Goal: Task Accomplishment & Management: Use online tool/utility

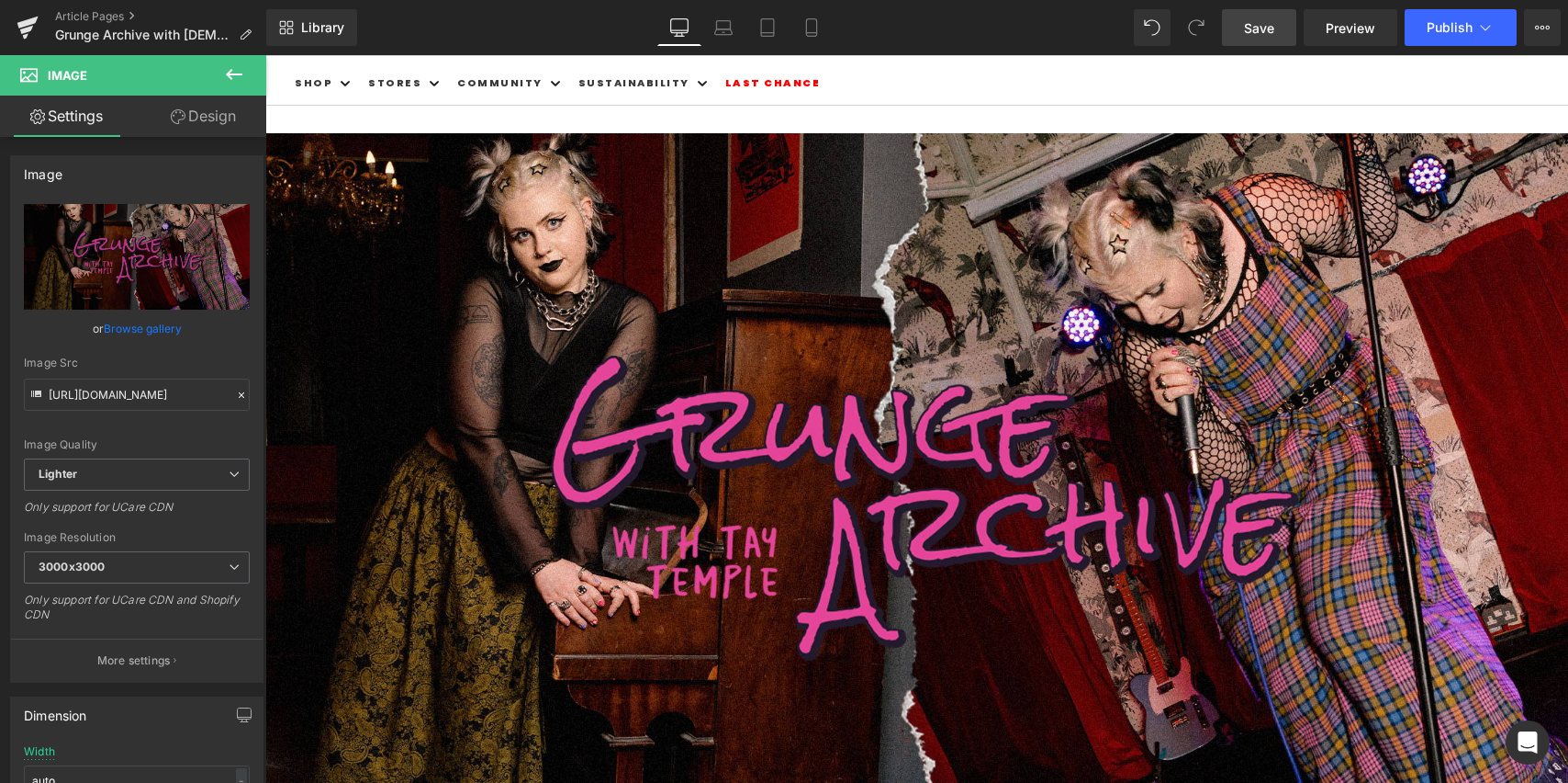
scroll to position [74, 0]
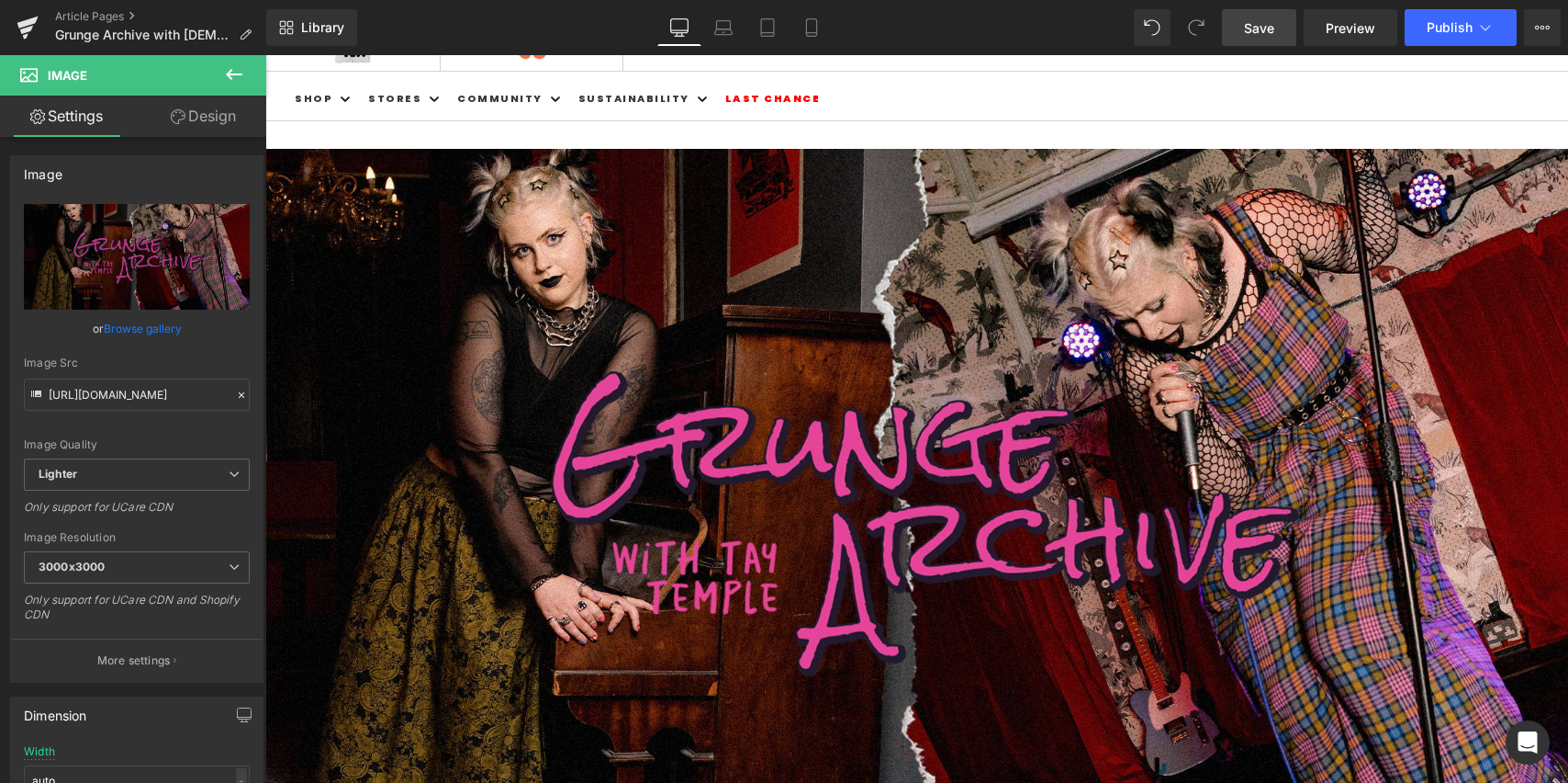
click at [1265, 28] on span "Save" at bounding box center [1259, 28] width 30 height 20
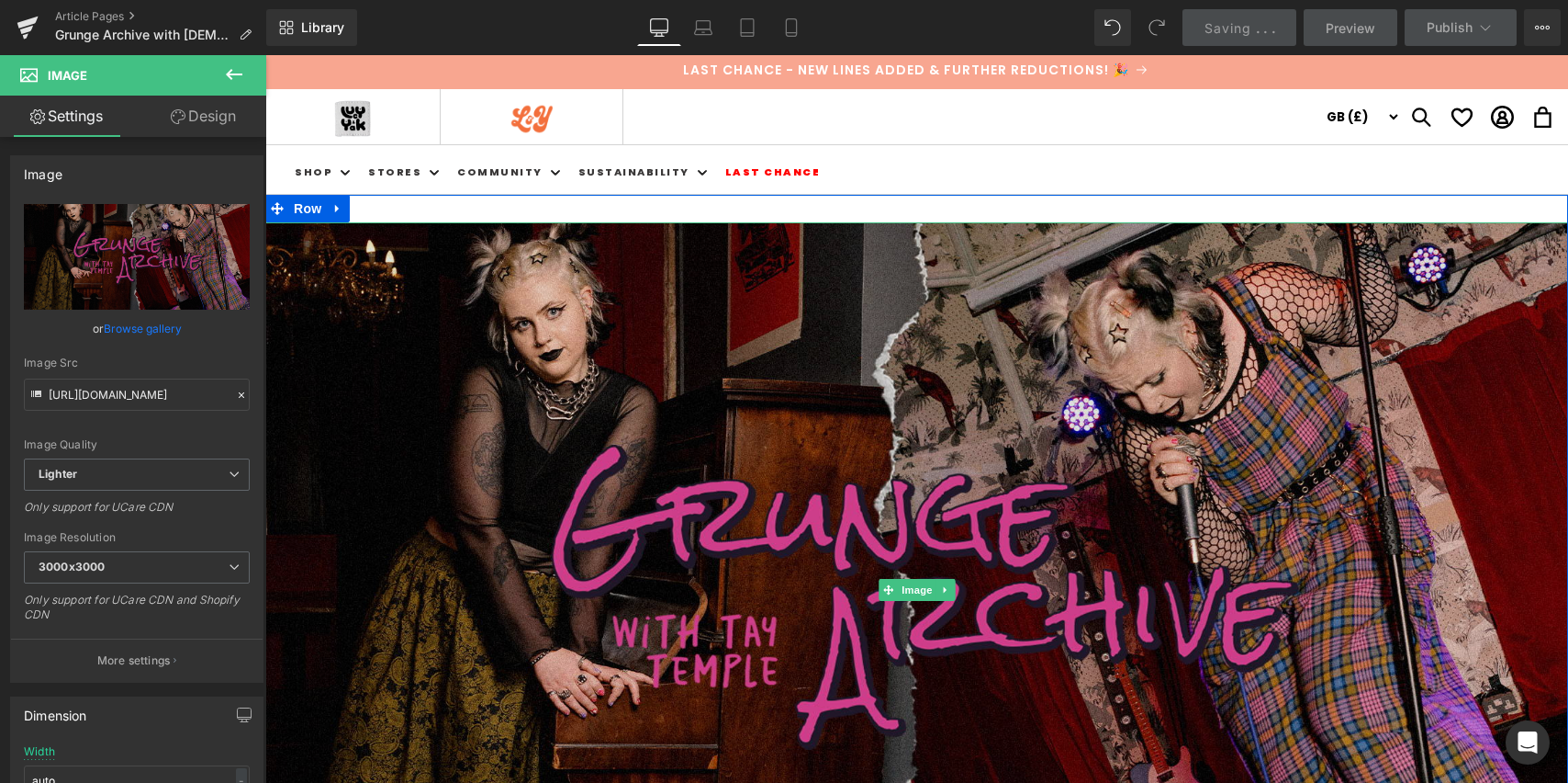
scroll to position [0, 0]
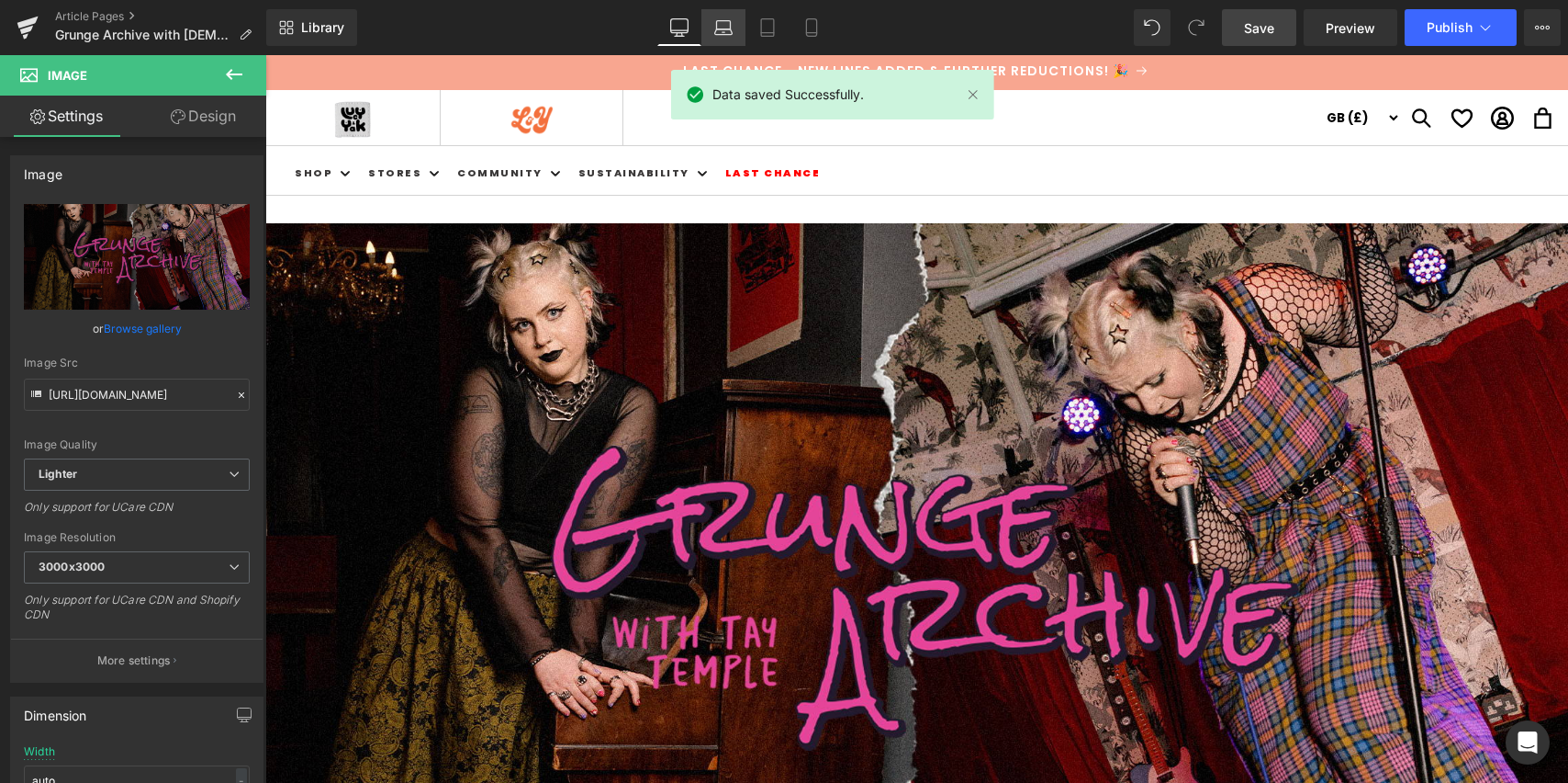
click at [732, 27] on icon at bounding box center [723, 27] width 19 height 19
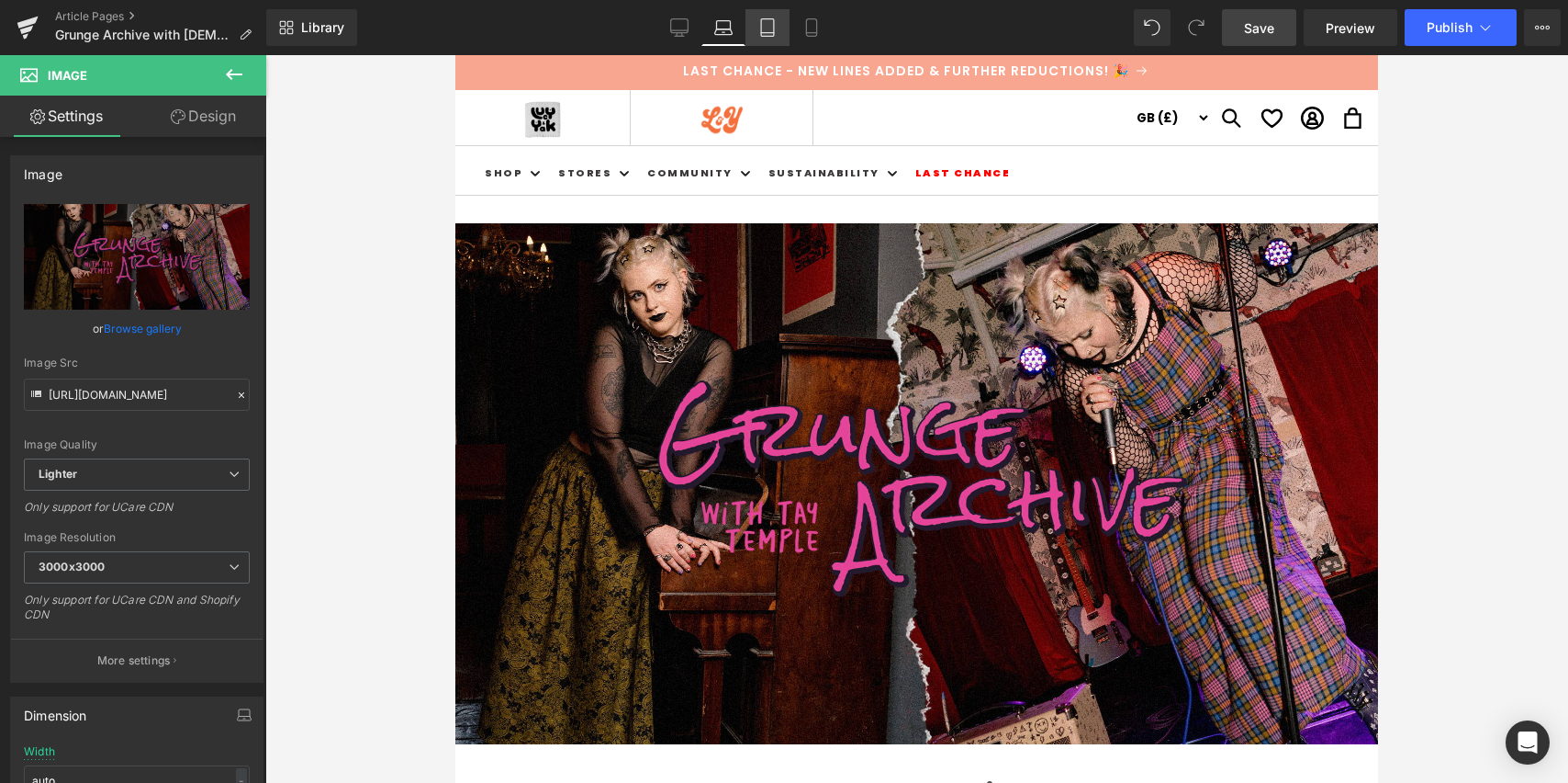
click at [772, 24] on icon at bounding box center [767, 27] width 19 height 19
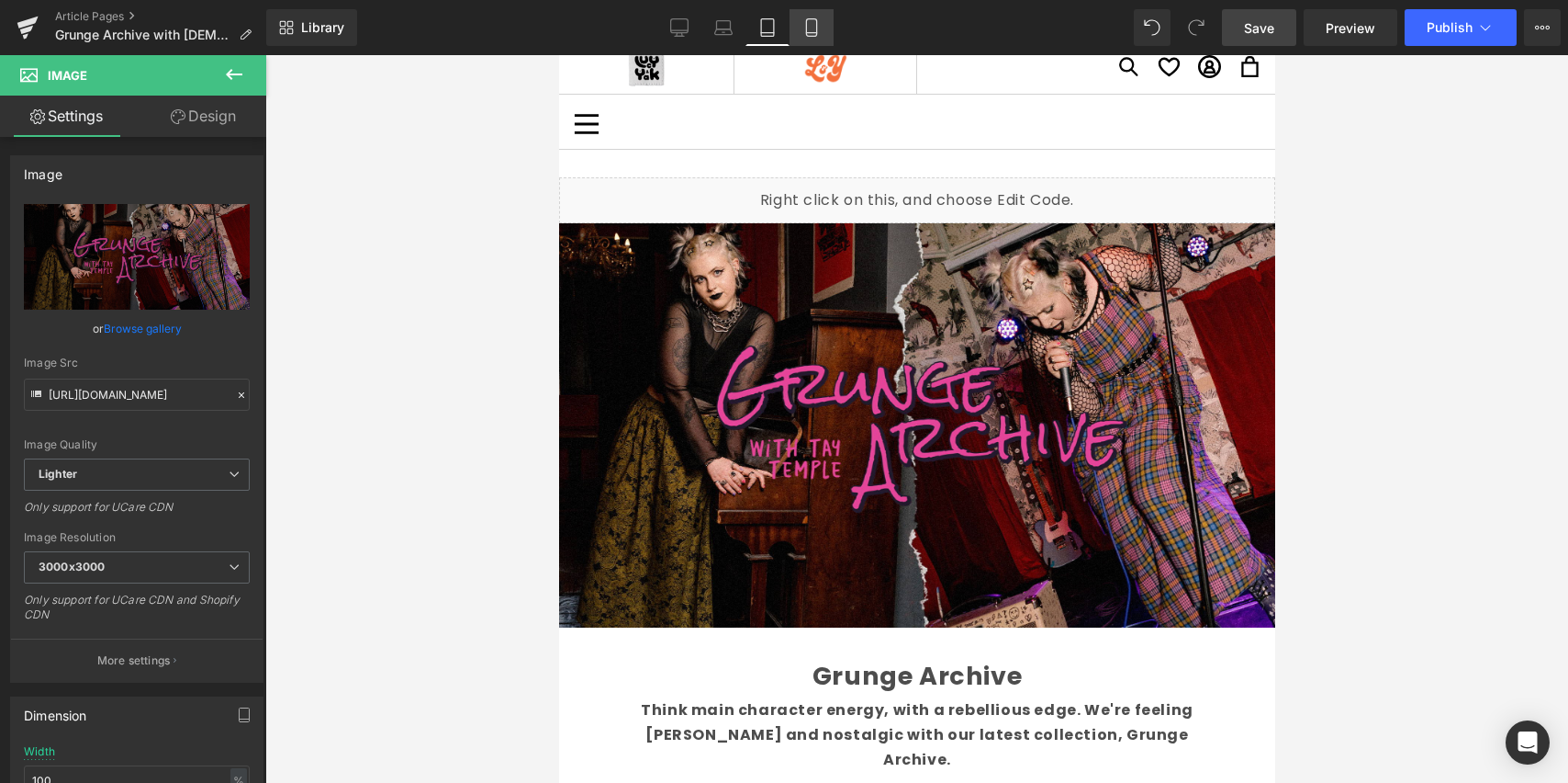
click at [814, 23] on icon at bounding box center [812, 27] width 19 height 19
type input "auto"
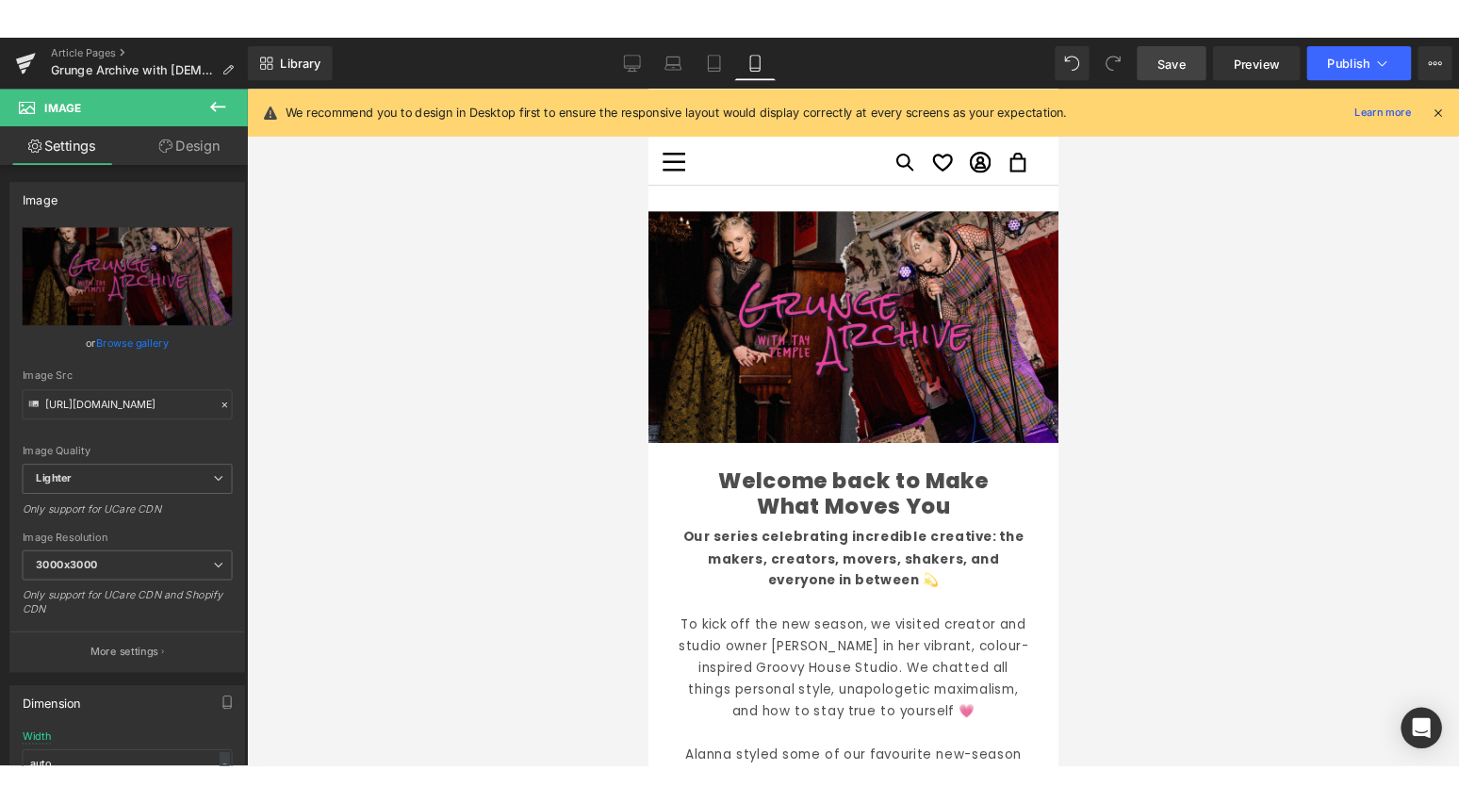
scroll to position [15, 0]
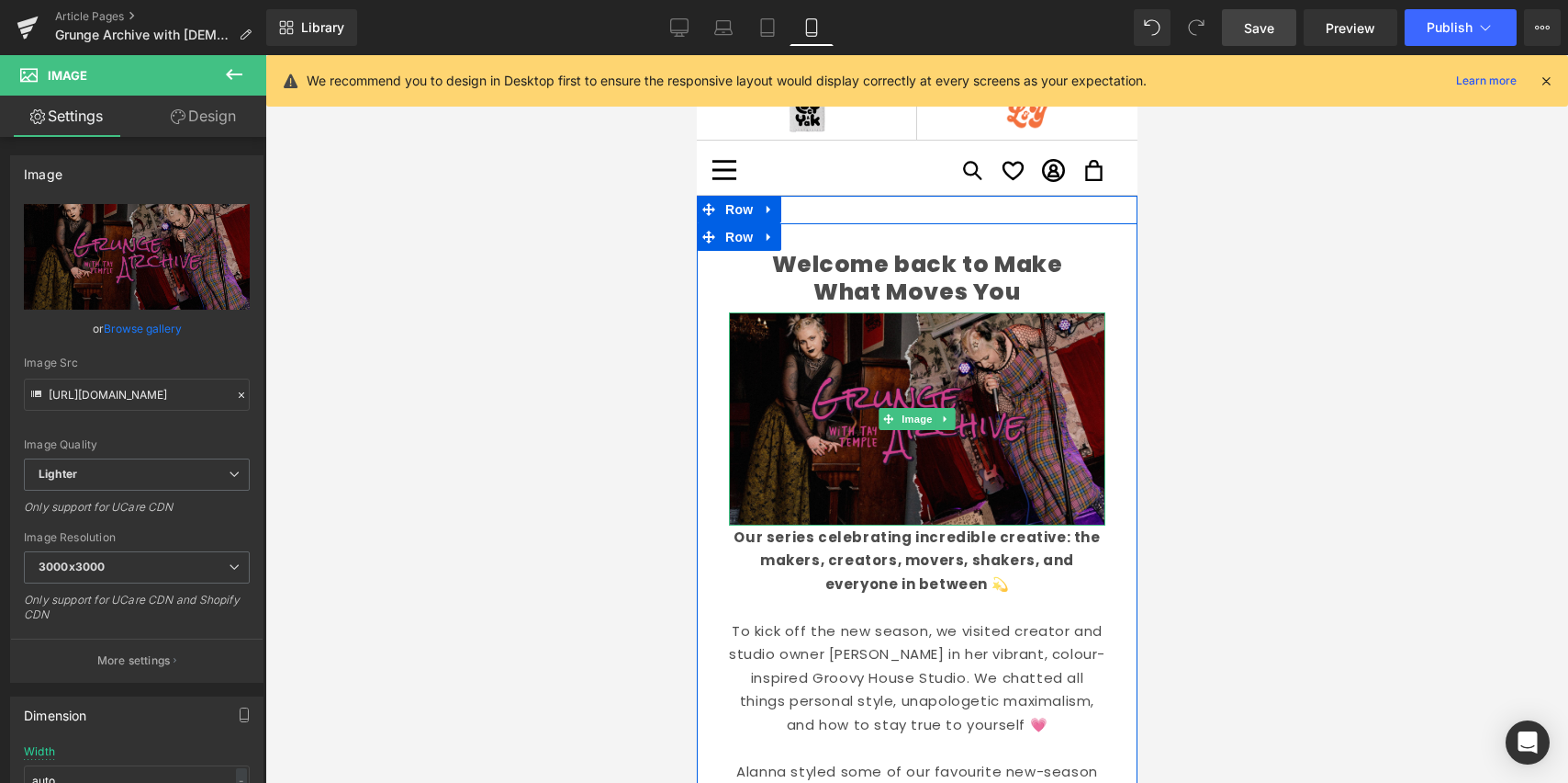
click at [883, 352] on img at bounding box center [916, 418] width 376 height 213
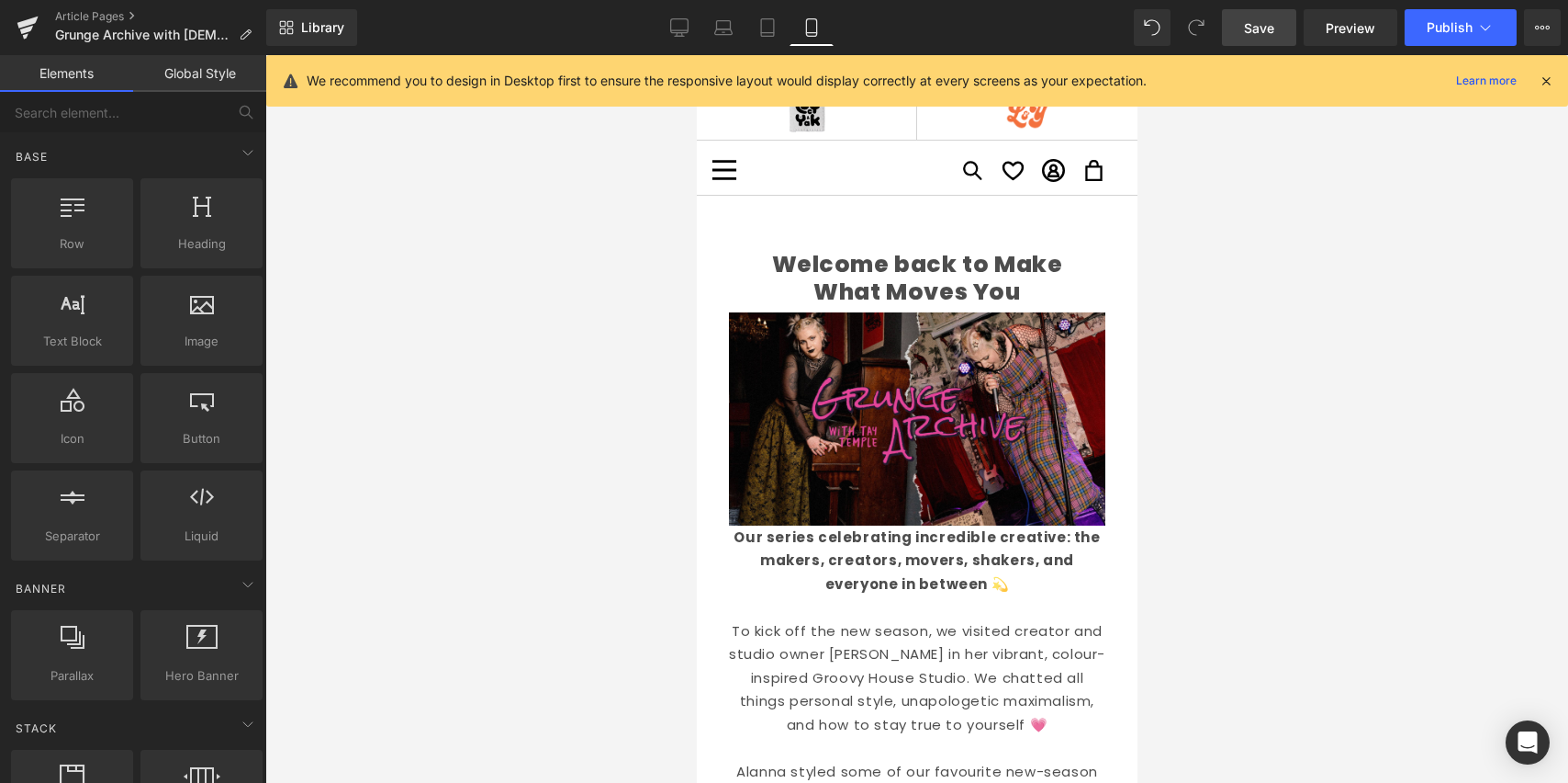
click at [603, 383] on div at bounding box center [916, 419] width 1303 height 727
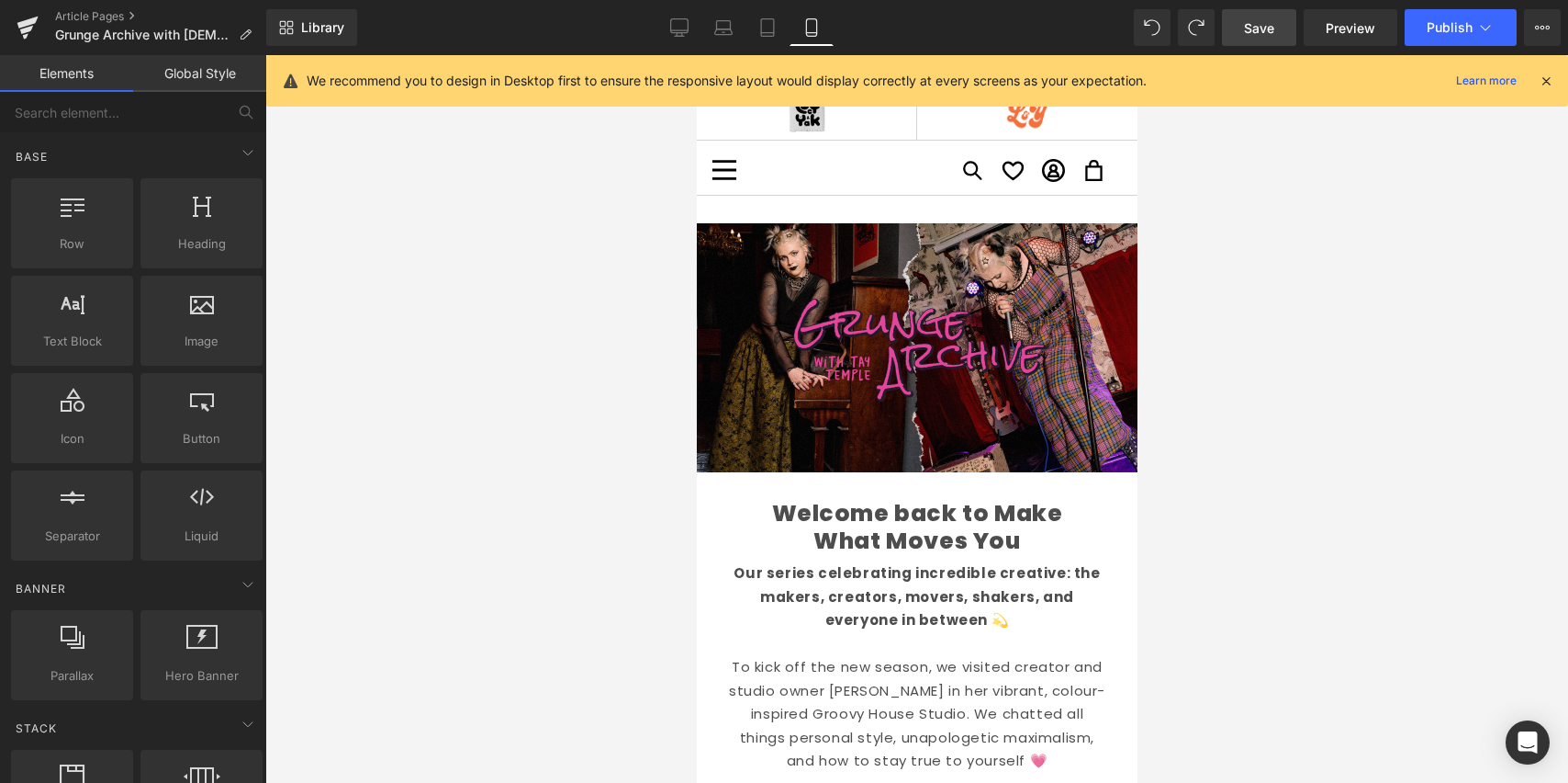
click at [1247, 336] on div at bounding box center [916, 419] width 1303 height 727
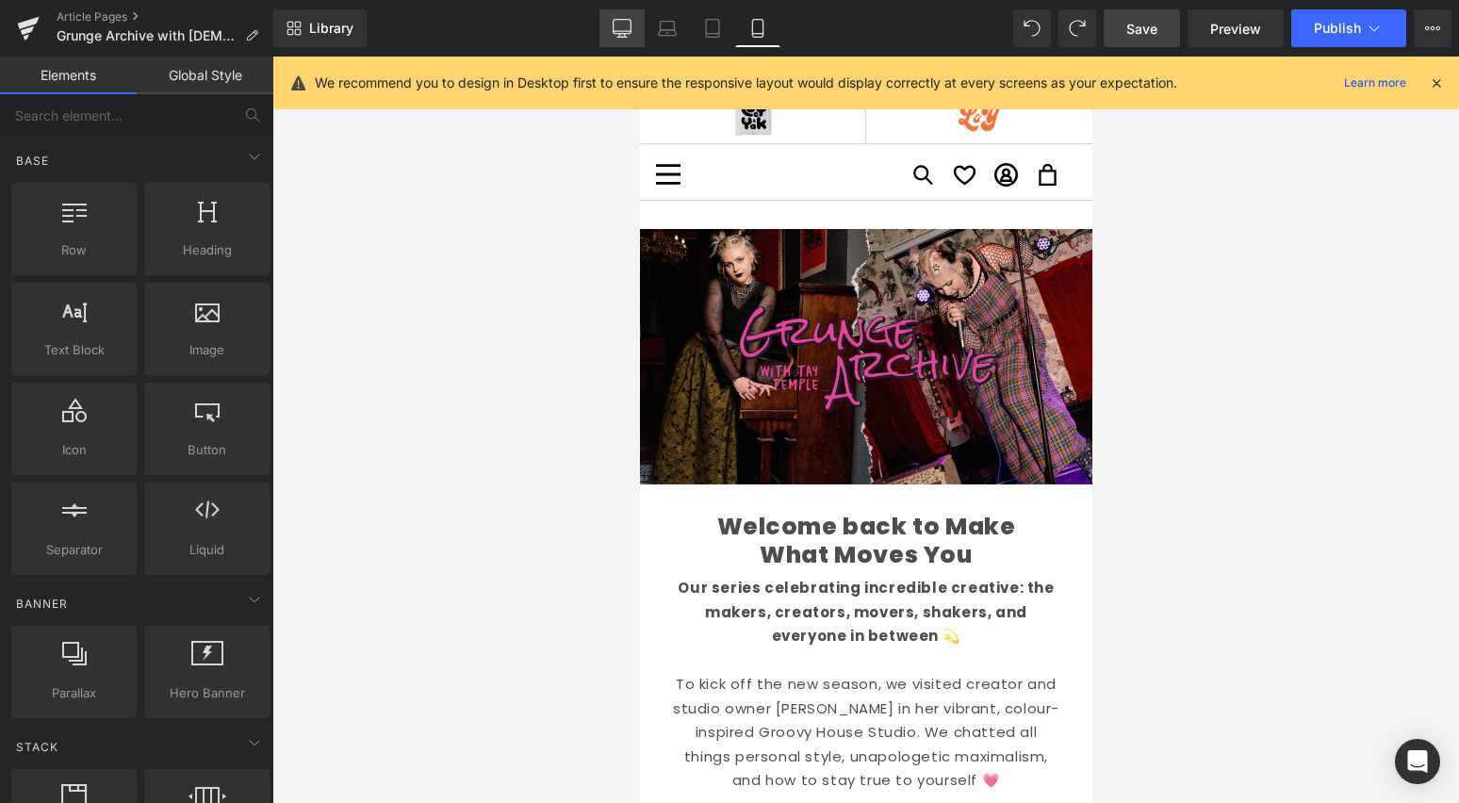
click at [622, 26] on icon at bounding box center [621, 28] width 19 height 19
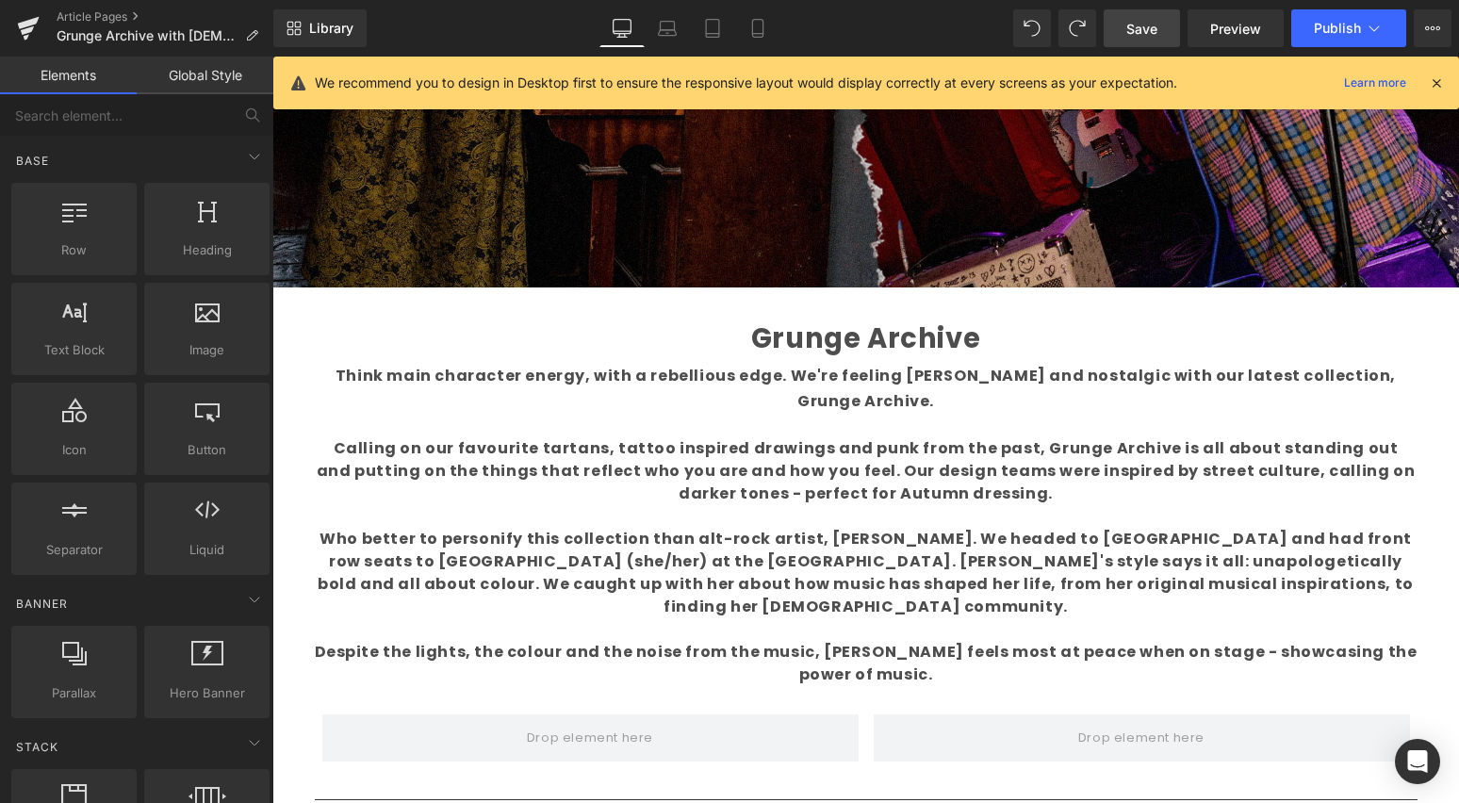
scroll to position [612, 0]
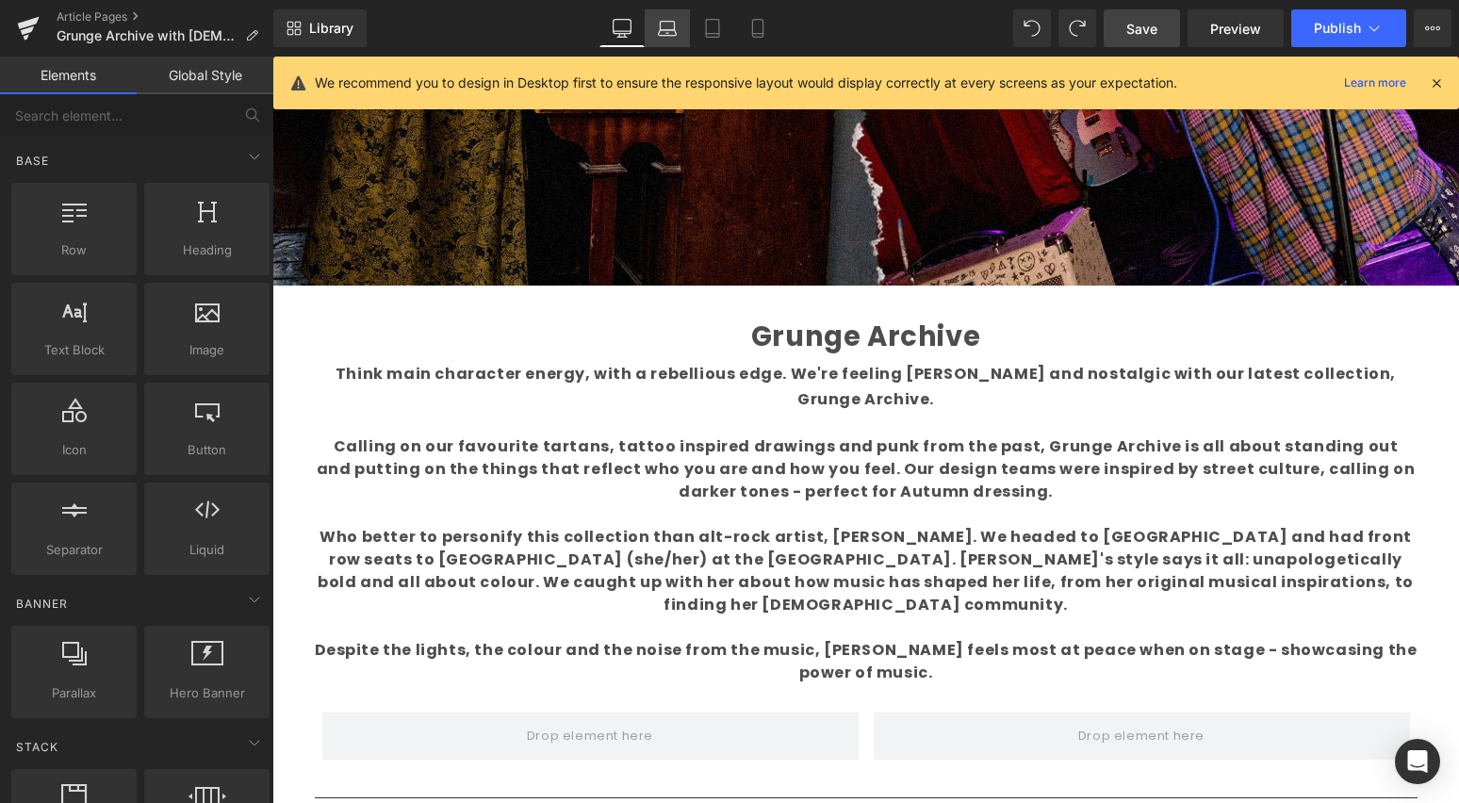
click at [671, 35] on icon at bounding box center [668, 33] width 18 height 6
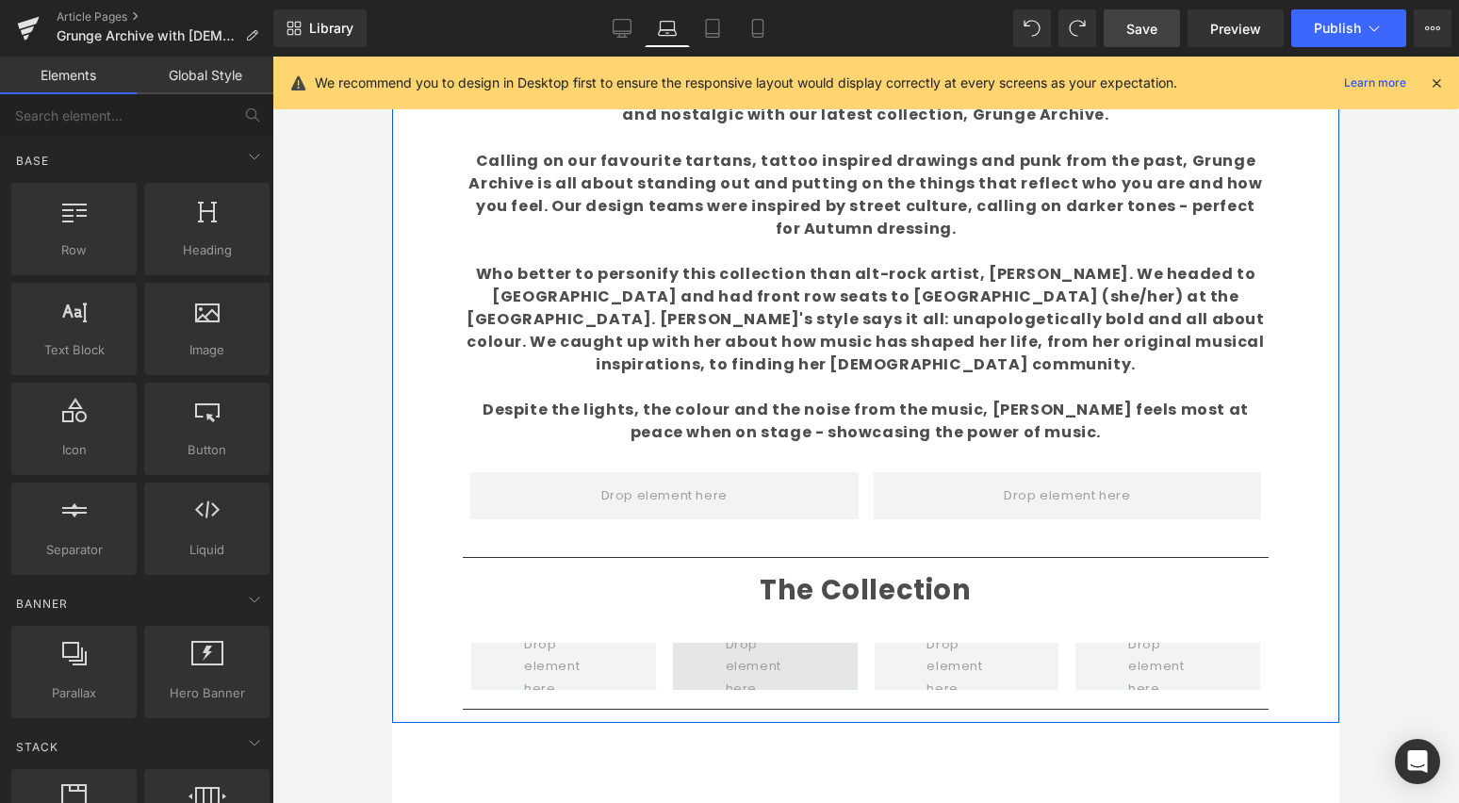
scroll to position [756, 0]
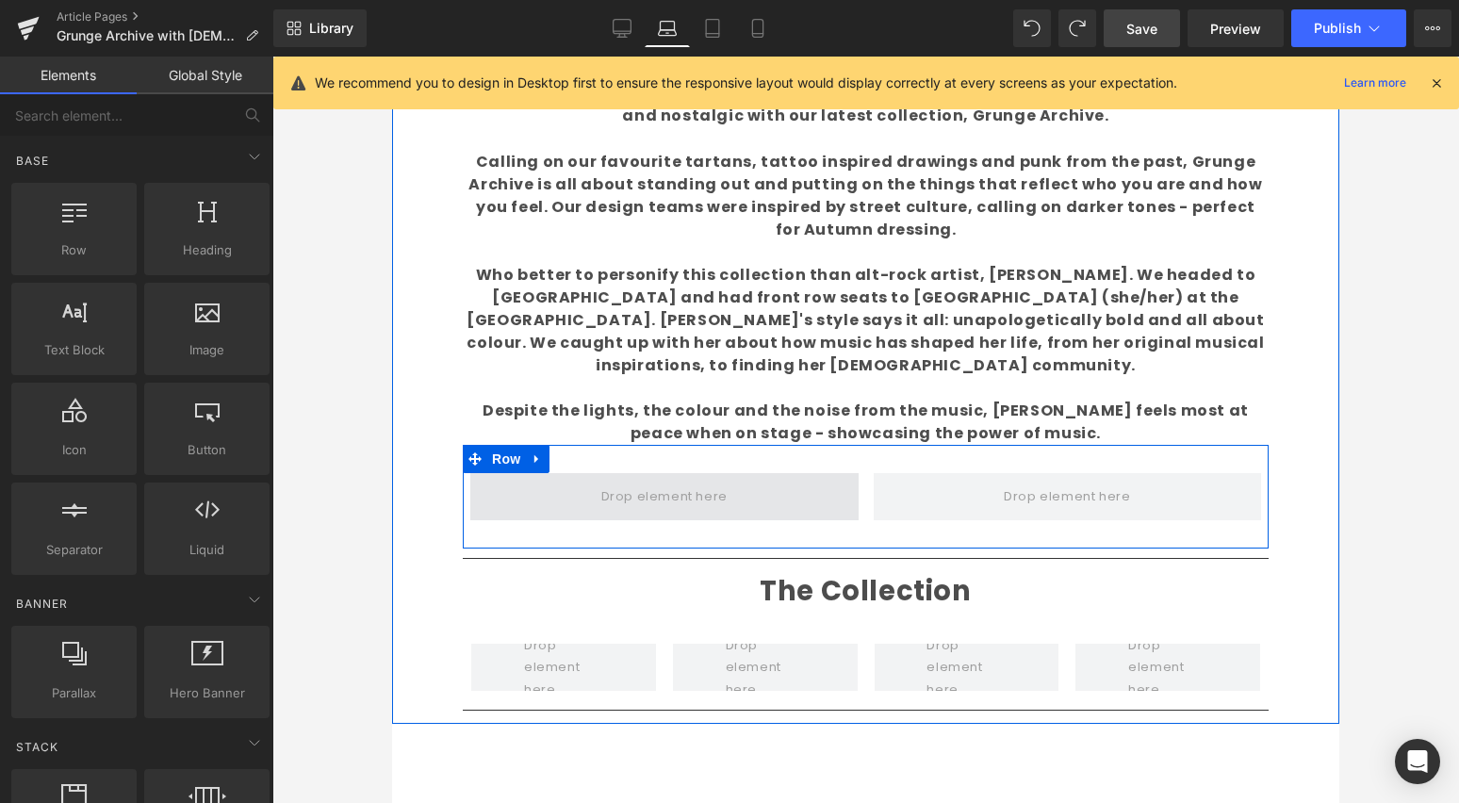
click at [698, 482] on span at bounding box center [664, 497] width 139 height 31
click at [688, 482] on span at bounding box center [664, 497] width 139 height 31
click at [698, 473] on span at bounding box center [664, 496] width 388 height 47
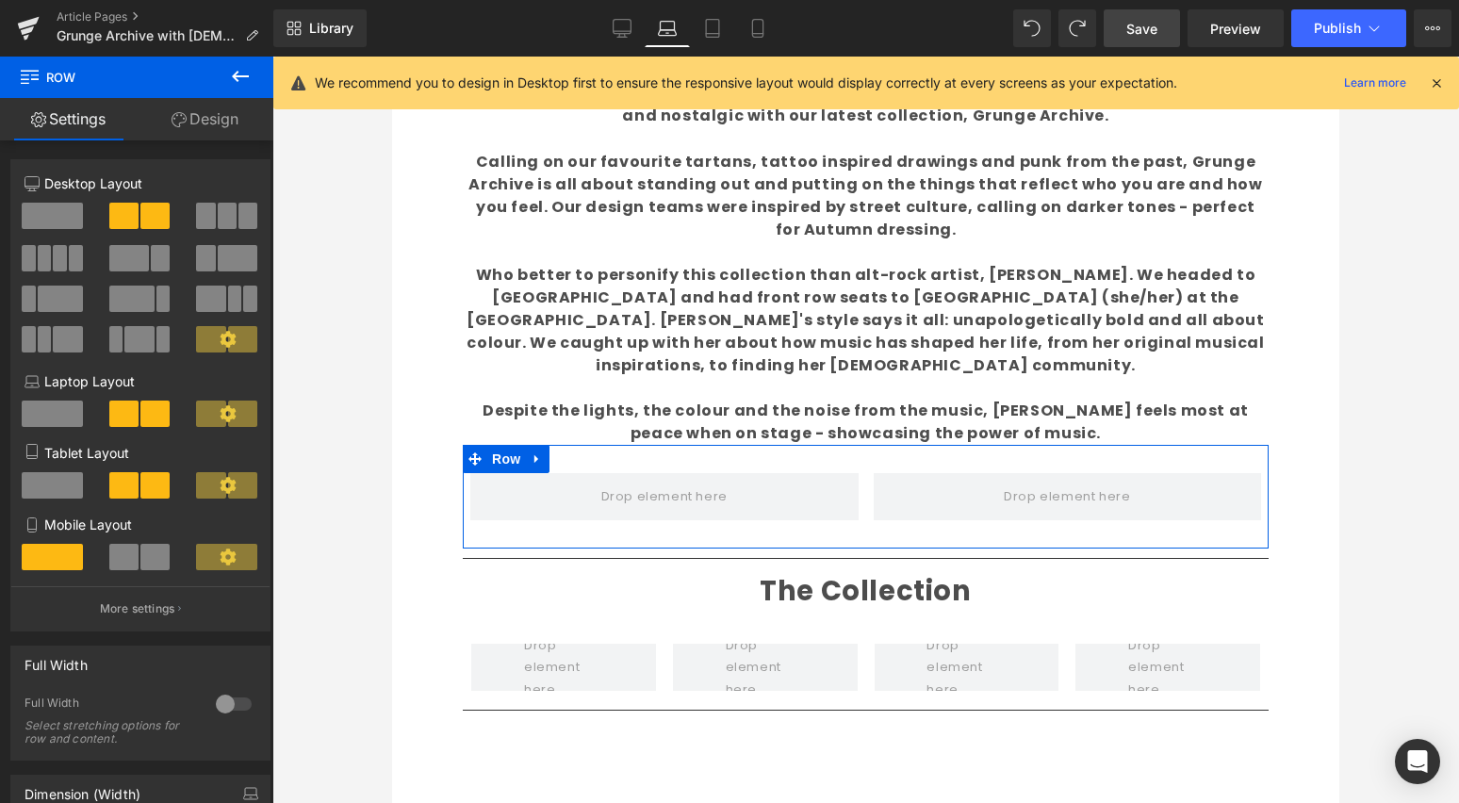
click at [214, 114] on link "Design" at bounding box center [205, 119] width 137 height 42
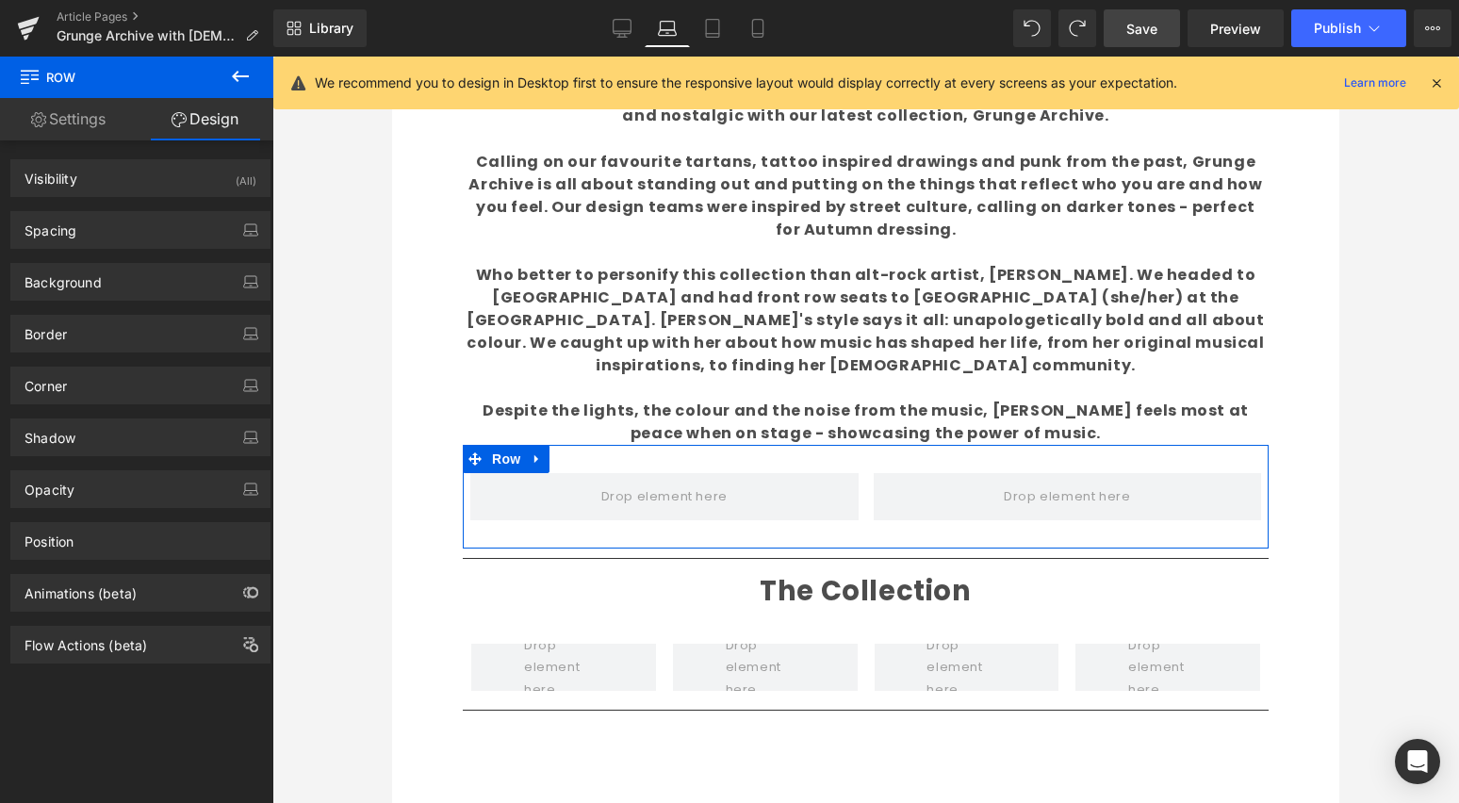
click at [92, 122] on link "Settings" at bounding box center [68, 119] width 137 height 42
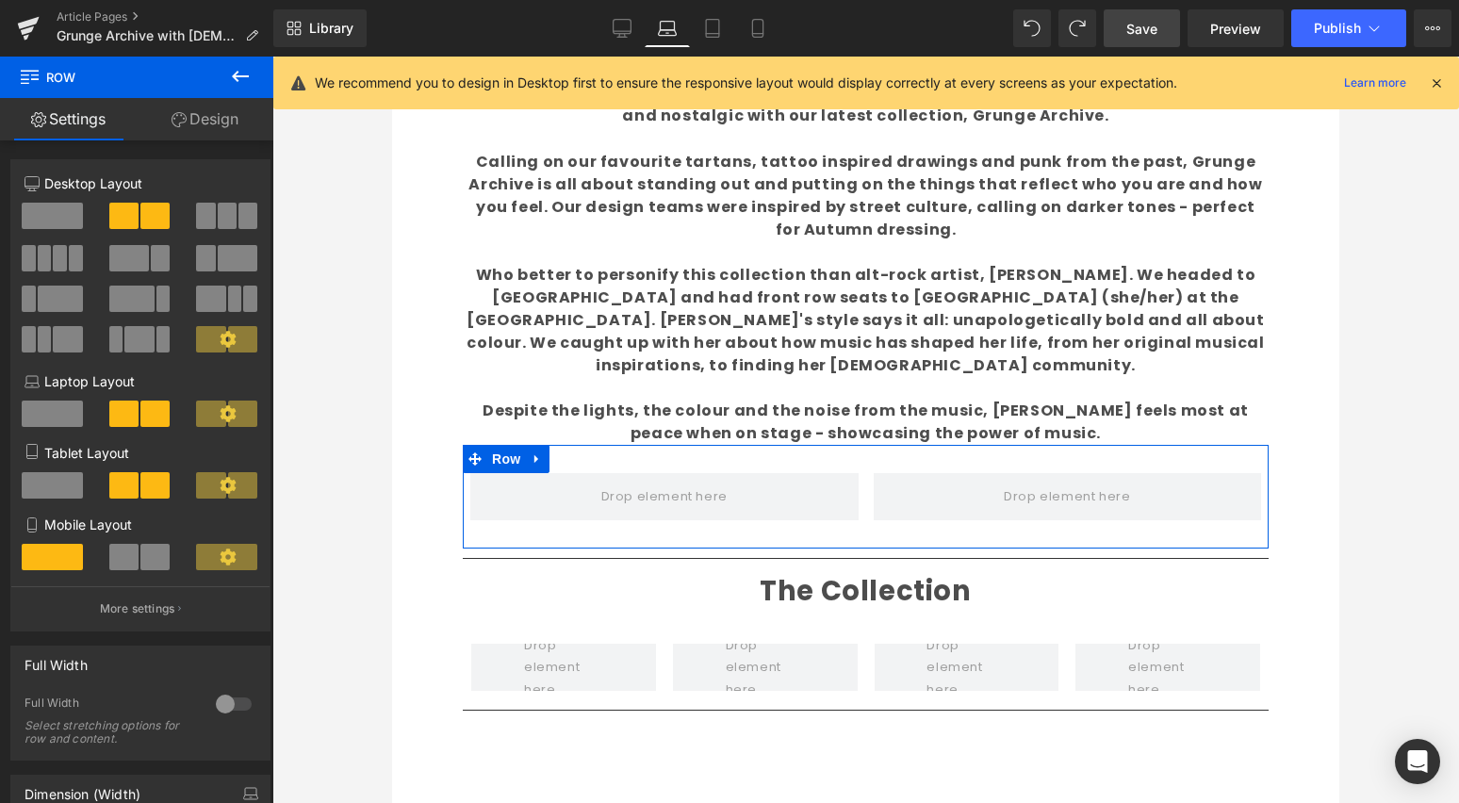
click at [202, 117] on link "Design" at bounding box center [205, 119] width 137 height 42
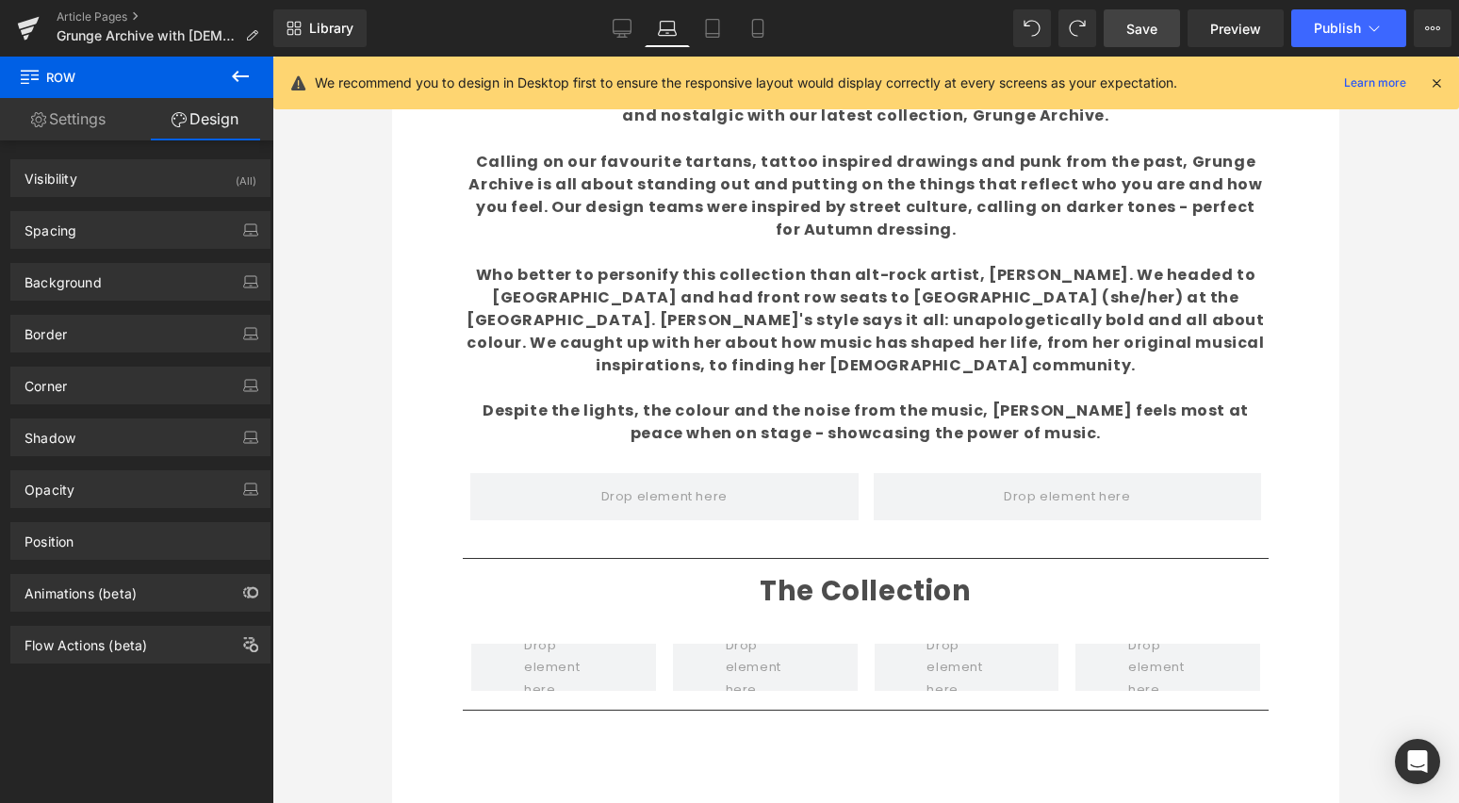
click at [236, 77] on icon at bounding box center [240, 76] width 23 height 23
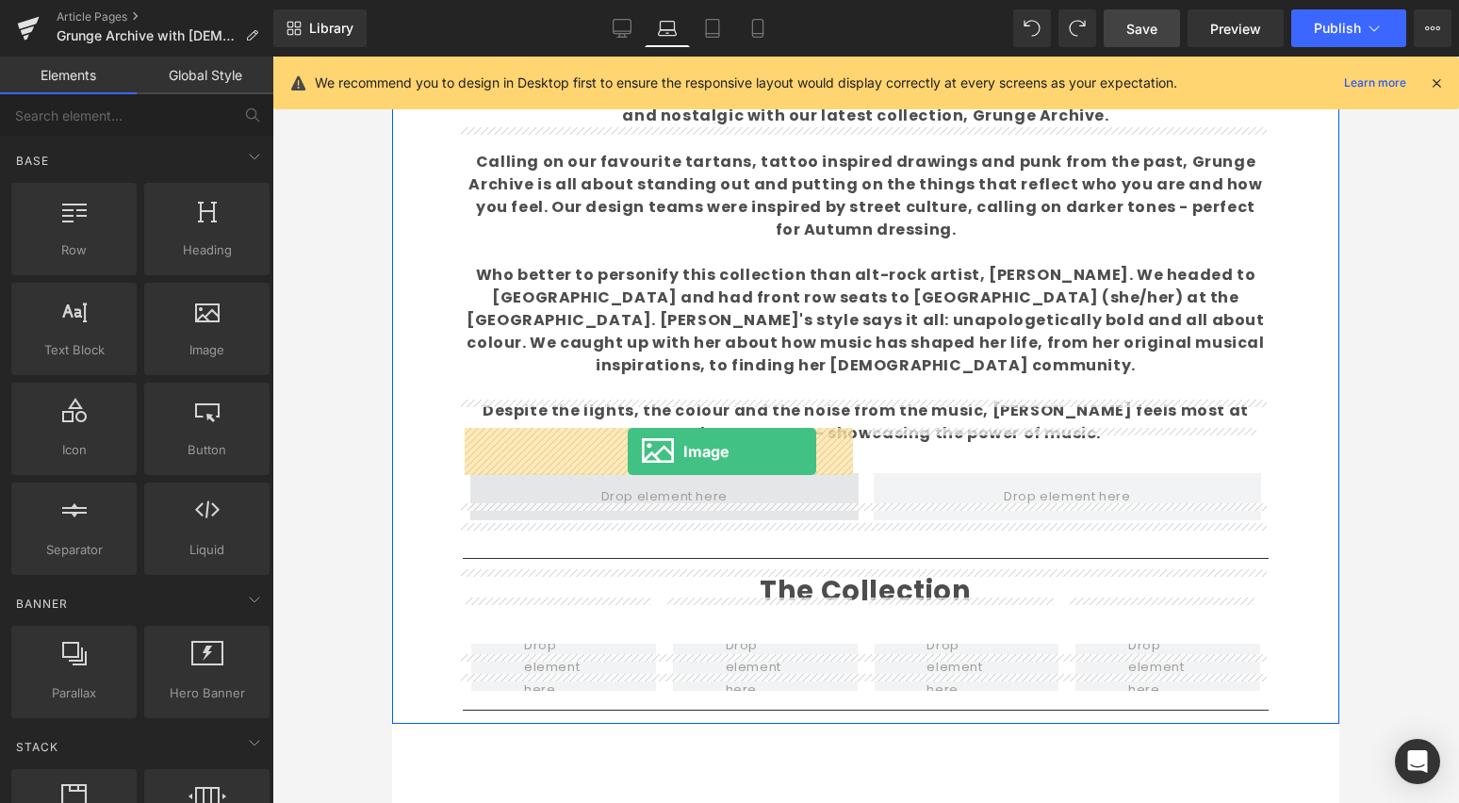
drag, startPoint x: 596, startPoint y: 405, endPoint x: 628, endPoint y: 450, distance: 54.9
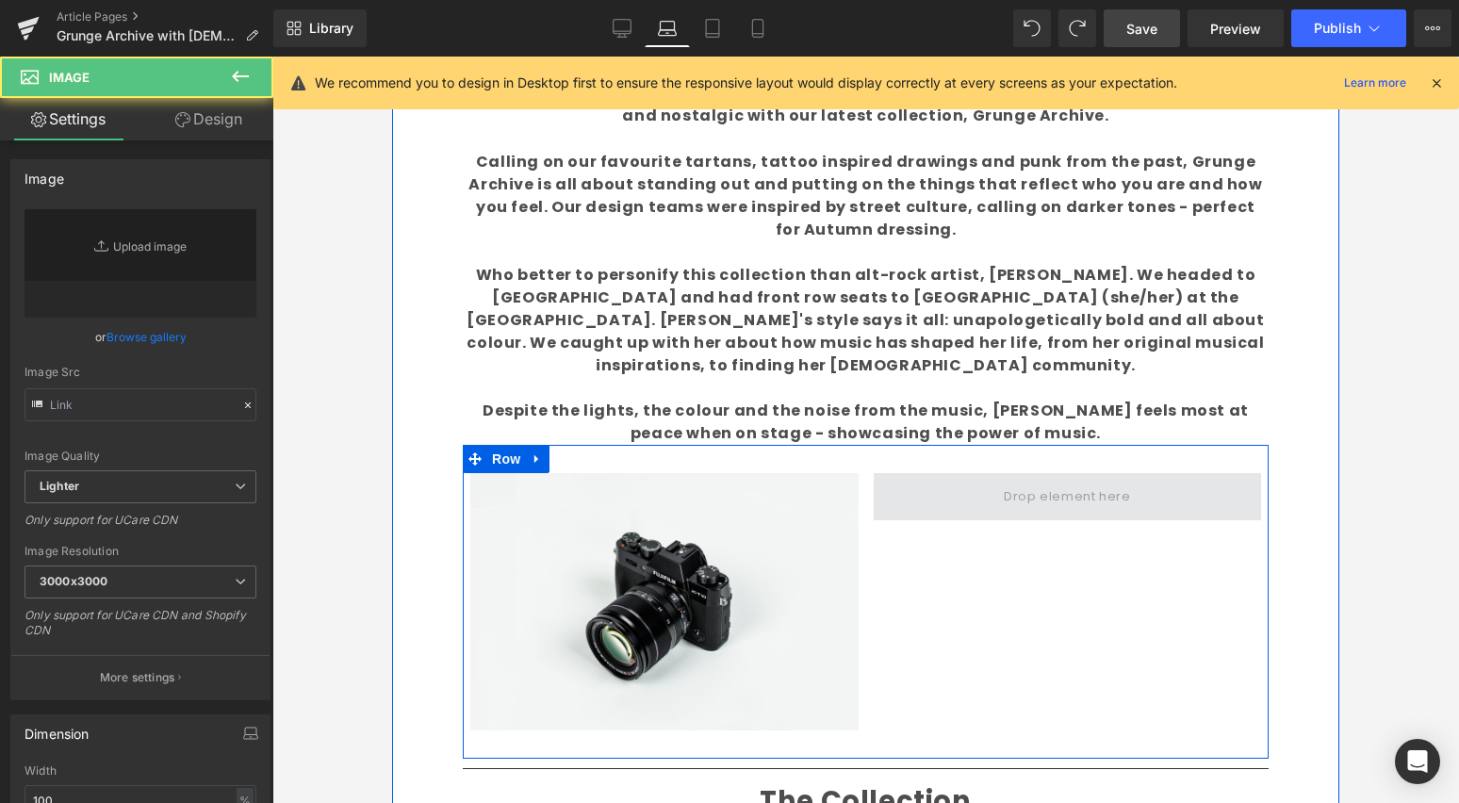
type input "//[DOMAIN_NAME][URL]"
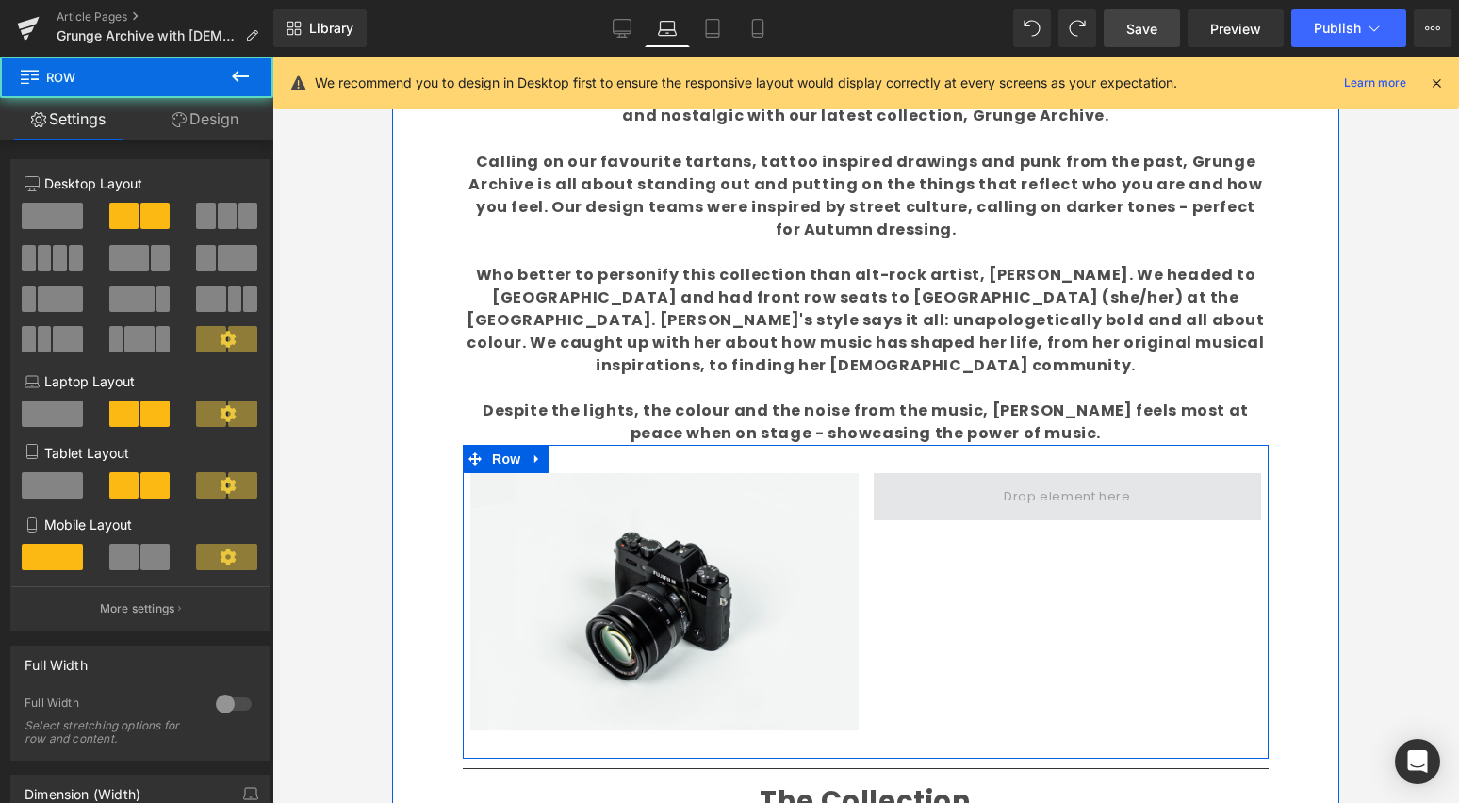
click at [955, 473] on span at bounding box center [1068, 496] width 388 height 47
click at [1013, 482] on span at bounding box center [1066, 497] width 139 height 31
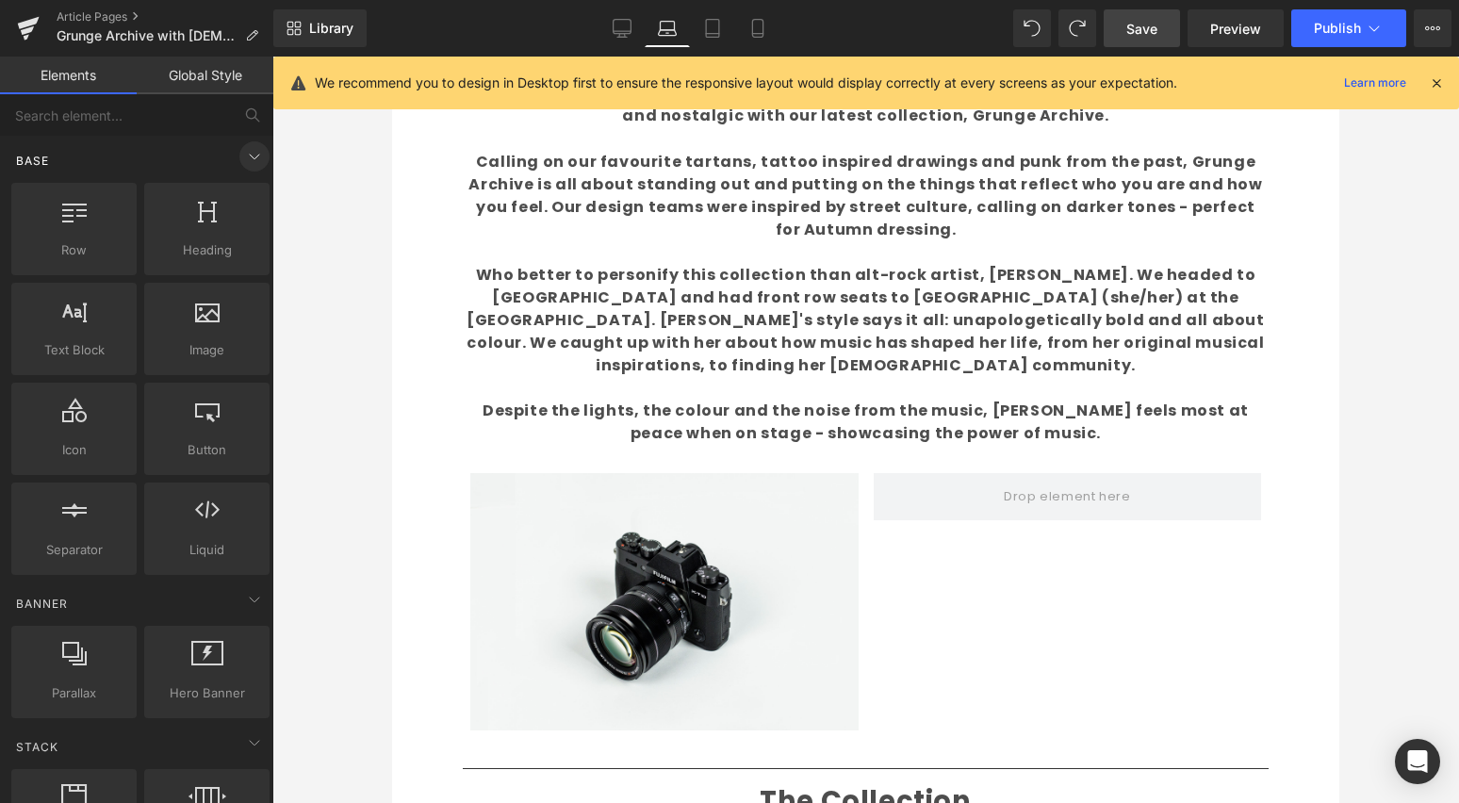
click at [243, 156] on icon at bounding box center [254, 156] width 23 height 23
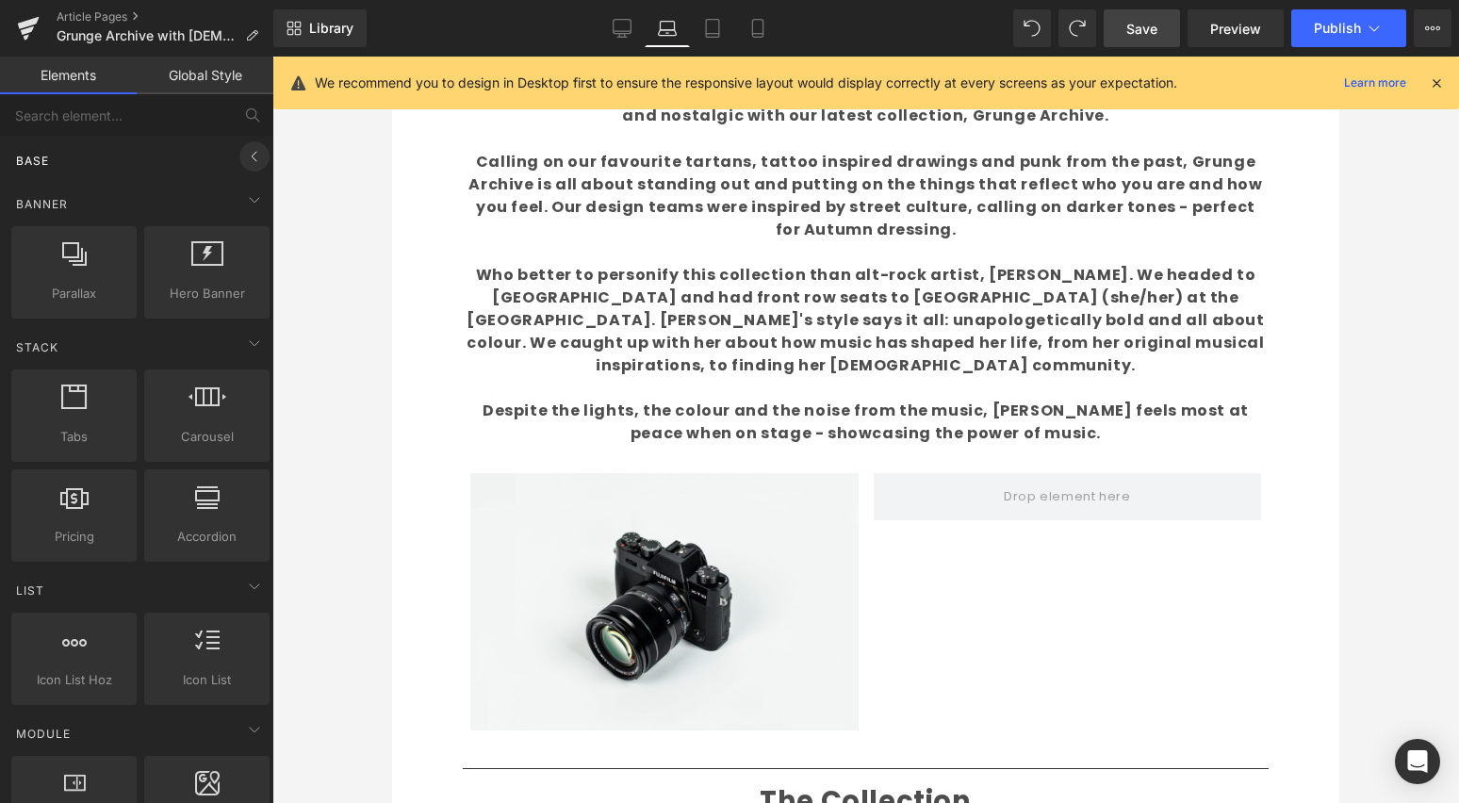
click at [248, 155] on icon at bounding box center [254, 156] width 23 height 23
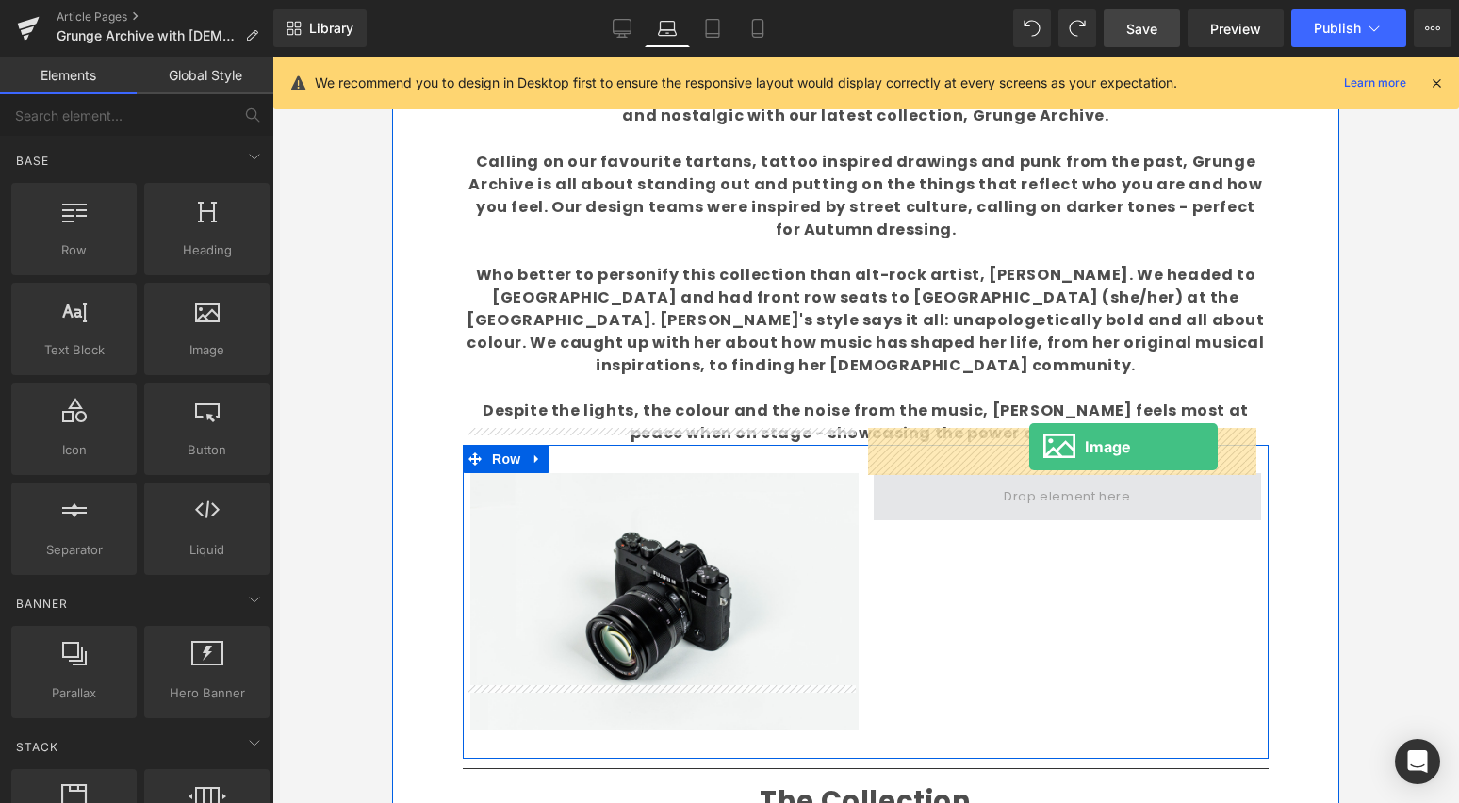
drag, startPoint x: 777, startPoint y: 377, endPoint x: 1030, endPoint y: 448, distance: 262.2
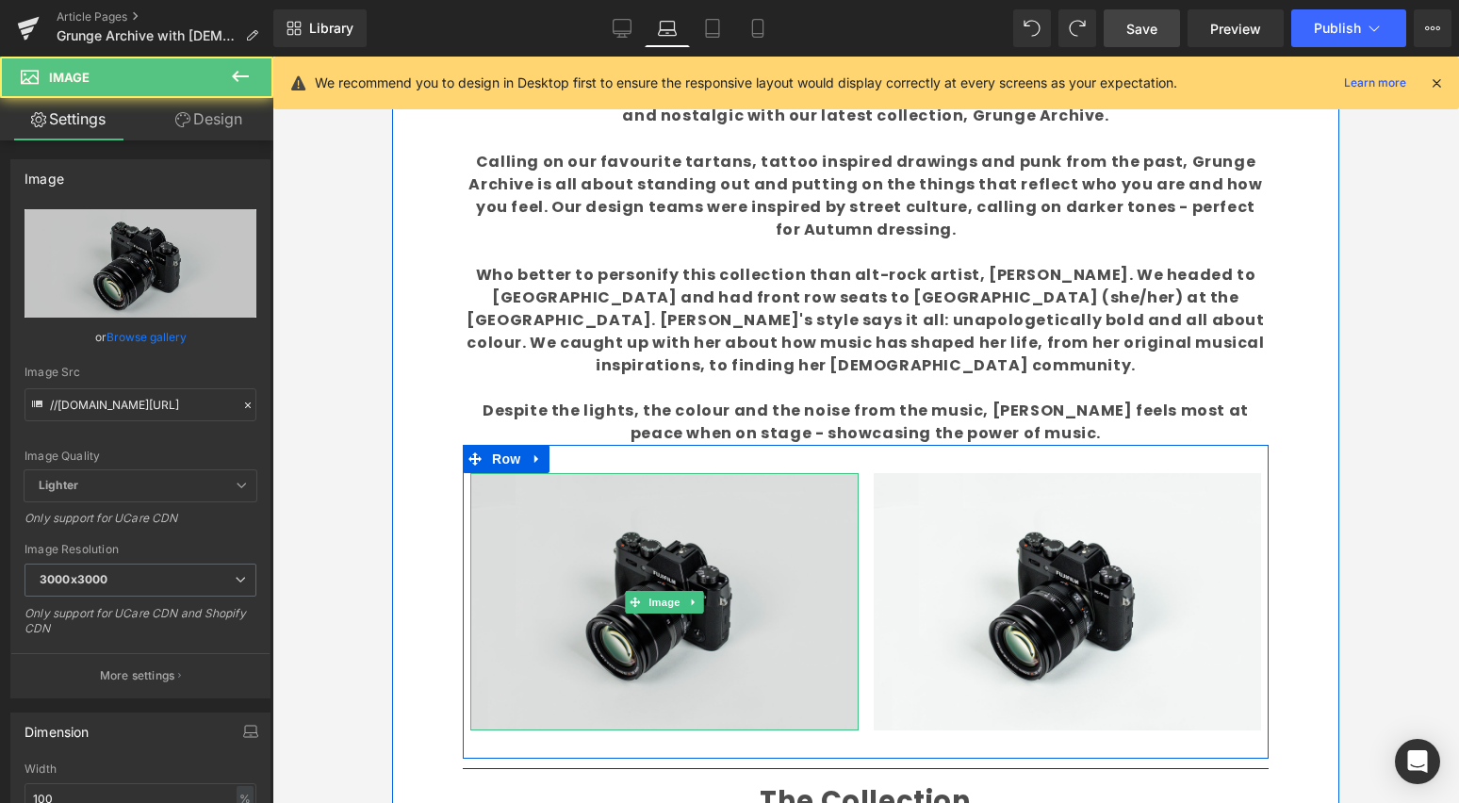
click at [659, 539] on img at bounding box center [664, 601] width 388 height 257
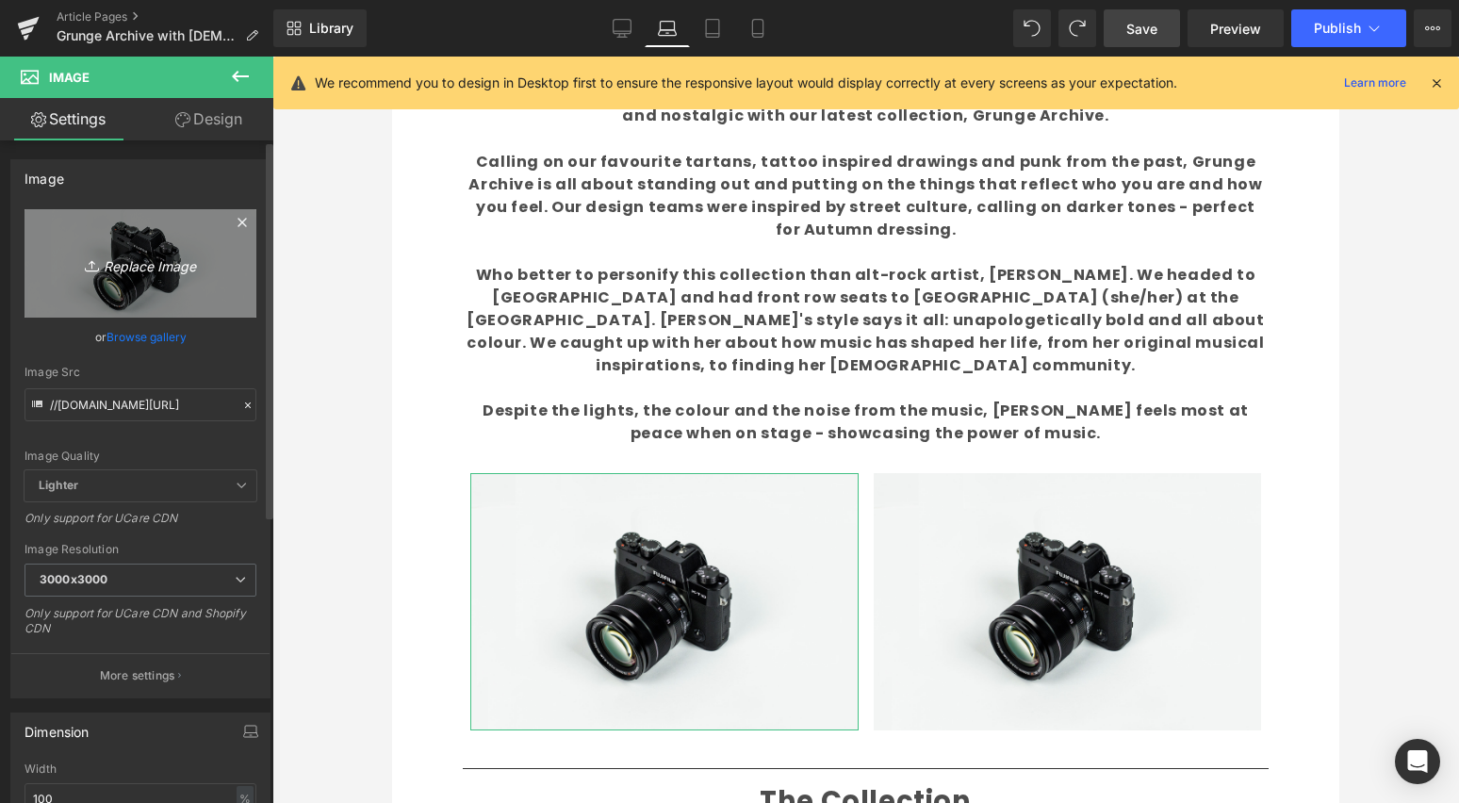
click at [106, 260] on icon "Replace Image" at bounding box center [140, 264] width 151 height 24
type input "C:\fakepath\31.jpg"
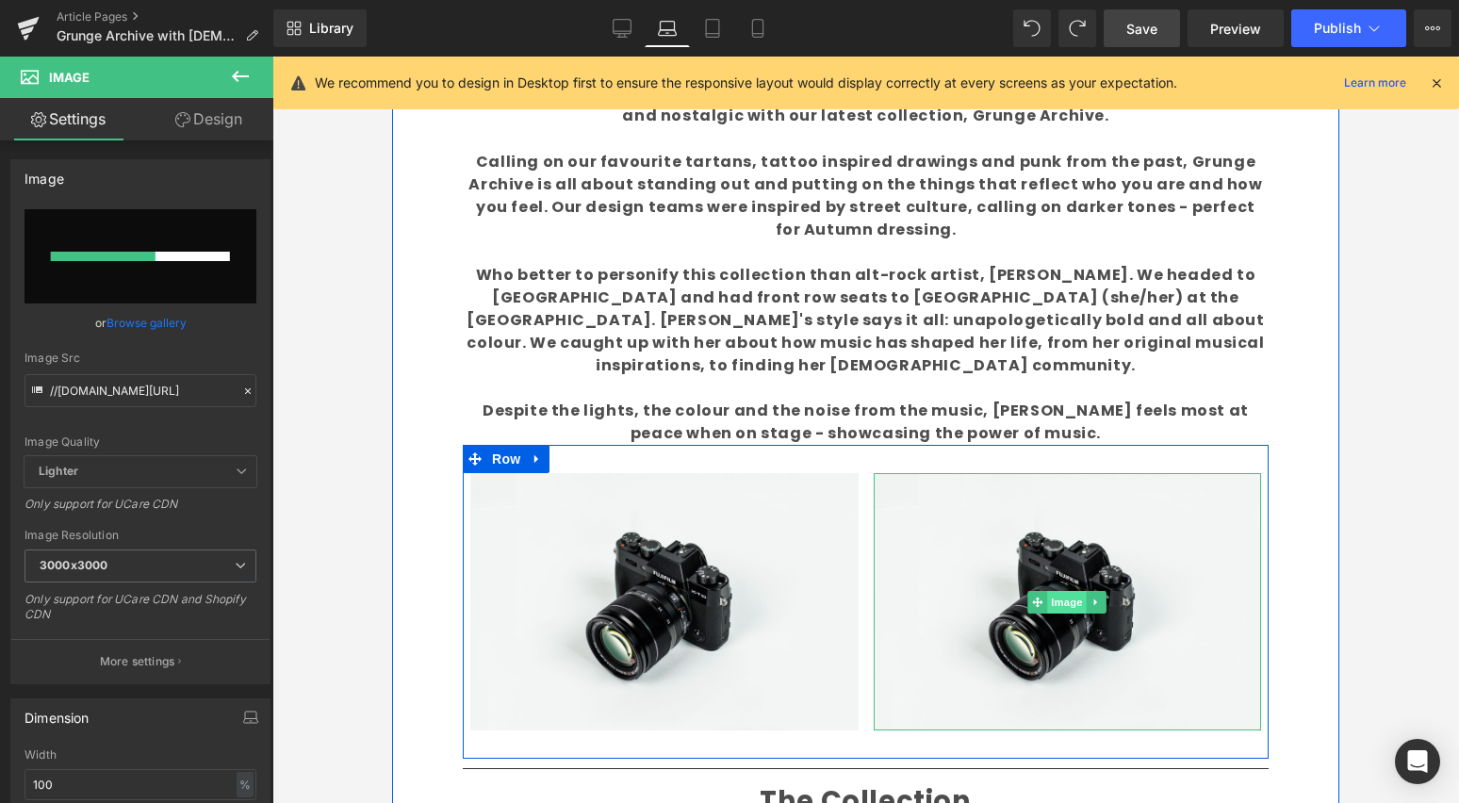
click at [1053, 591] on span "Image" at bounding box center [1067, 602] width 40 height 23
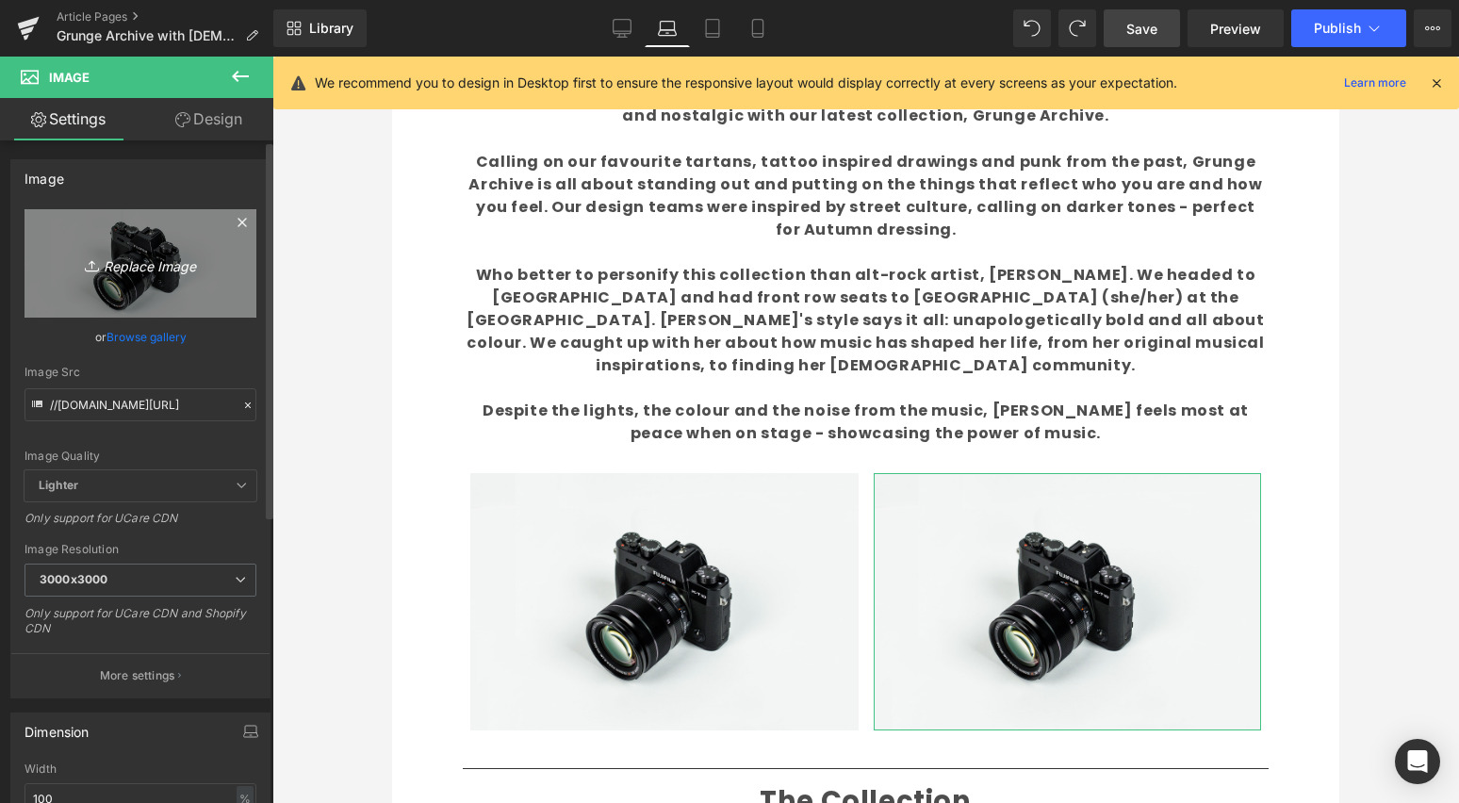
click at [157, 265] on icon "Replace Image" at bounding box center [140, 264] width 151 height 24
type input "C:\fakepath\31.jpg"
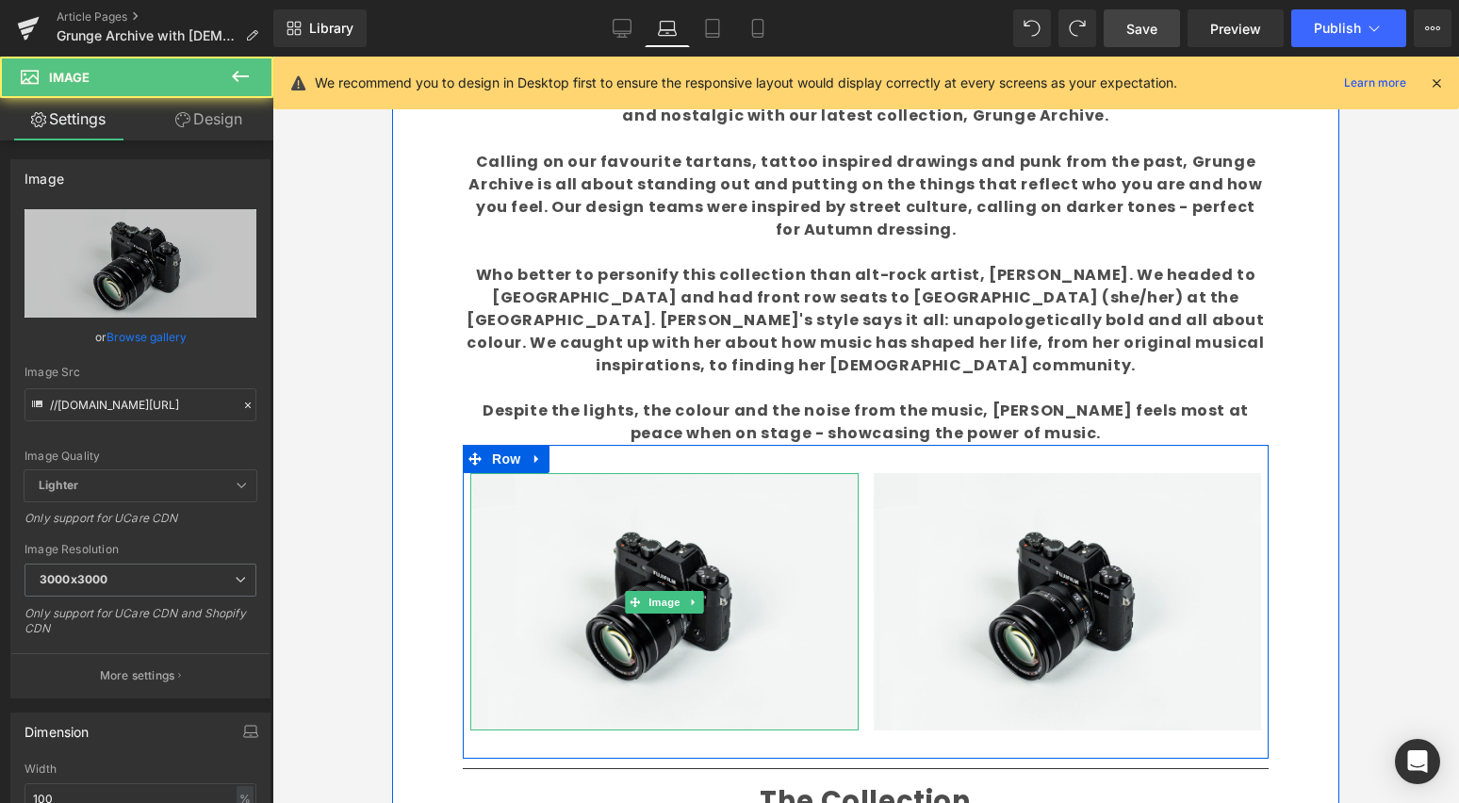
scroll to position [1374, 0]
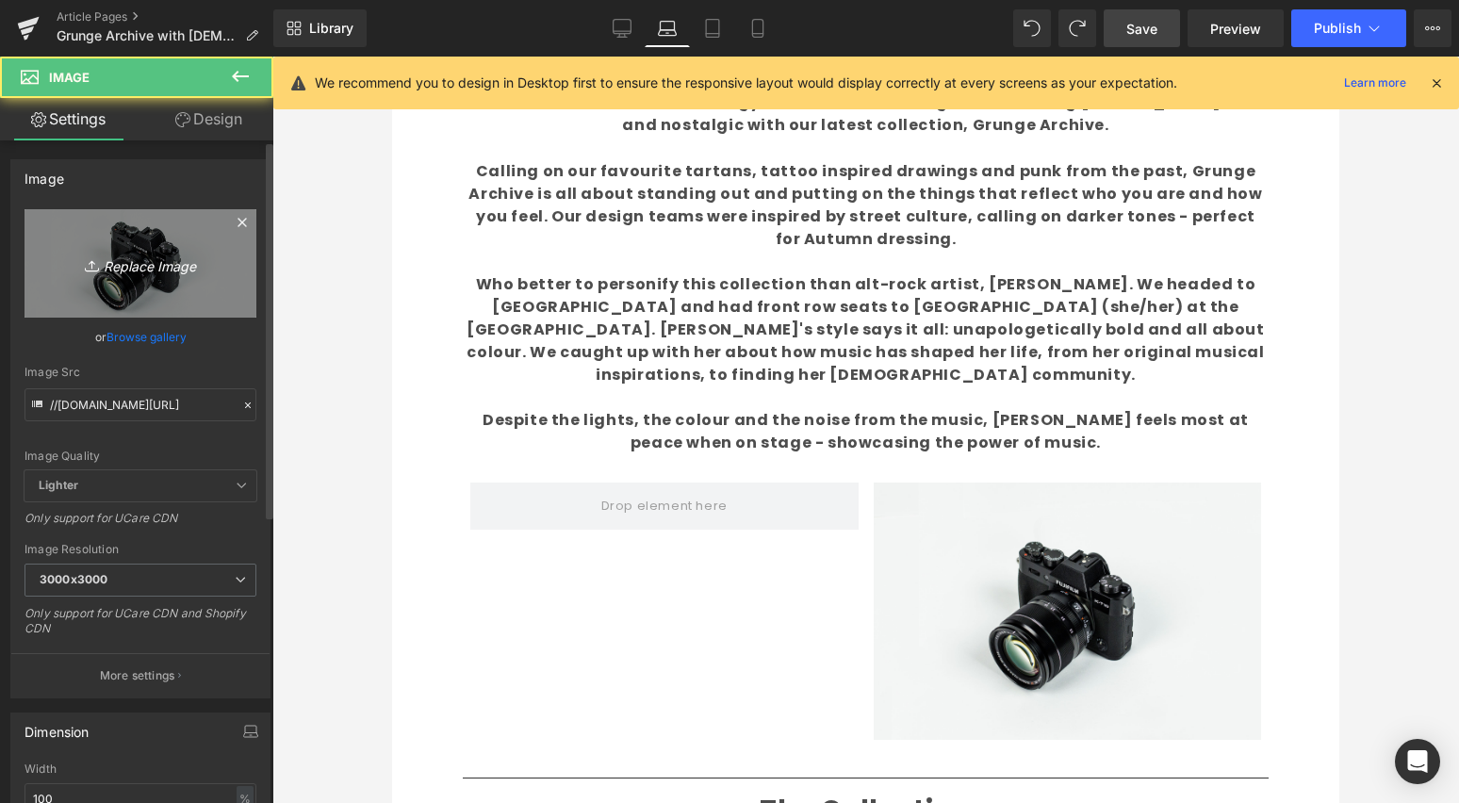
click at [156, 266] on icon "Replace Image" at bounding box center [140, 264] width 151 height 24
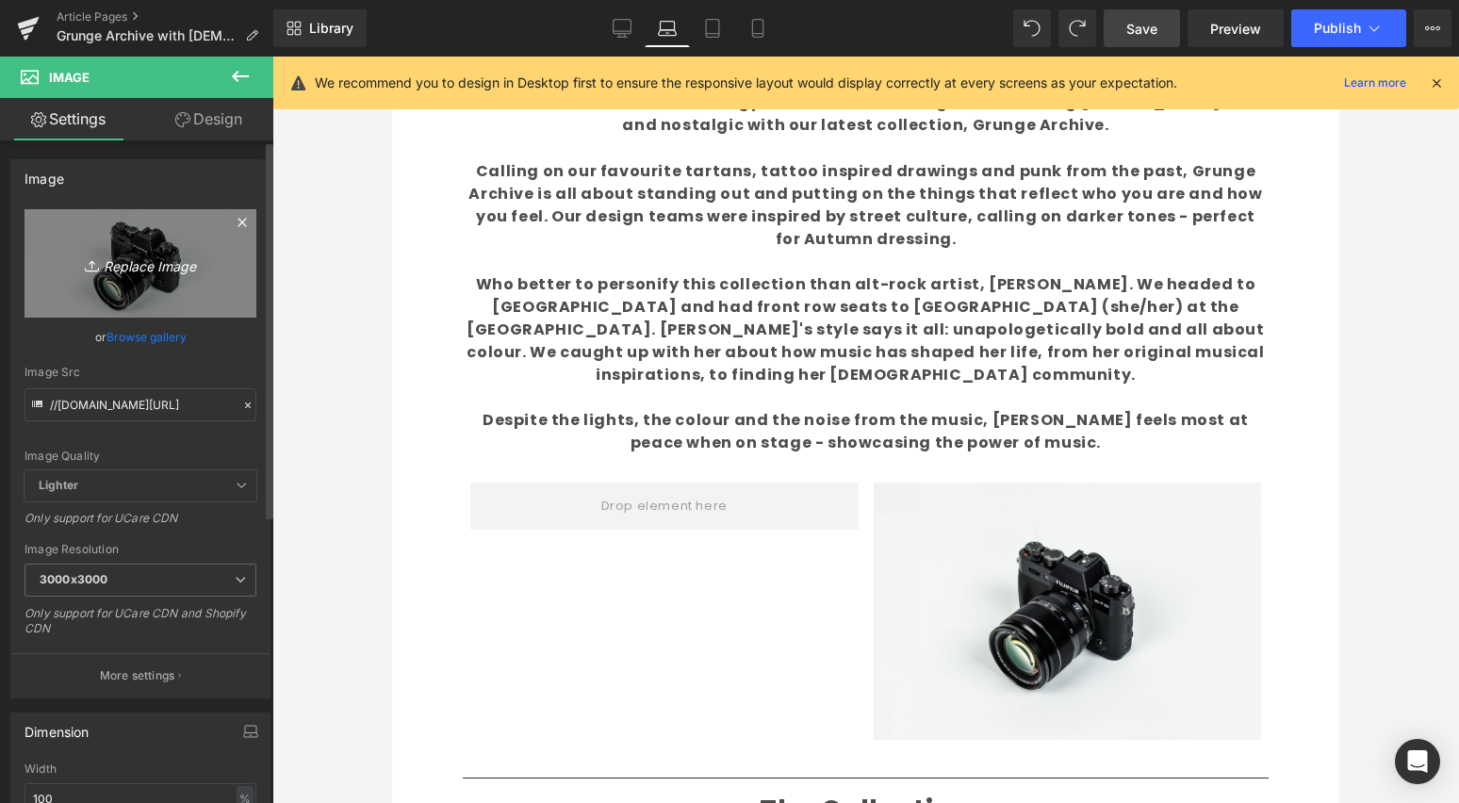
type input "C:\fakepath\31.jpg"
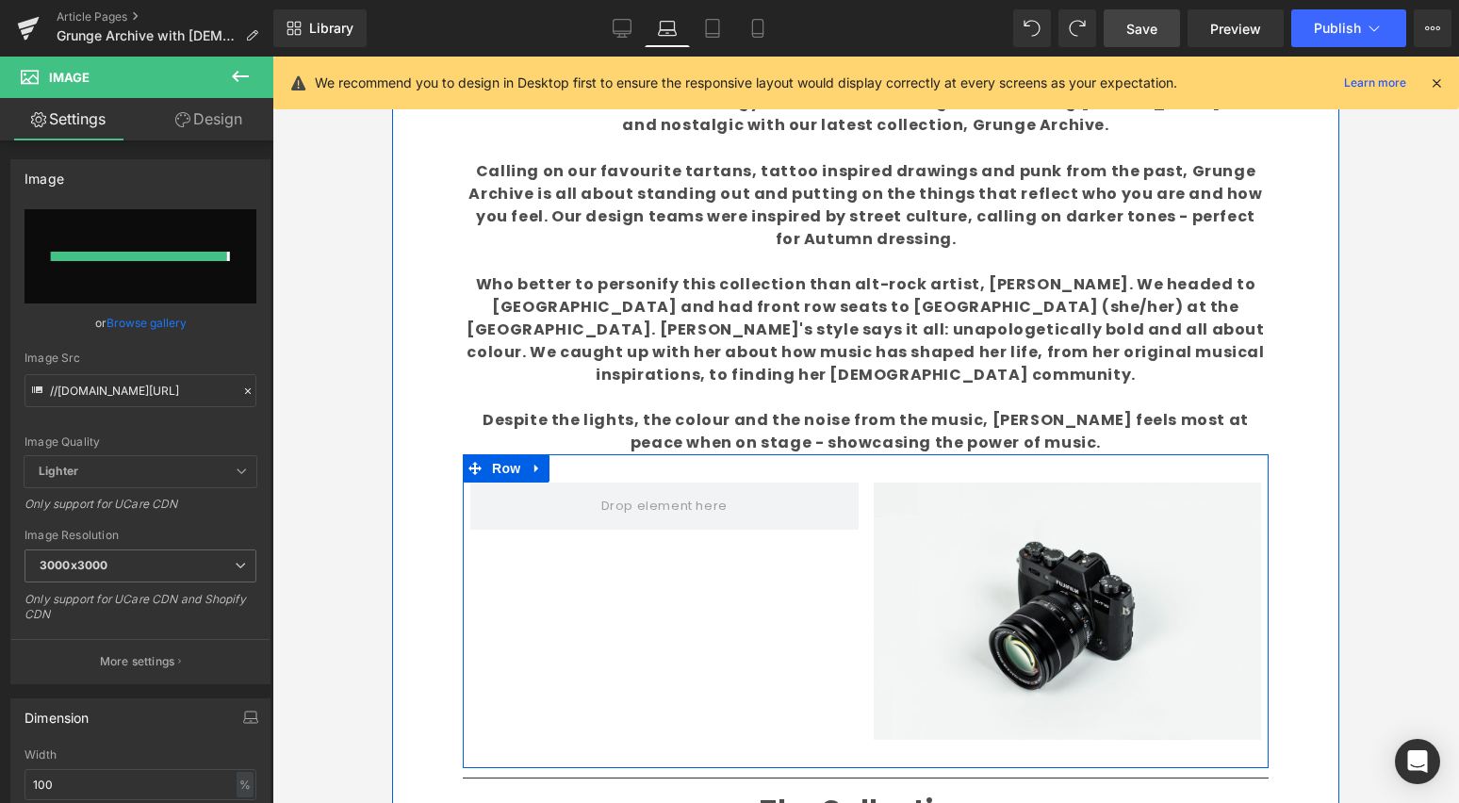
type input "[URL][DOMAIN_NAME]"
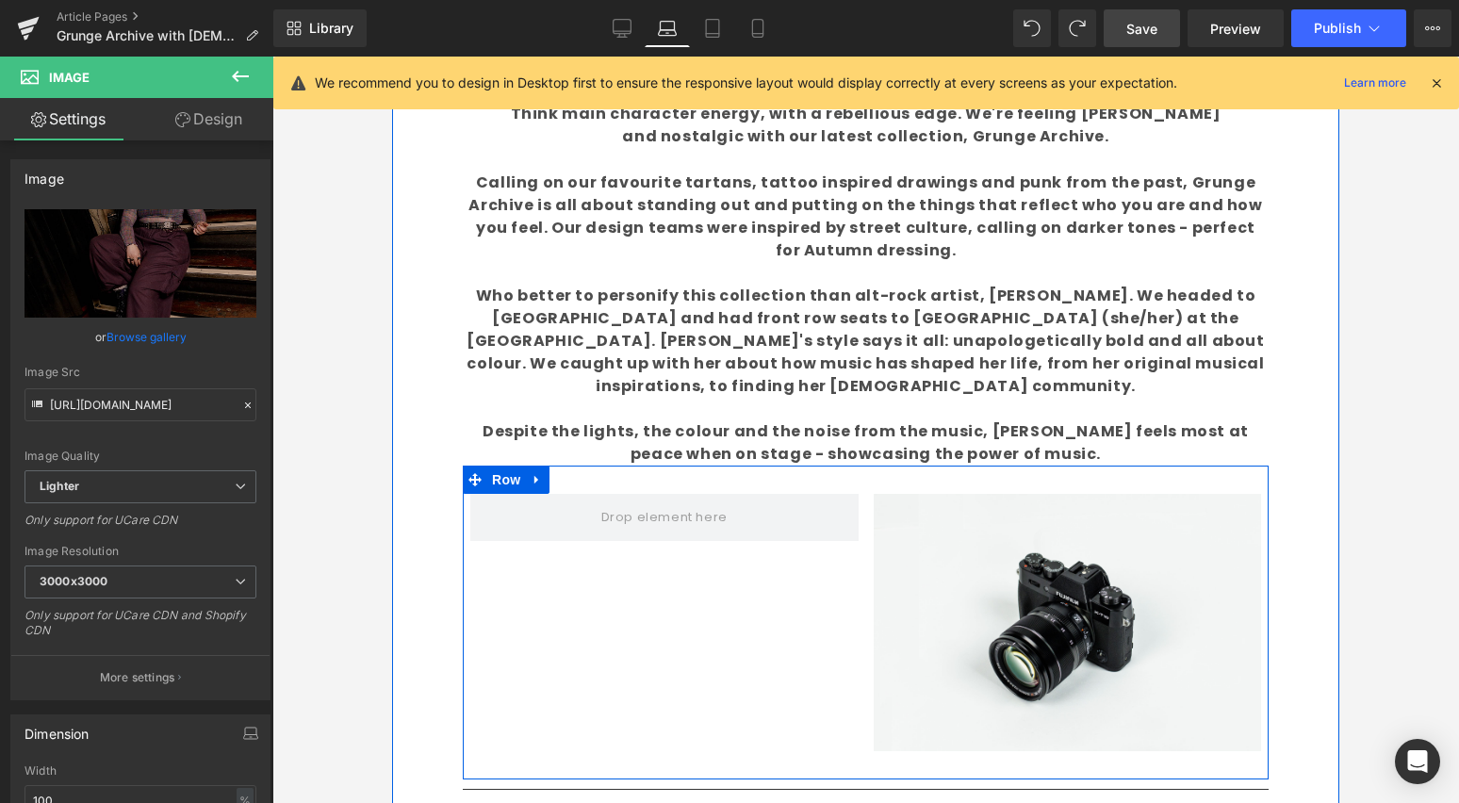
click at [726, 565] on div "Image Row" at bounding box center [866, 622] width 806 height 314
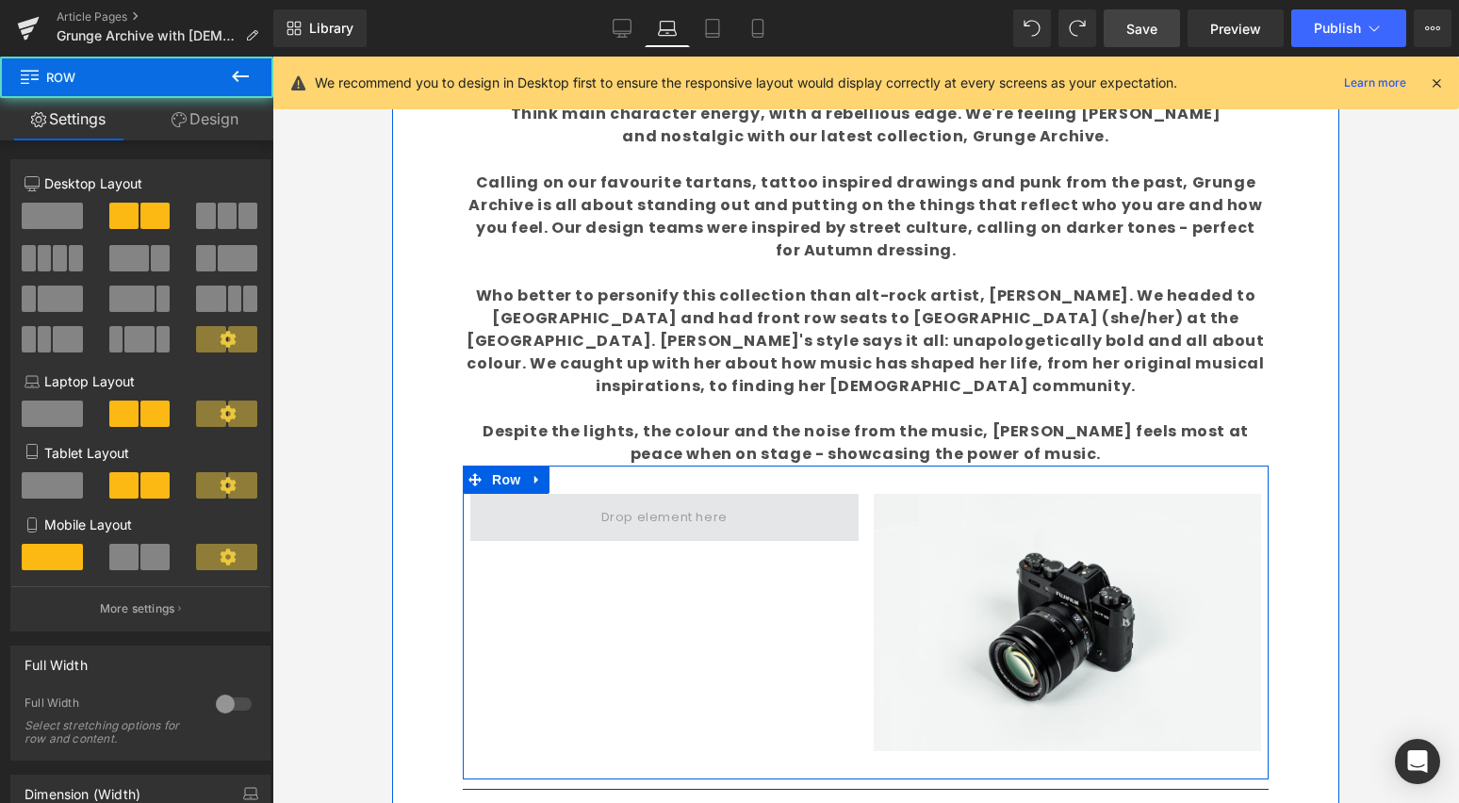
click at [785, 494] on span at bounding box center [664, 517] width 388 height 47
click at [725, 494] on span at bounding box center [664, 517] width 388 height 47
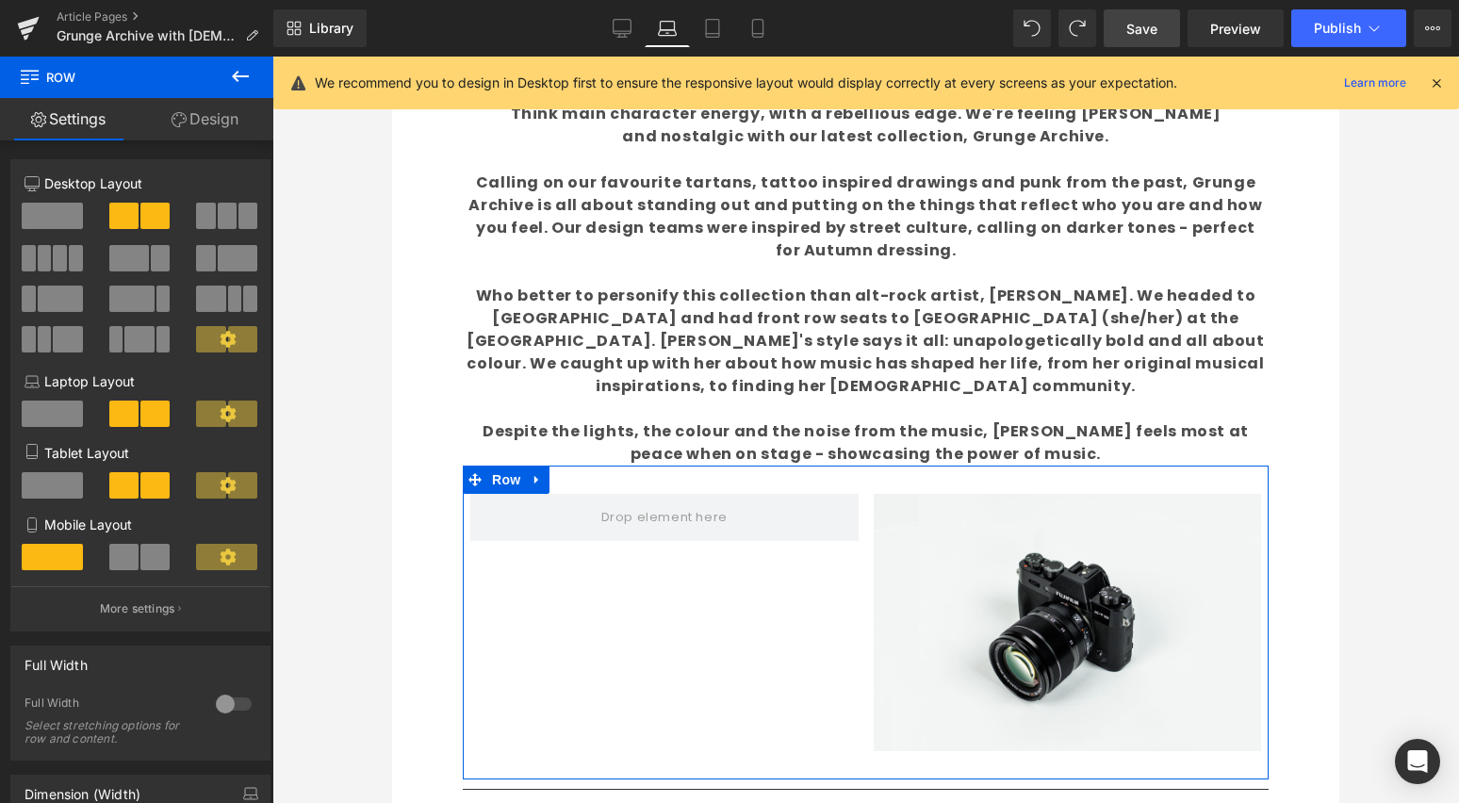
click at [227, 112] on link "Design" at bounding box center [205, 119] width 137 height 42
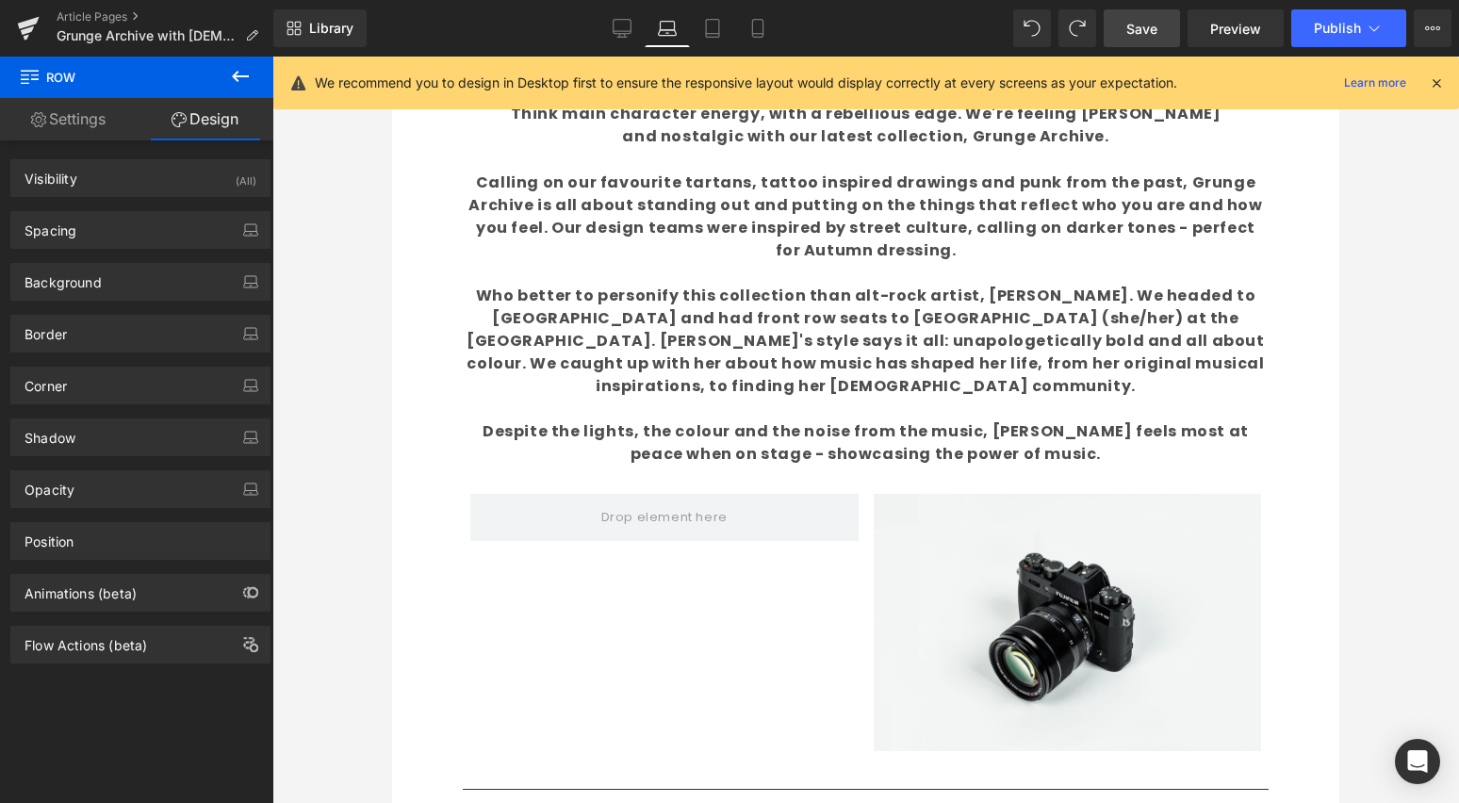
click at [240, 80] on icon at bounding box center [240, 76] width 23 height 23
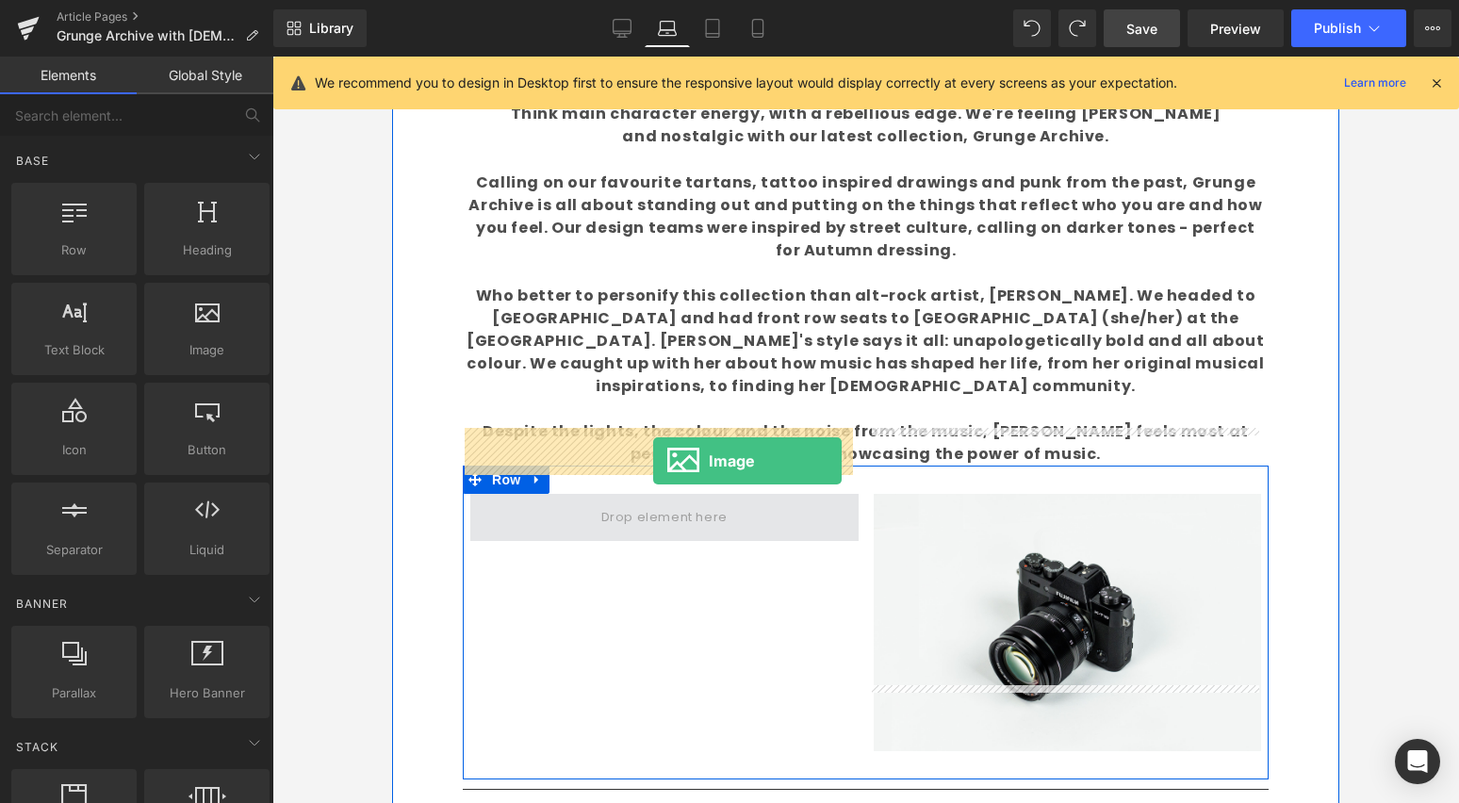
drag, startPoint x: 607, startPoint y: 366, endPoint x: 653, endPoint y: 460, distance: 104.9
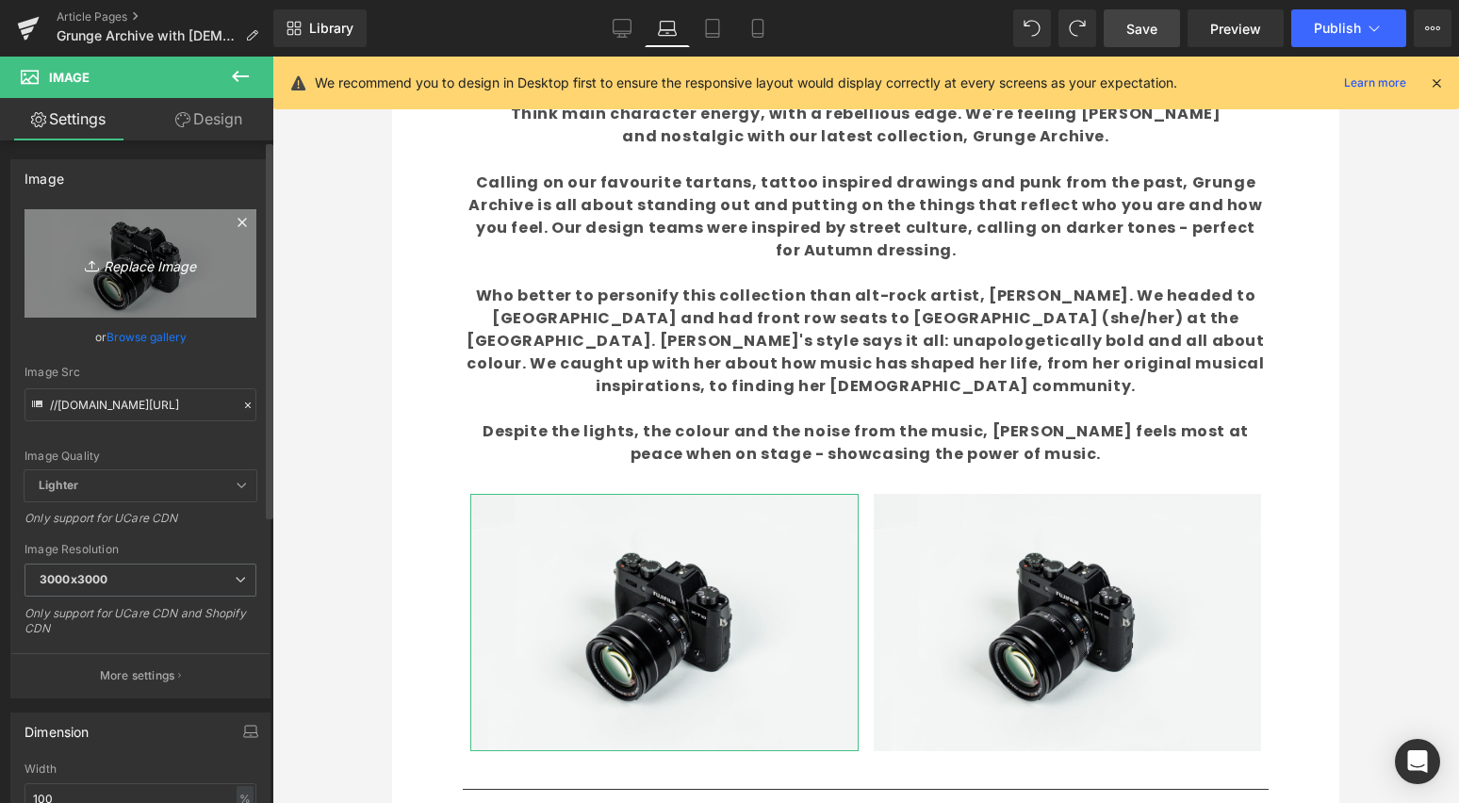
click at [146, 264] on icon "Replace Image" at bounding box center [140, 264] width 151 height 24
type input "C:\fakepath\31.jpg"
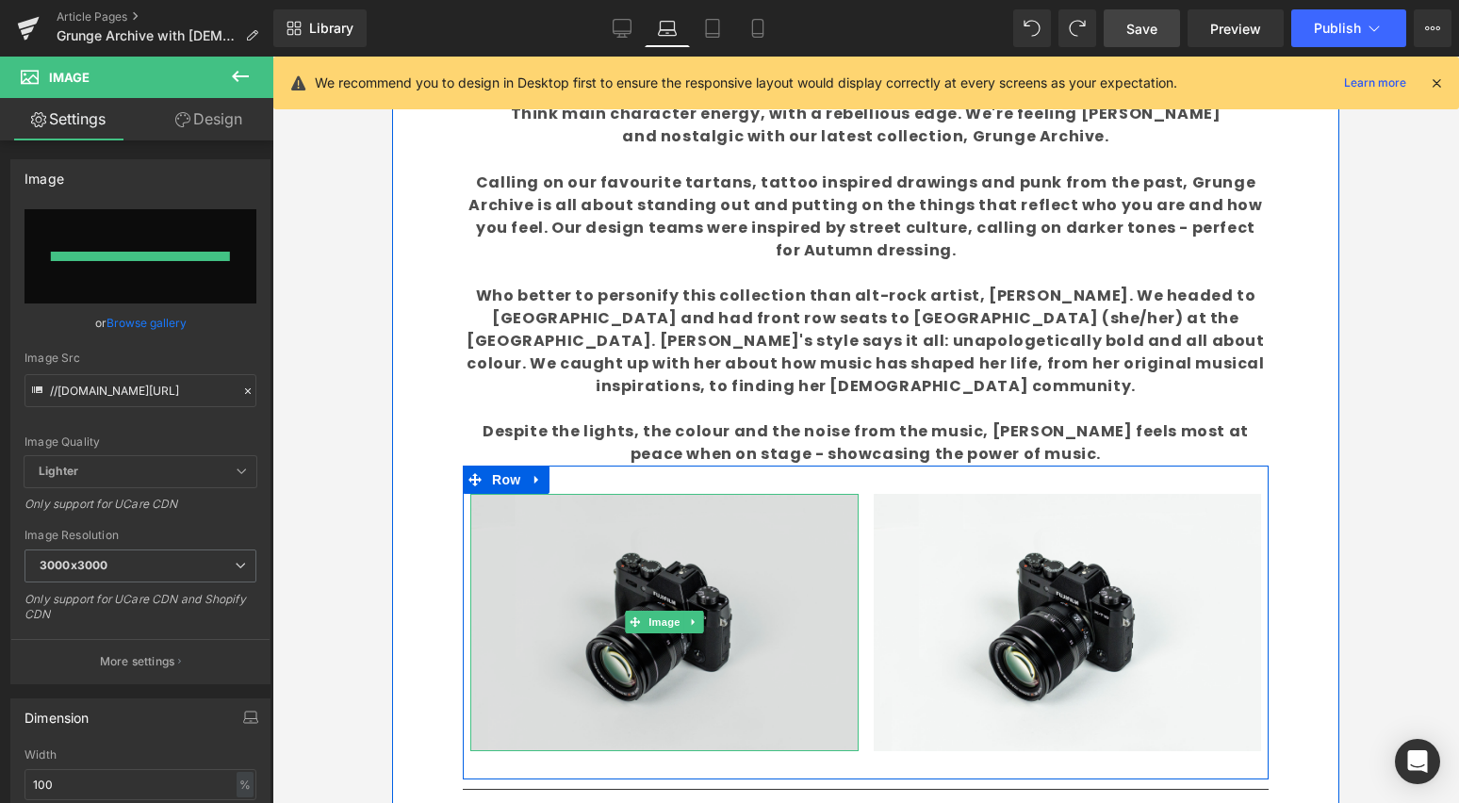
type input "[URL][DOMAIN_NAME]"
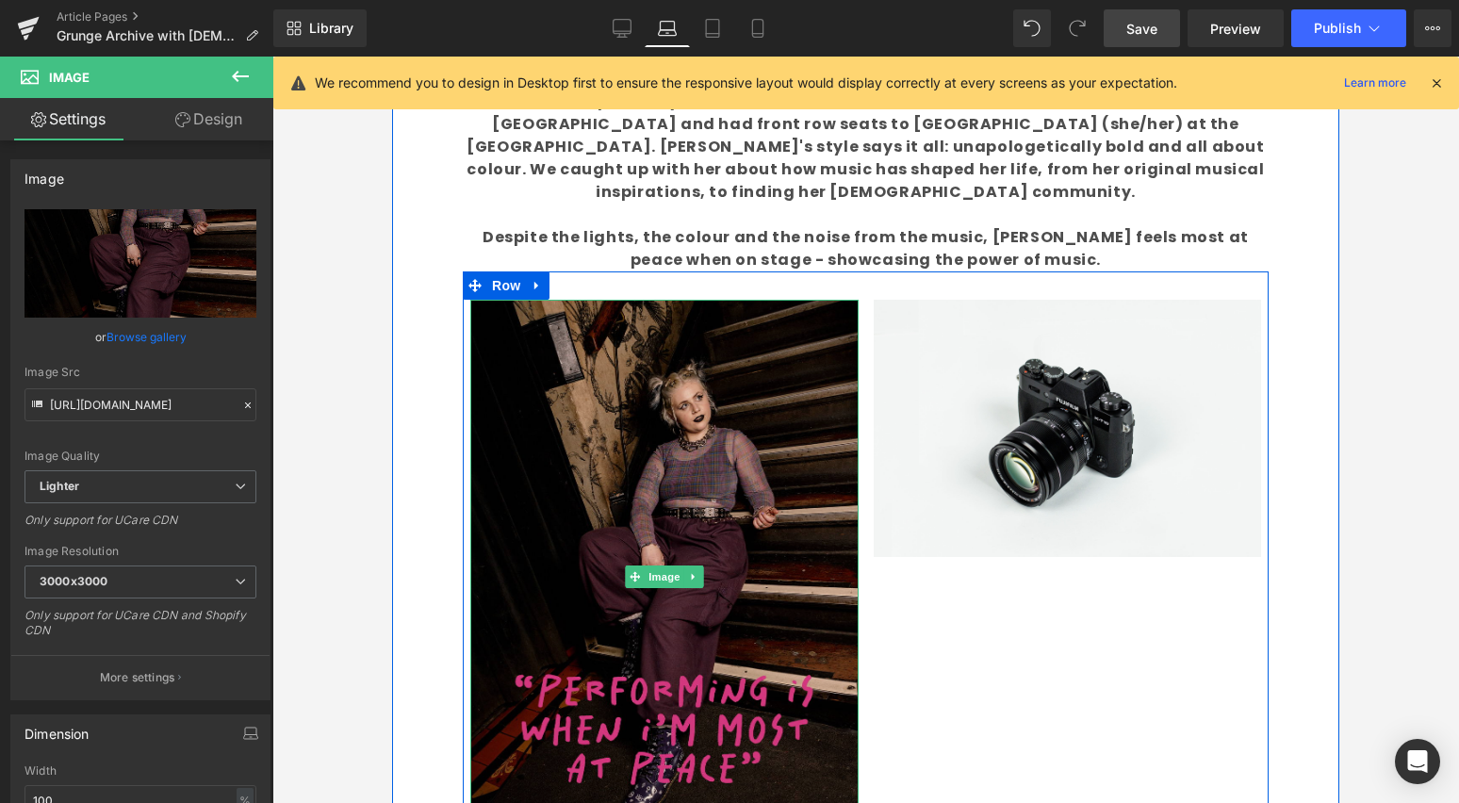
scroll to position [2293, 0]
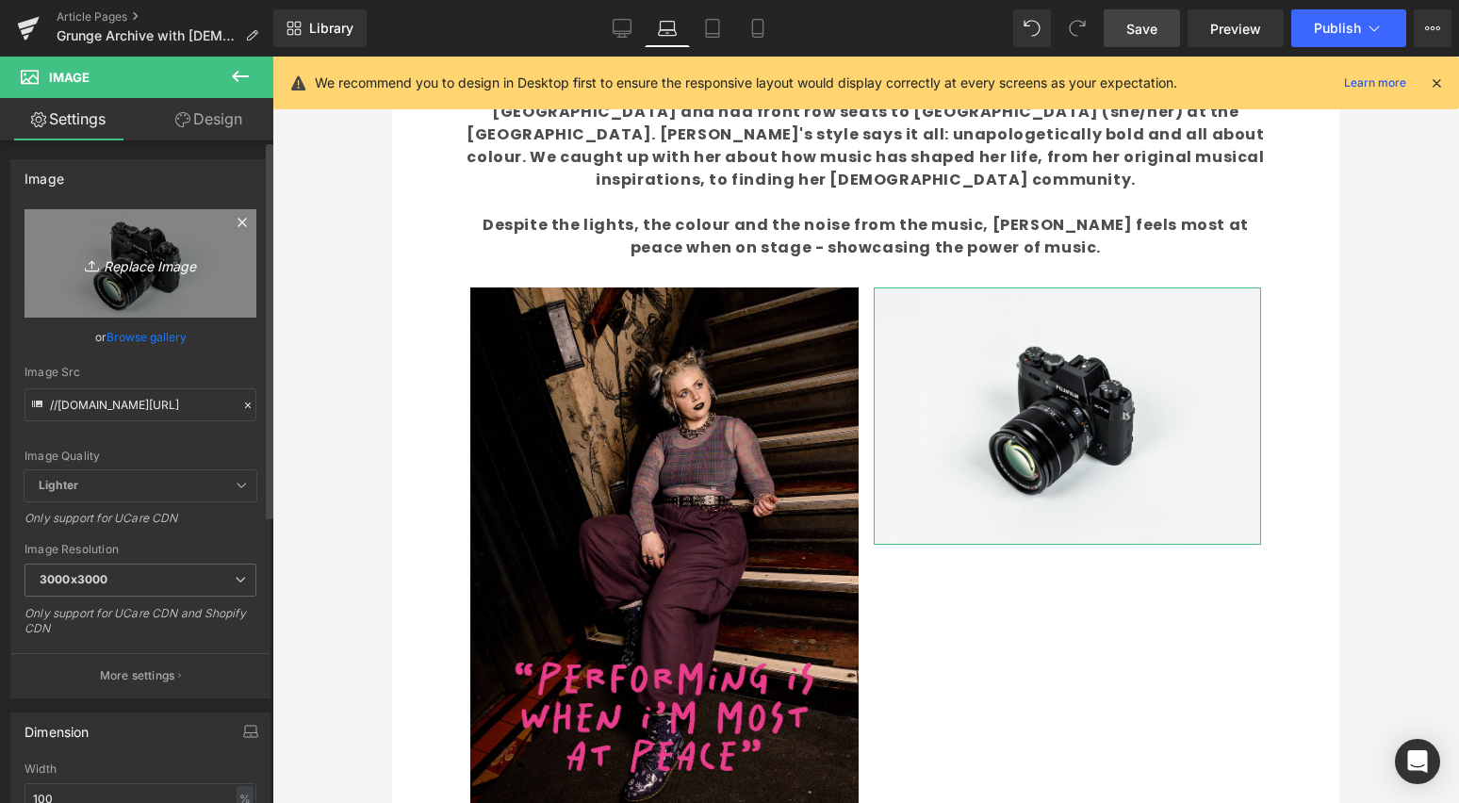
click at [178, 263] on icon "Replace Image" at bounding box center [140, 264] width 151 height 24
type input "C:\fakepath\21.jpg"
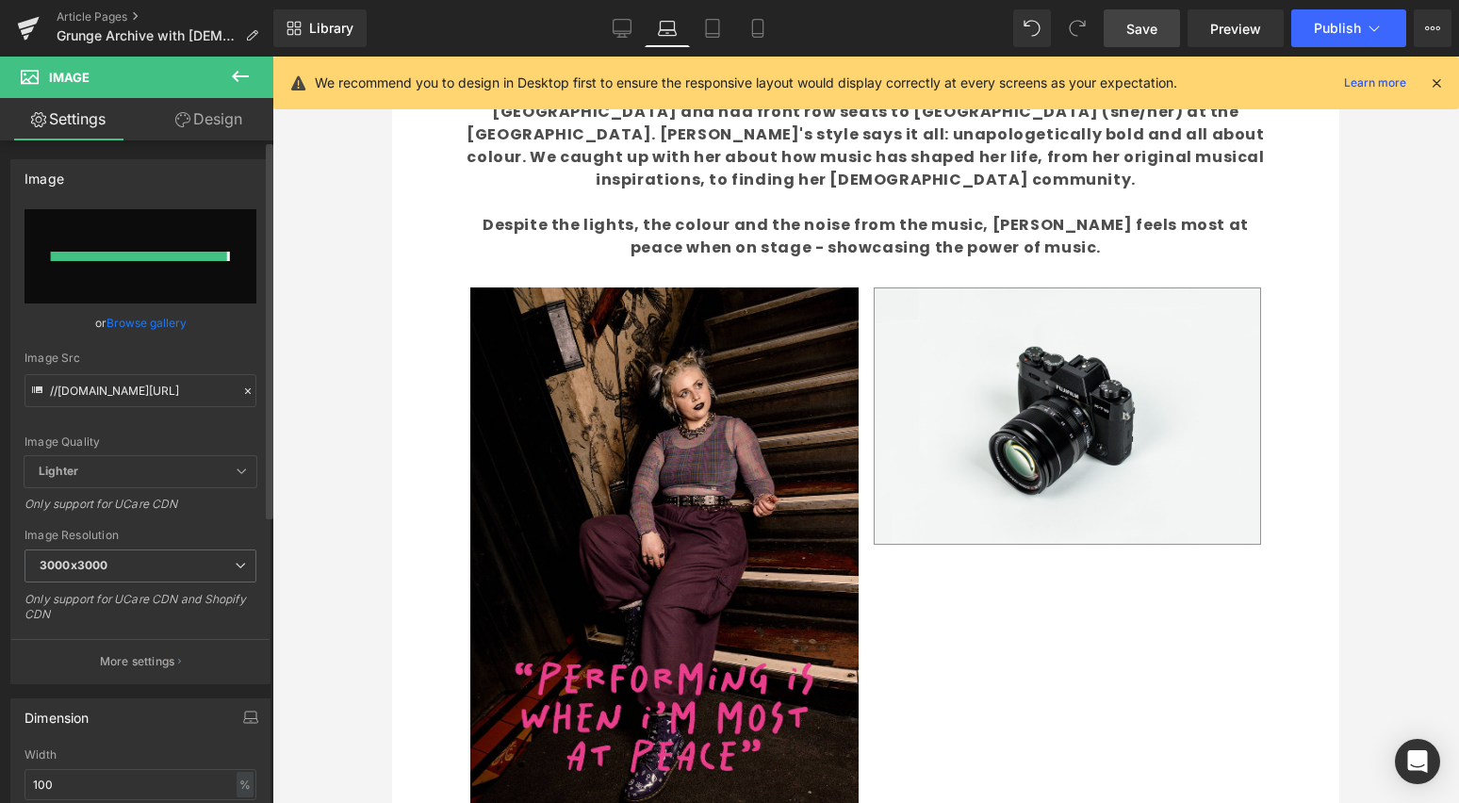
type input "[URL][DOMAIN_NAME]"
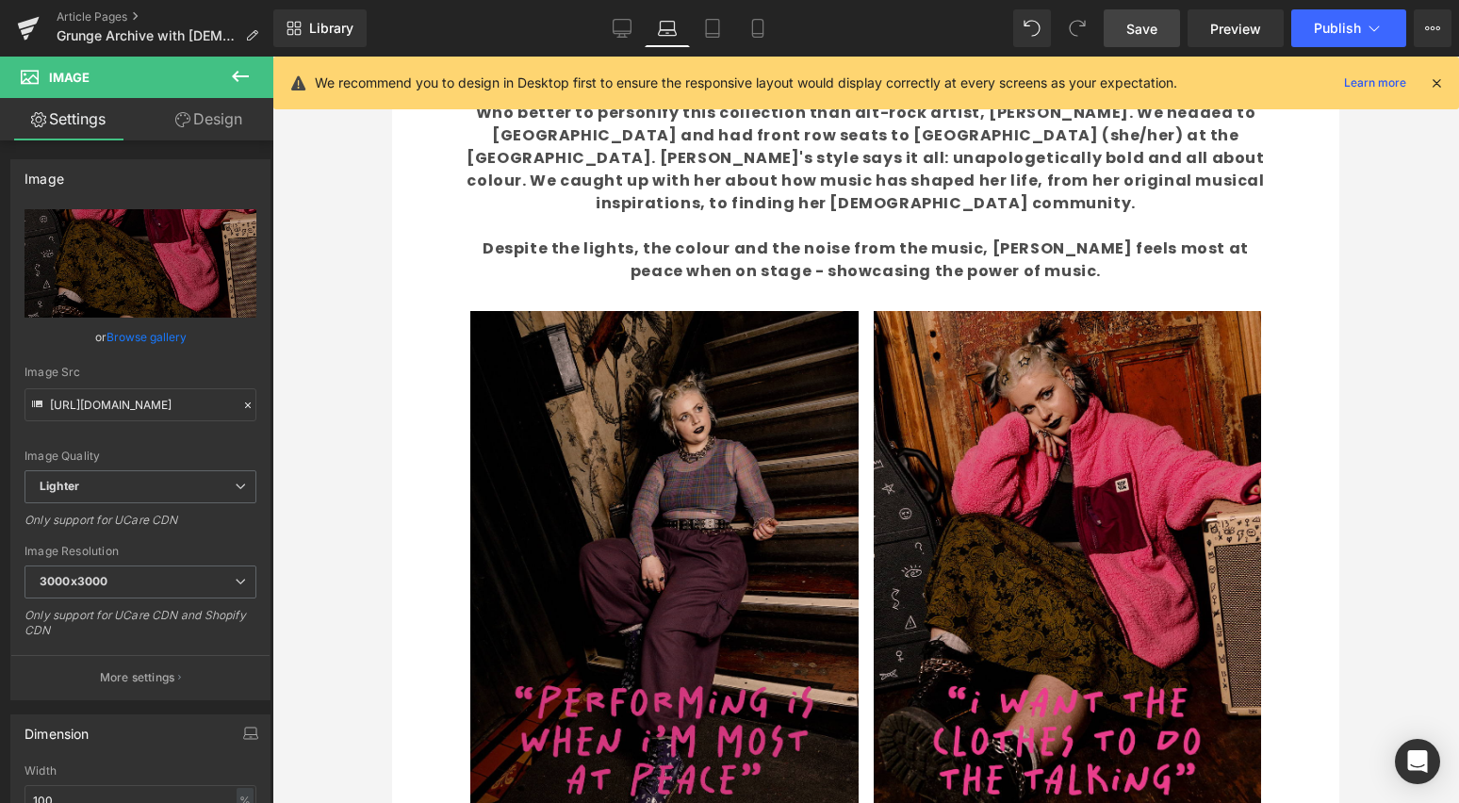
scroll to position [2278, 0]
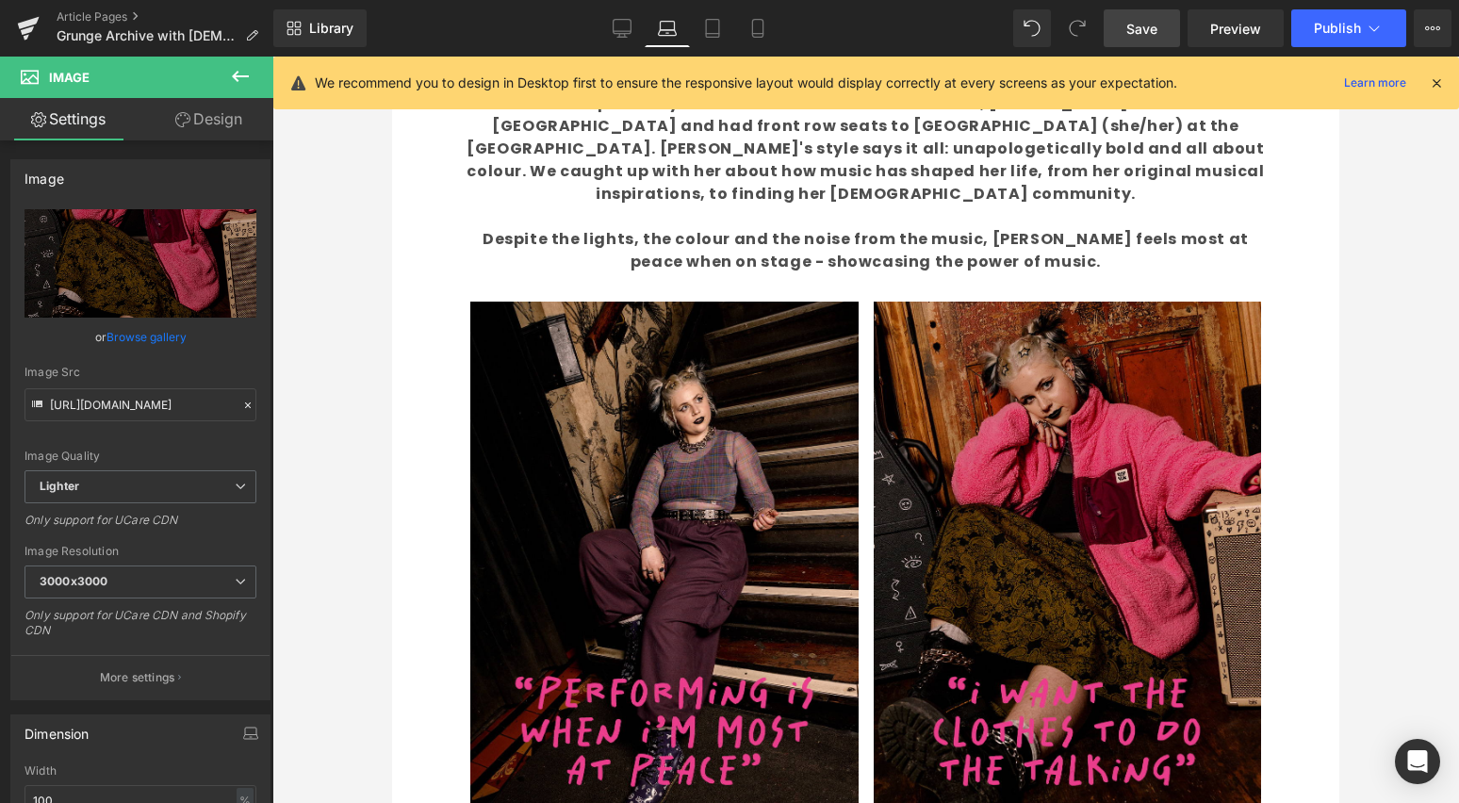
click at [1149, 24] on span "Save" at bounding box center [1141, 29] width 31 height 20
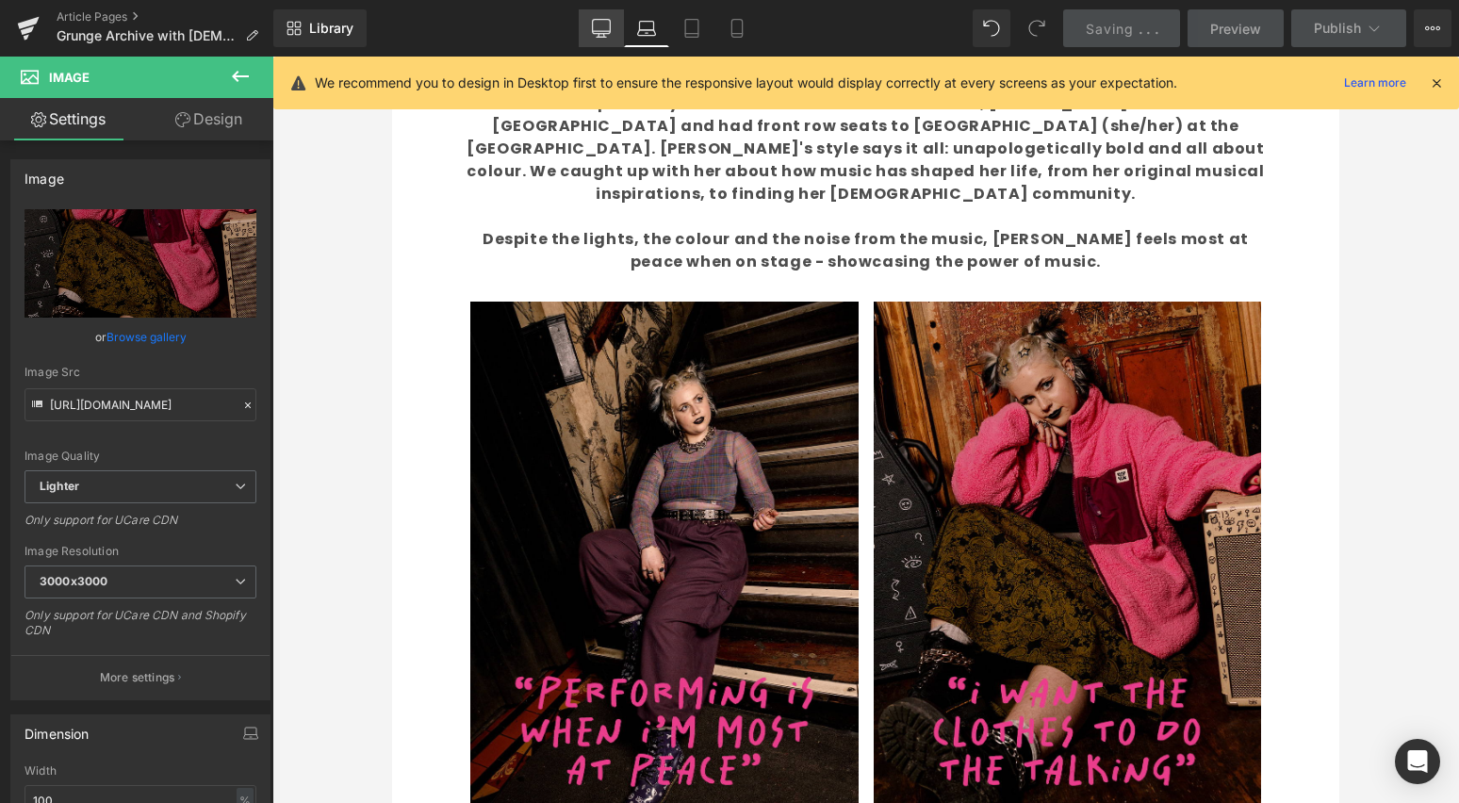
click at [598, 27] on icon at bounding box center [601, 28] width 19 height 19
type input "auto"
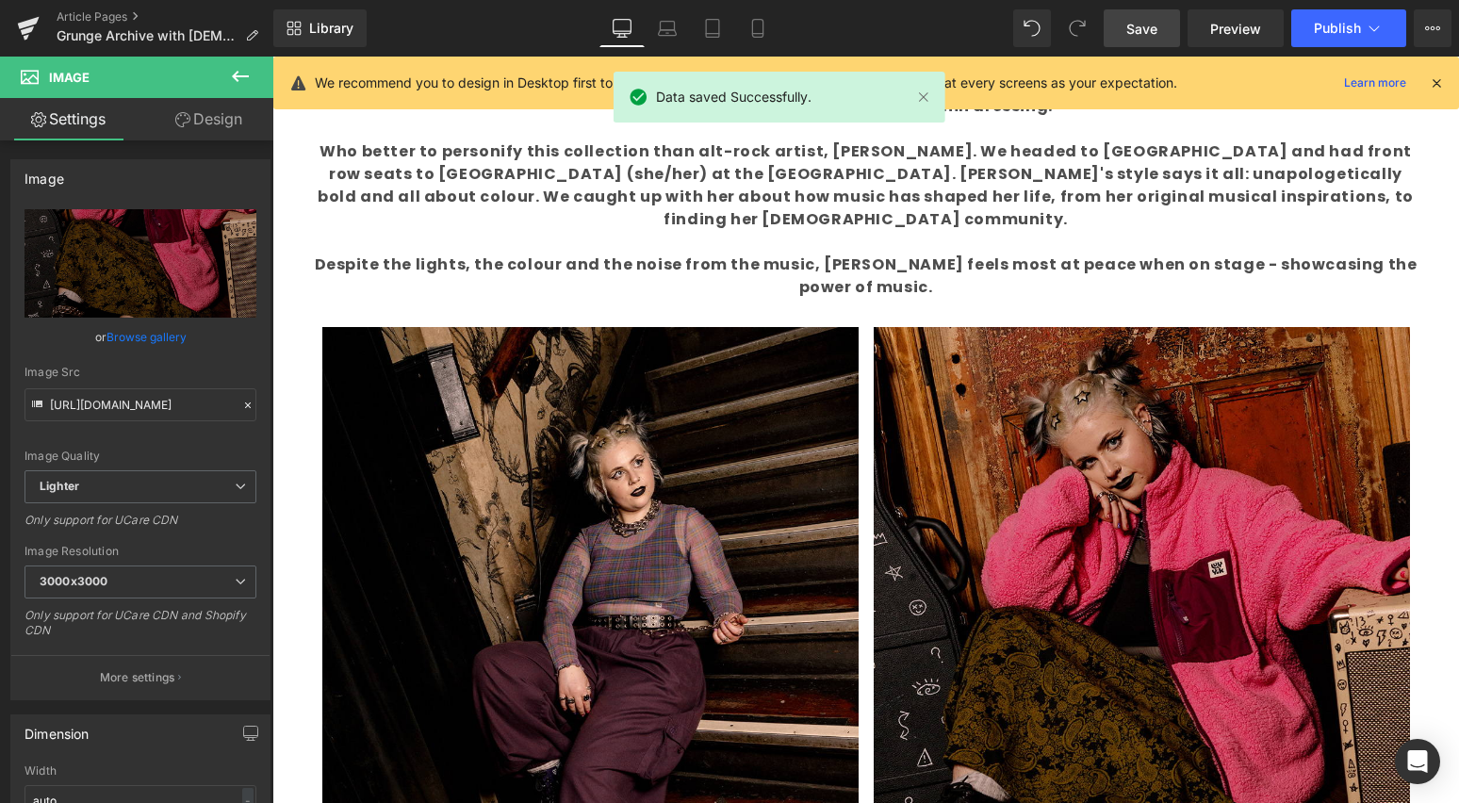
click at [1138, 26] on span "Save" at bounding box center [1141, 29] width 31 height 20
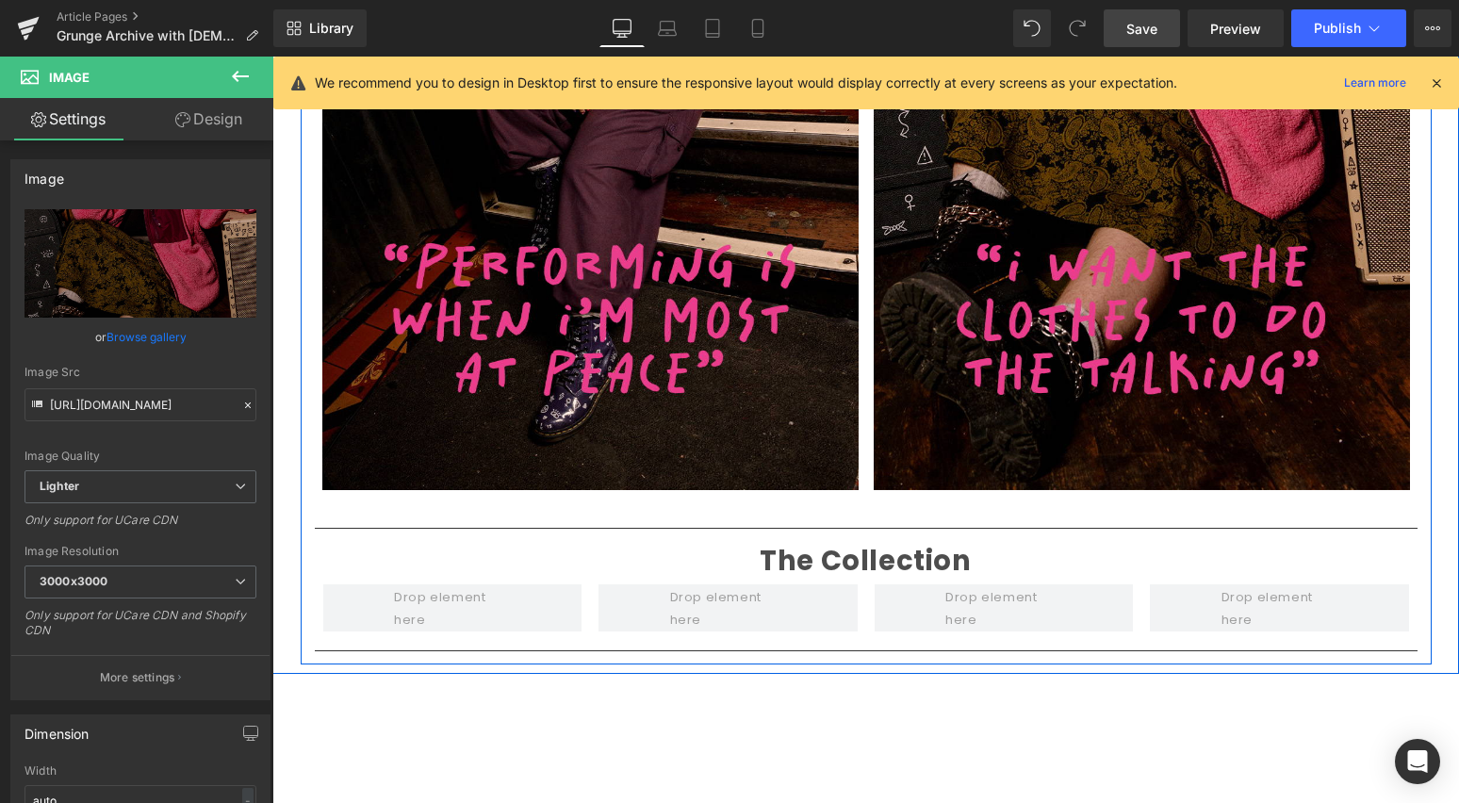
scroll to position [3336, 0]
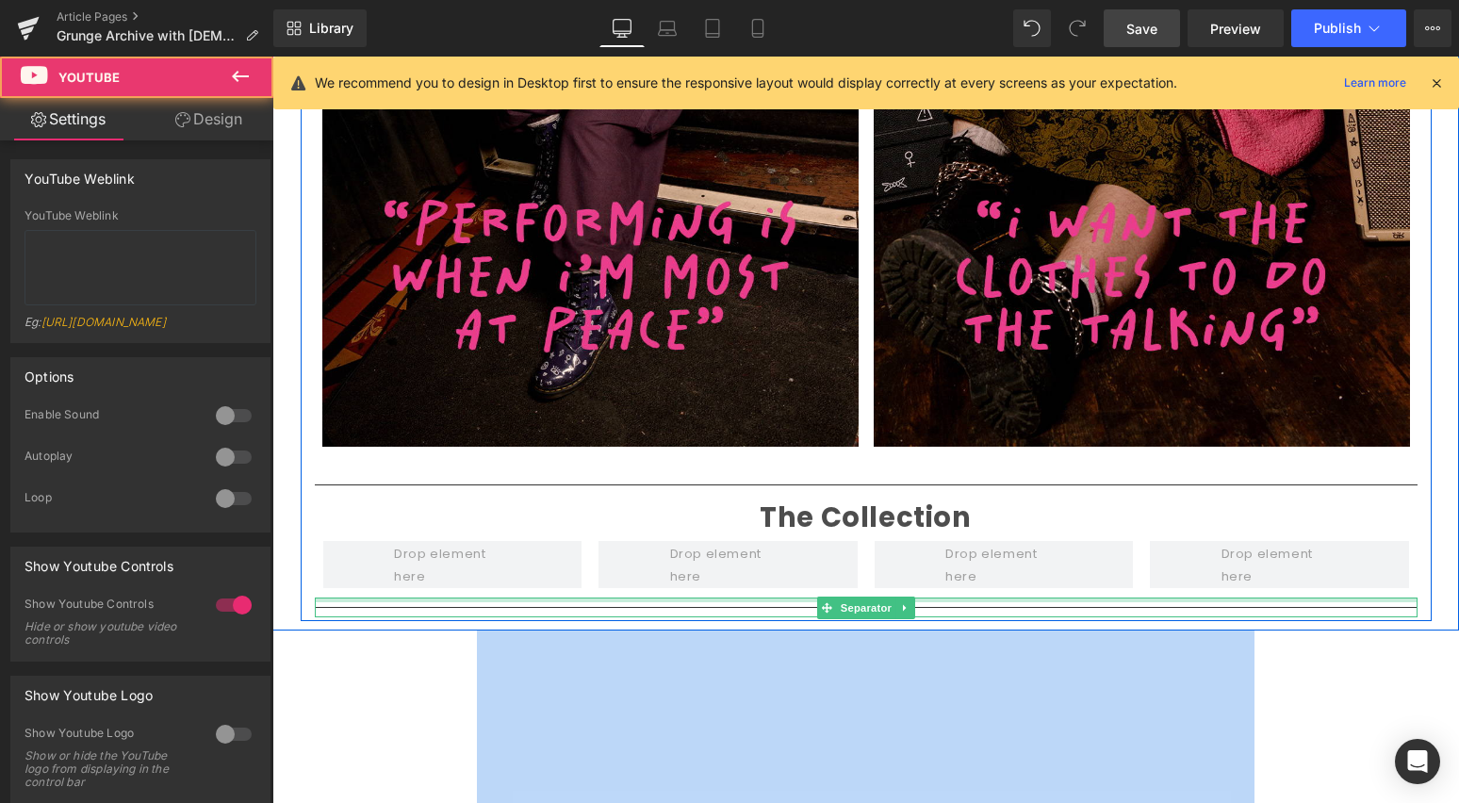
drag, startPoint x: 1267, startPoint y: 536, endPoint x: 1242, endPoint y: 547, distance: 27.5
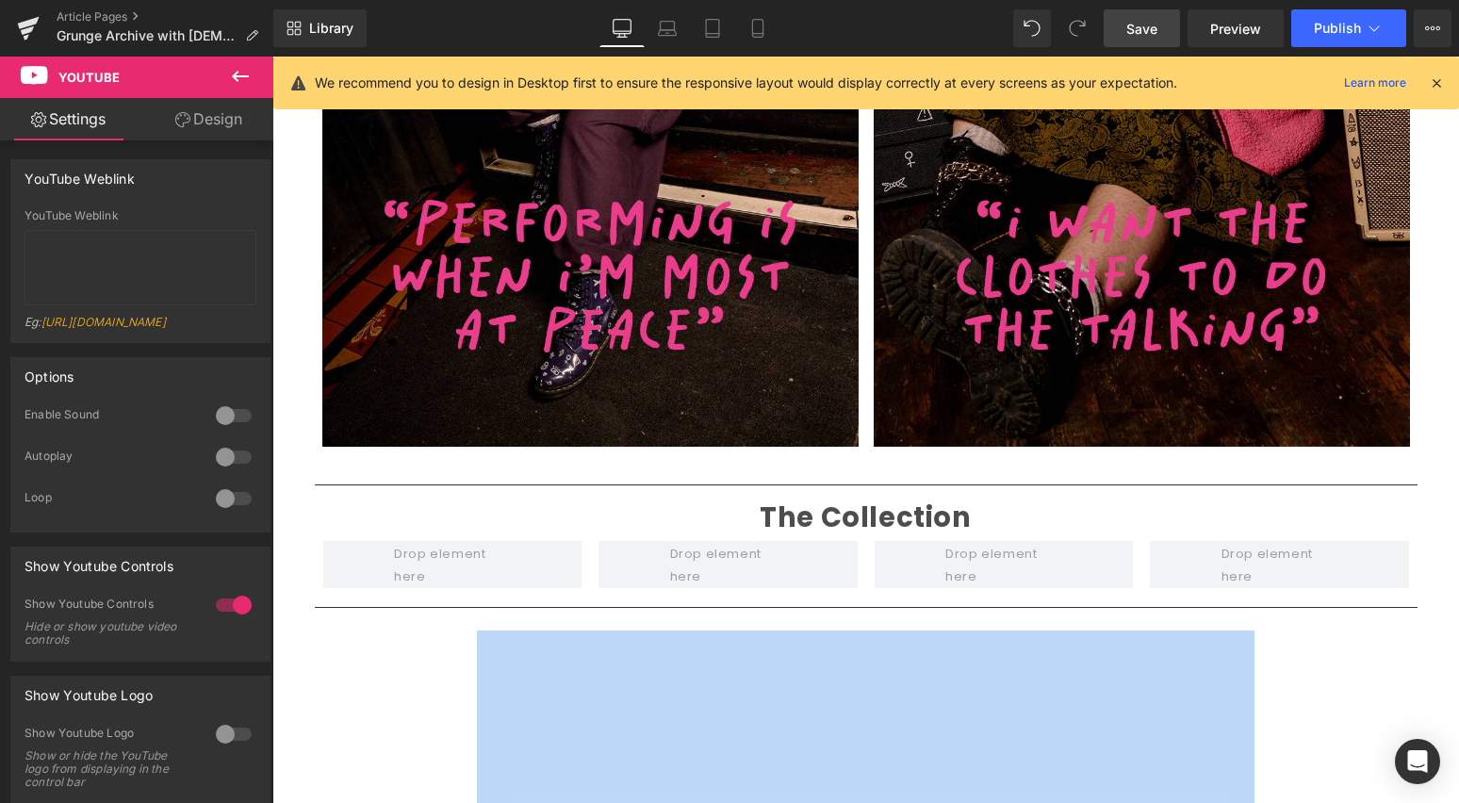
drag, startPoint x: 1220, startPoint y: 534, endPoint x: 1224, endPoint y: 517, distance: 17.4
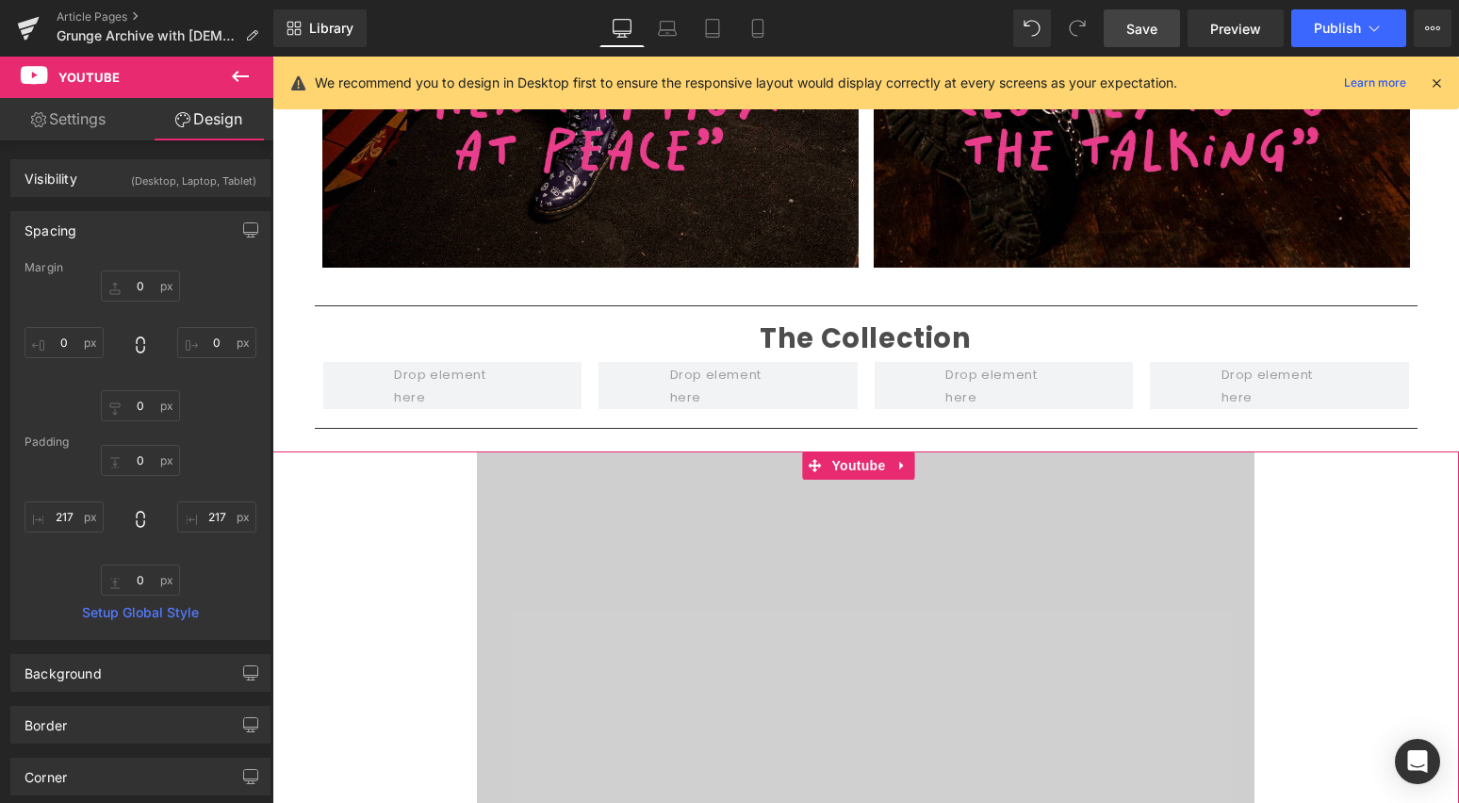
scroll to position [3520, 0]
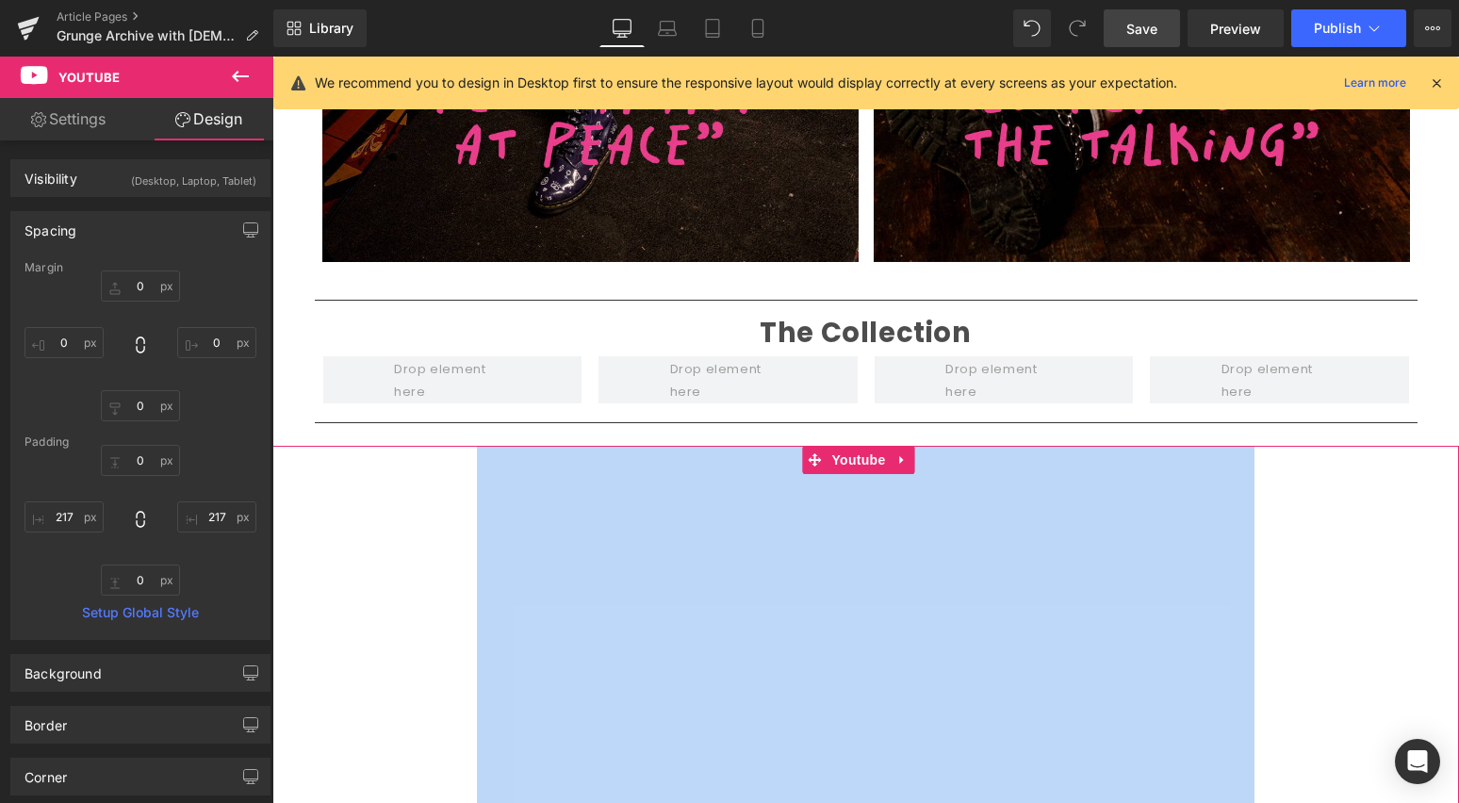
click at [1337, 543] on div "Youtube" at bounding box center [865, 664] width 1186 height 437
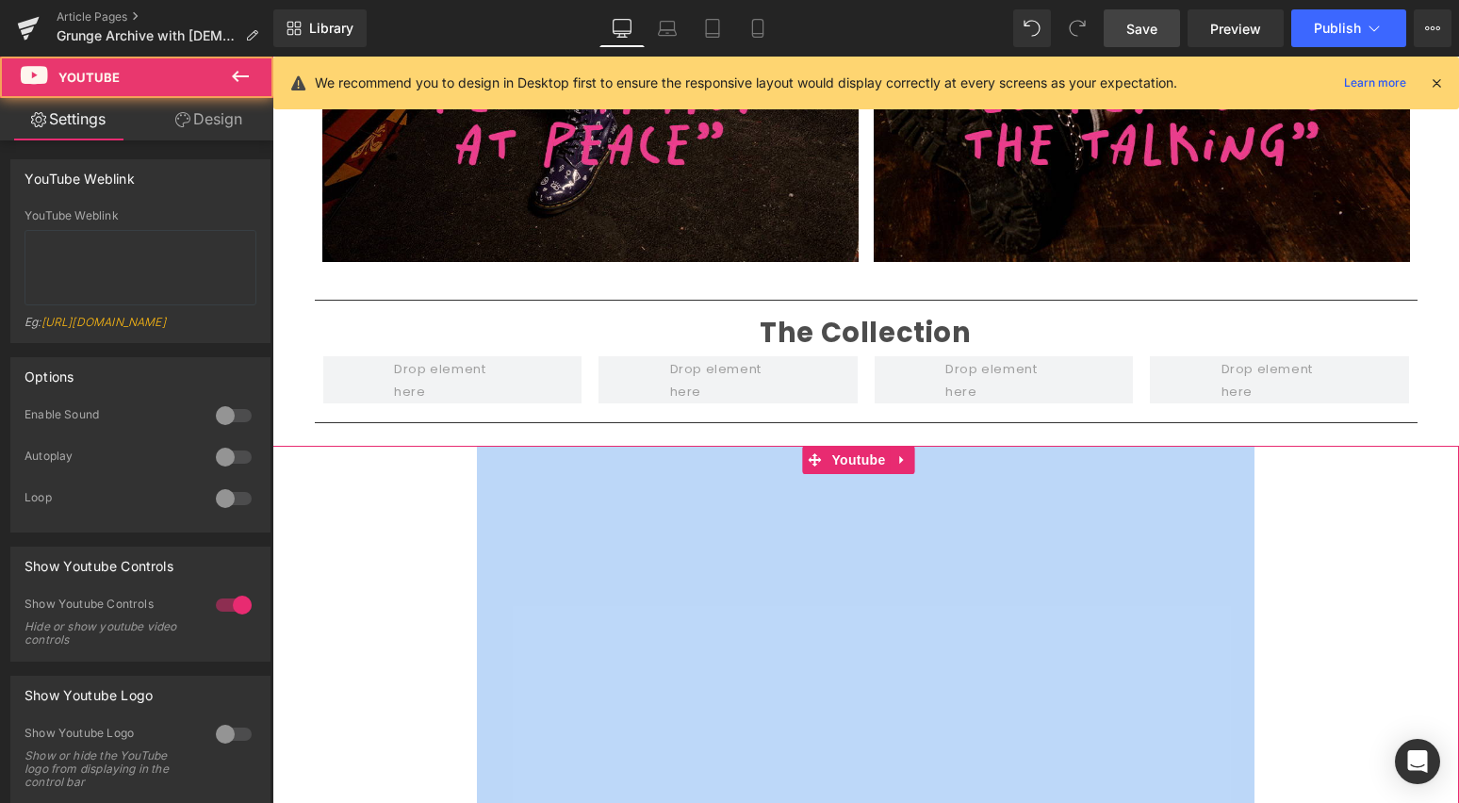
click at [1240, 576] on div "Youtube" at bounding box center [865, 664] width 1186 height 437
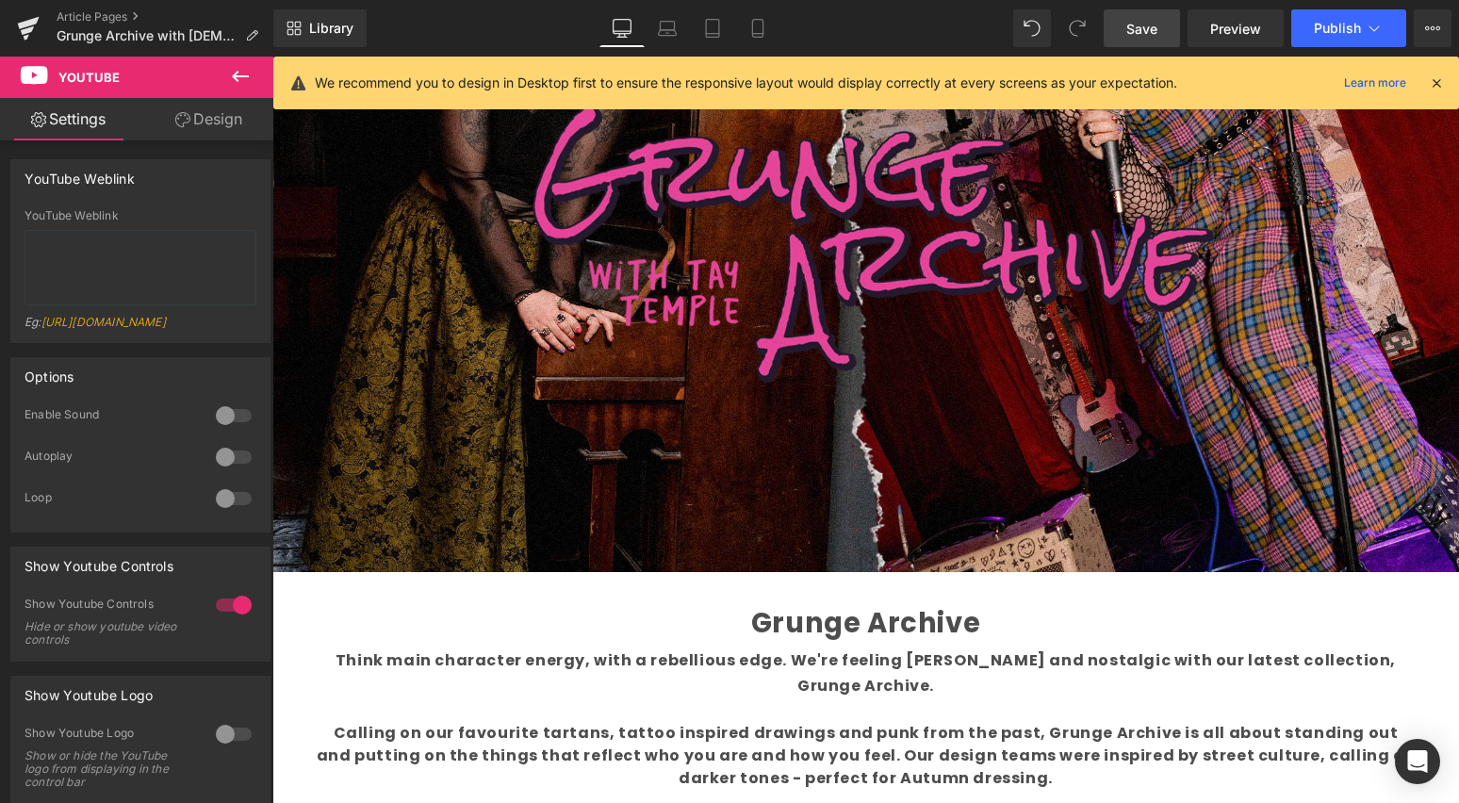
scroll to position [2014, 0]
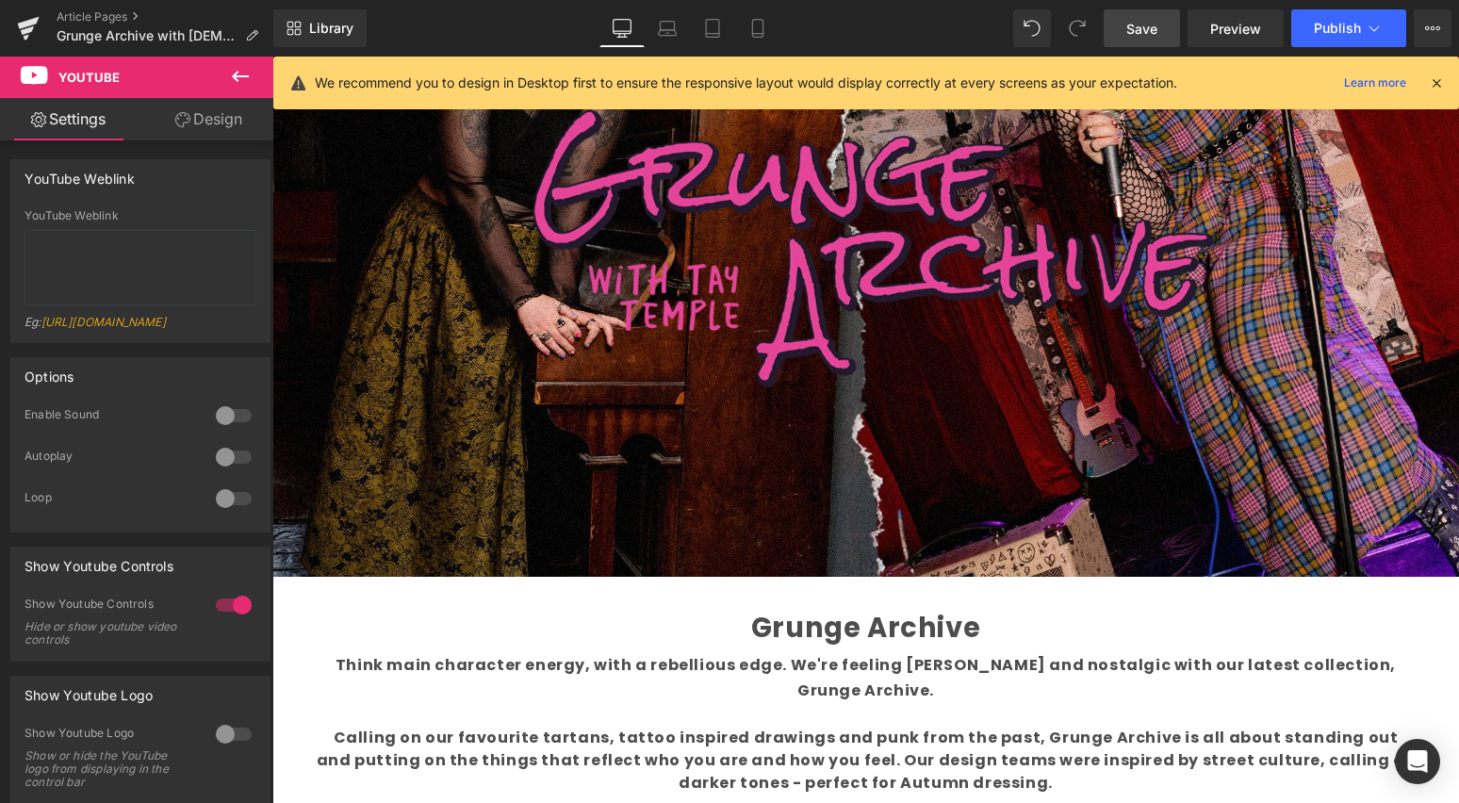
click at [1144, 29] on span "Save" at bounding box center [1141, 29] width 31 height 20
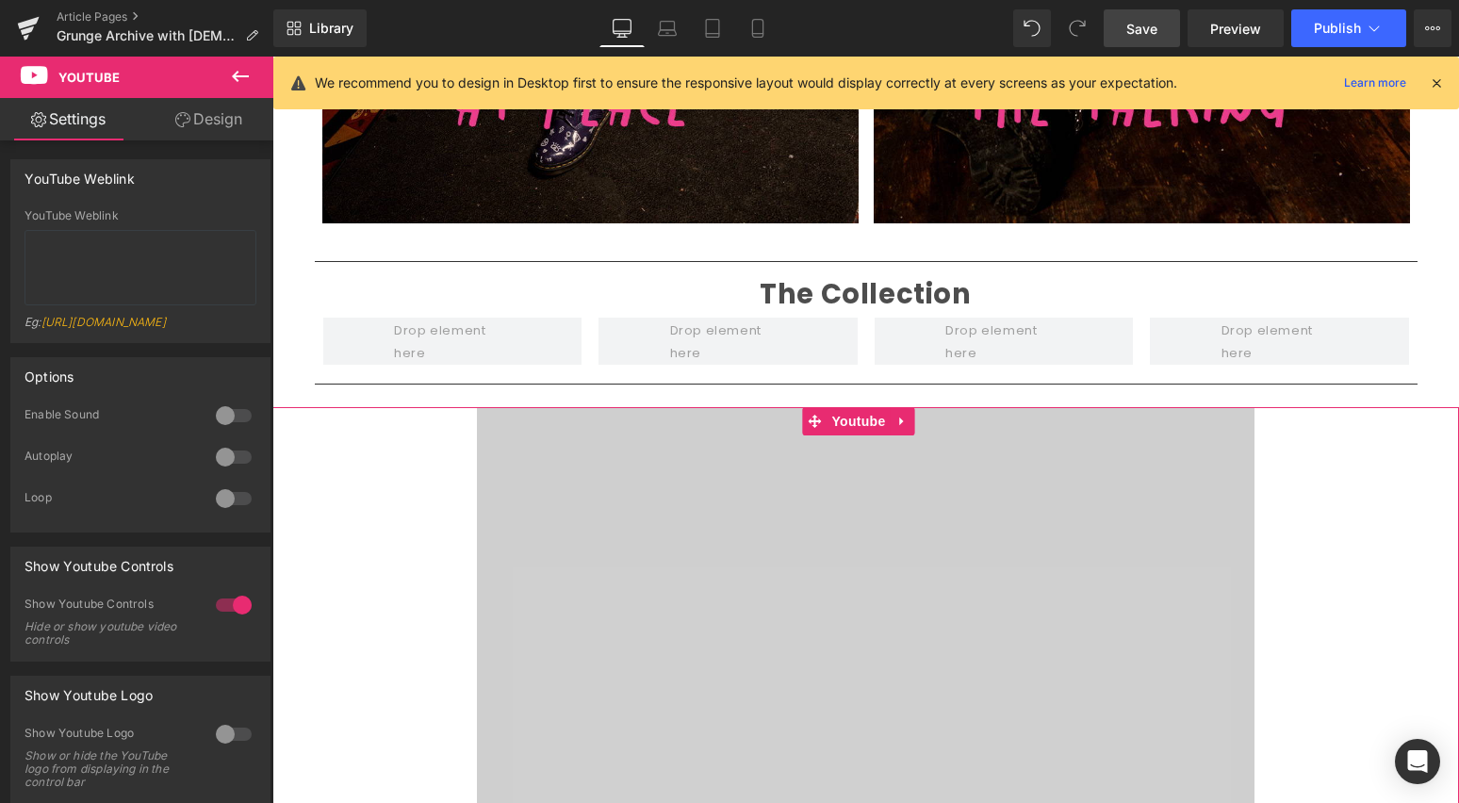
scroll to position [3573, 0]
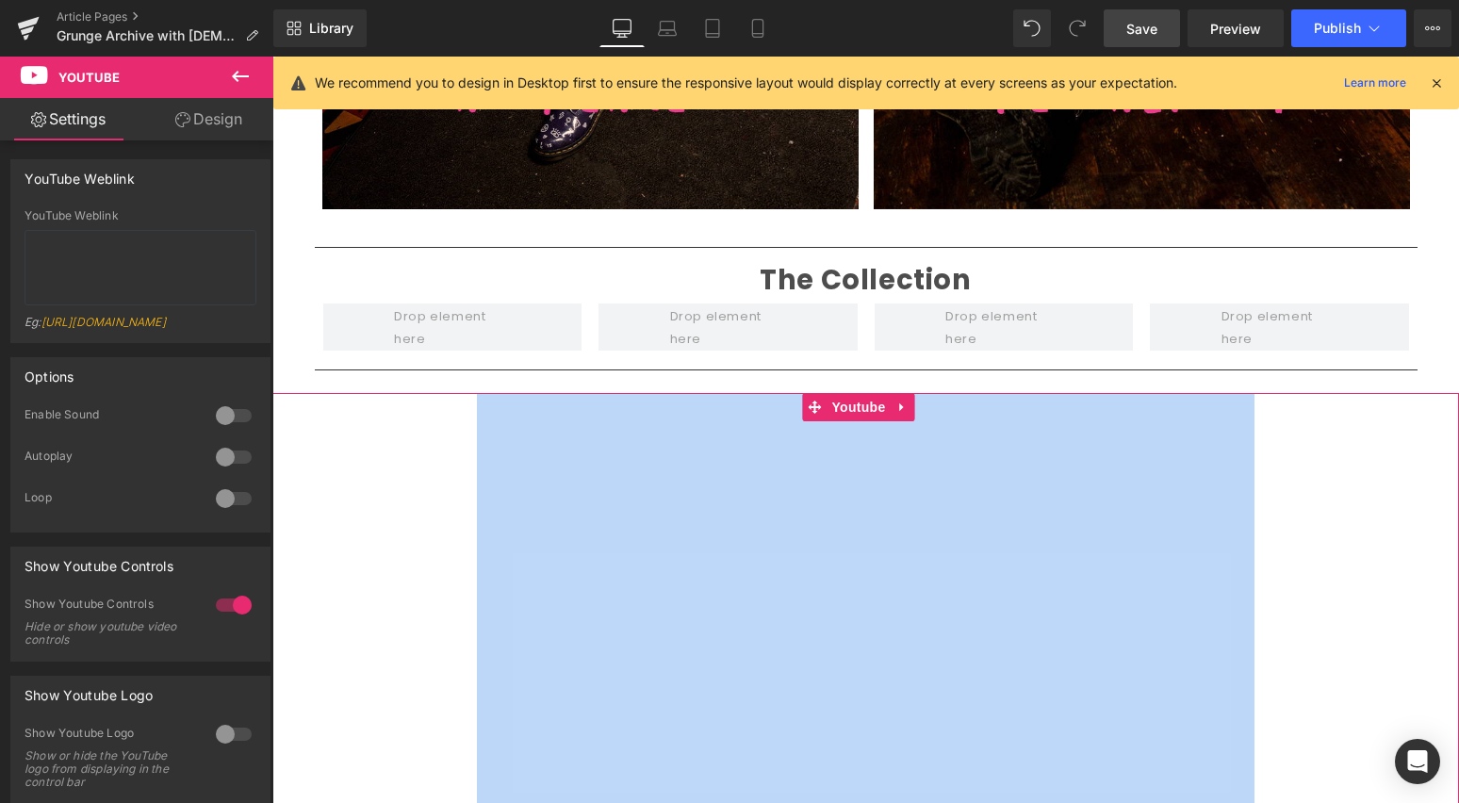
click at [1315, 607] on div "Youtube" at bounding box center [865, 611] width 1186 height 437
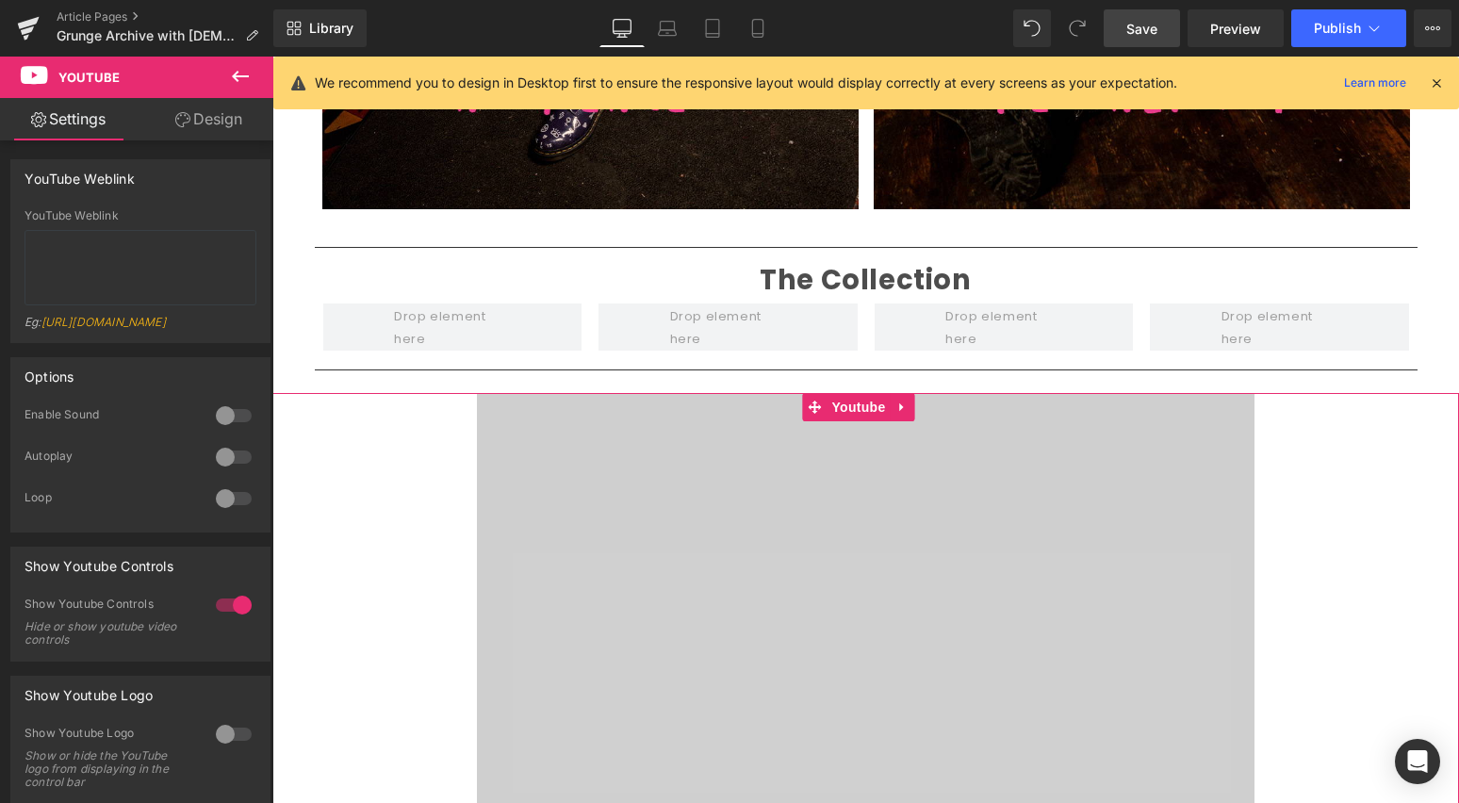
drag, startPoint x: 196, startPoint y: 106, endPoint x: 198, endPoint y: 122, distance: 16.1
click at [196, 106] on link "Design" at bounding box center [208, 119] width 137 height 42
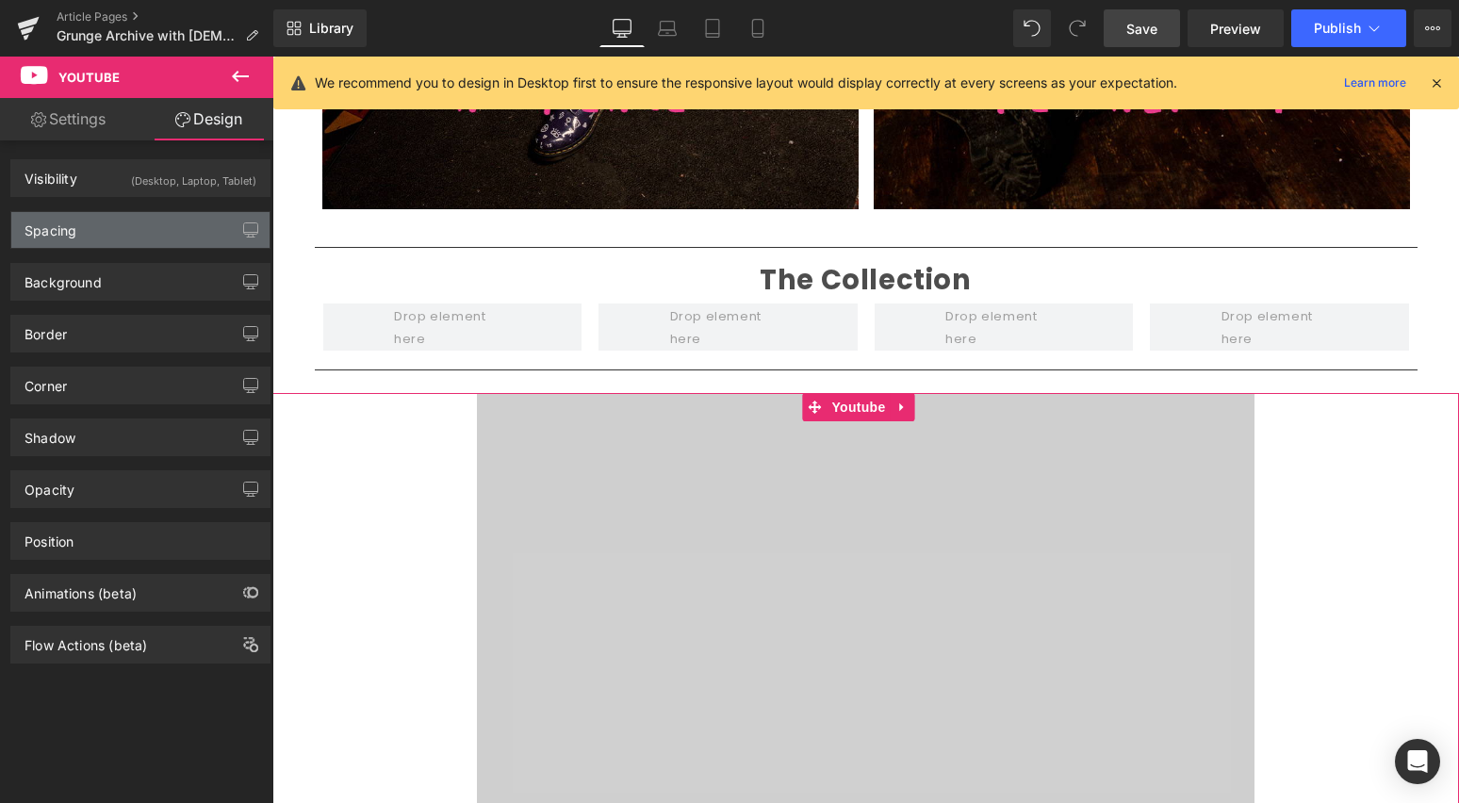
click at [121, 225] on div "Spacing" at bounding box center [140, 230] width 258 height 36
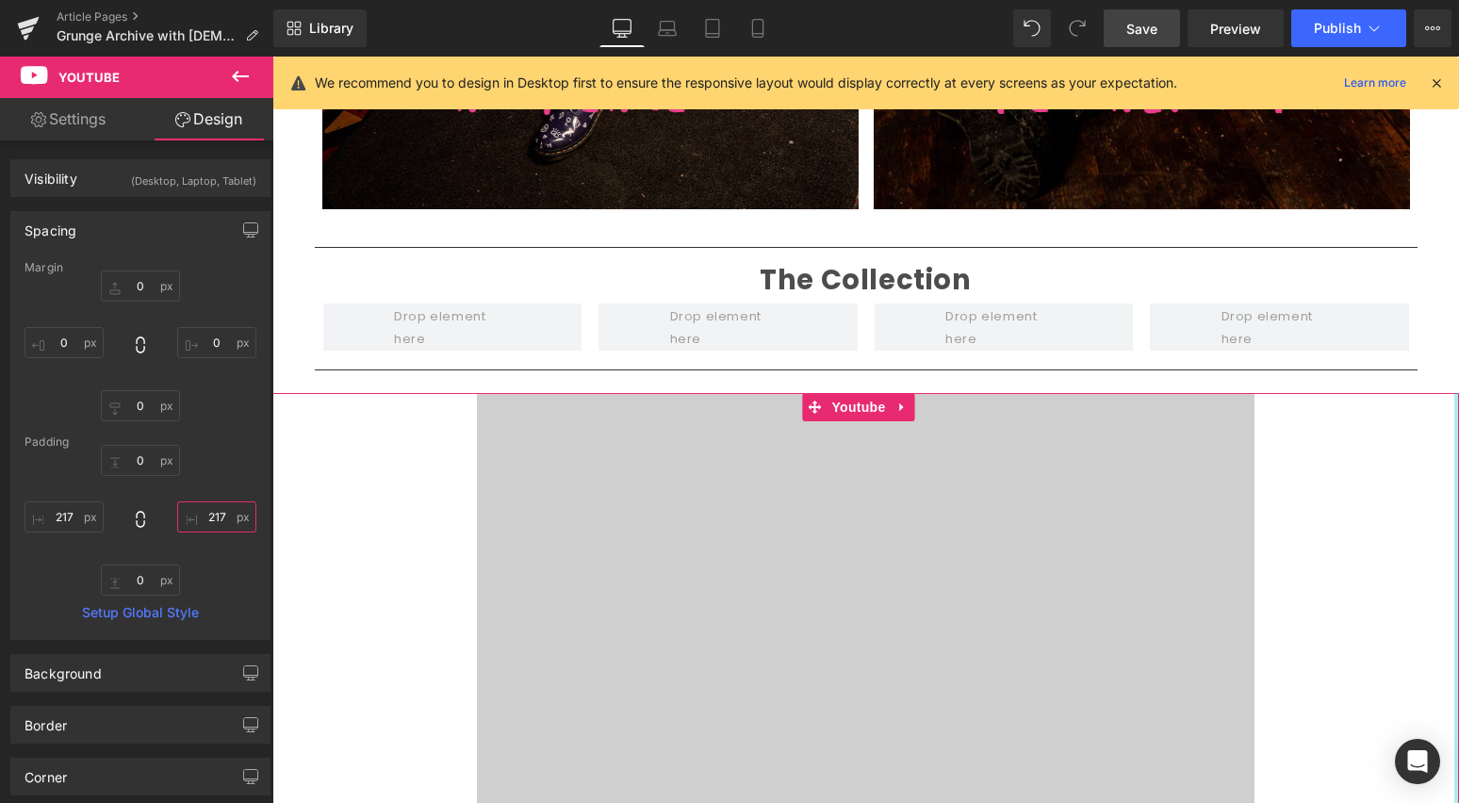
click at [215, 514] on input "217" at bounding box center [216, 516] width 79 height 31
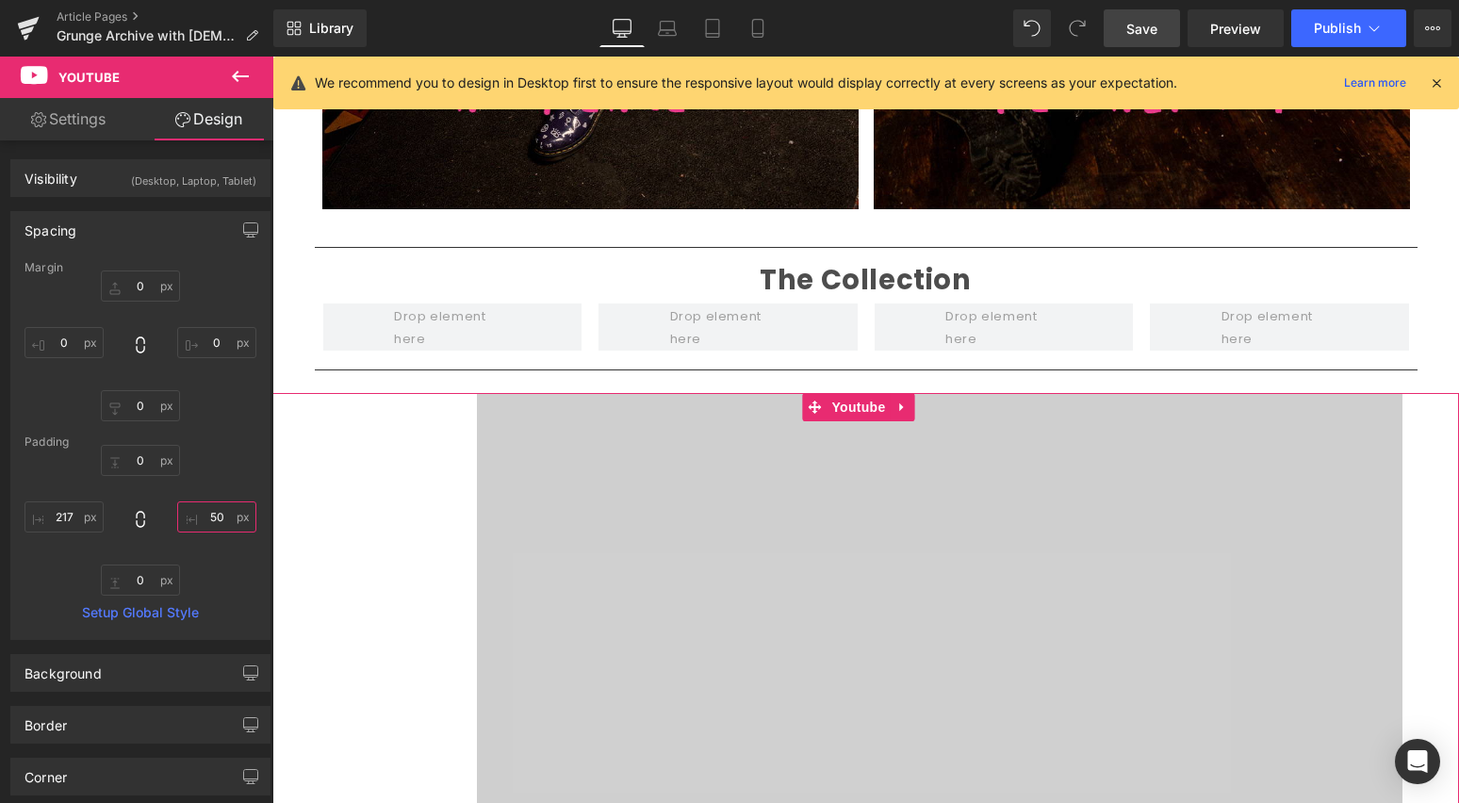
type input "40"
click at [67, 521] on input "217" at bounding box center [63, 516] width 79 height 31
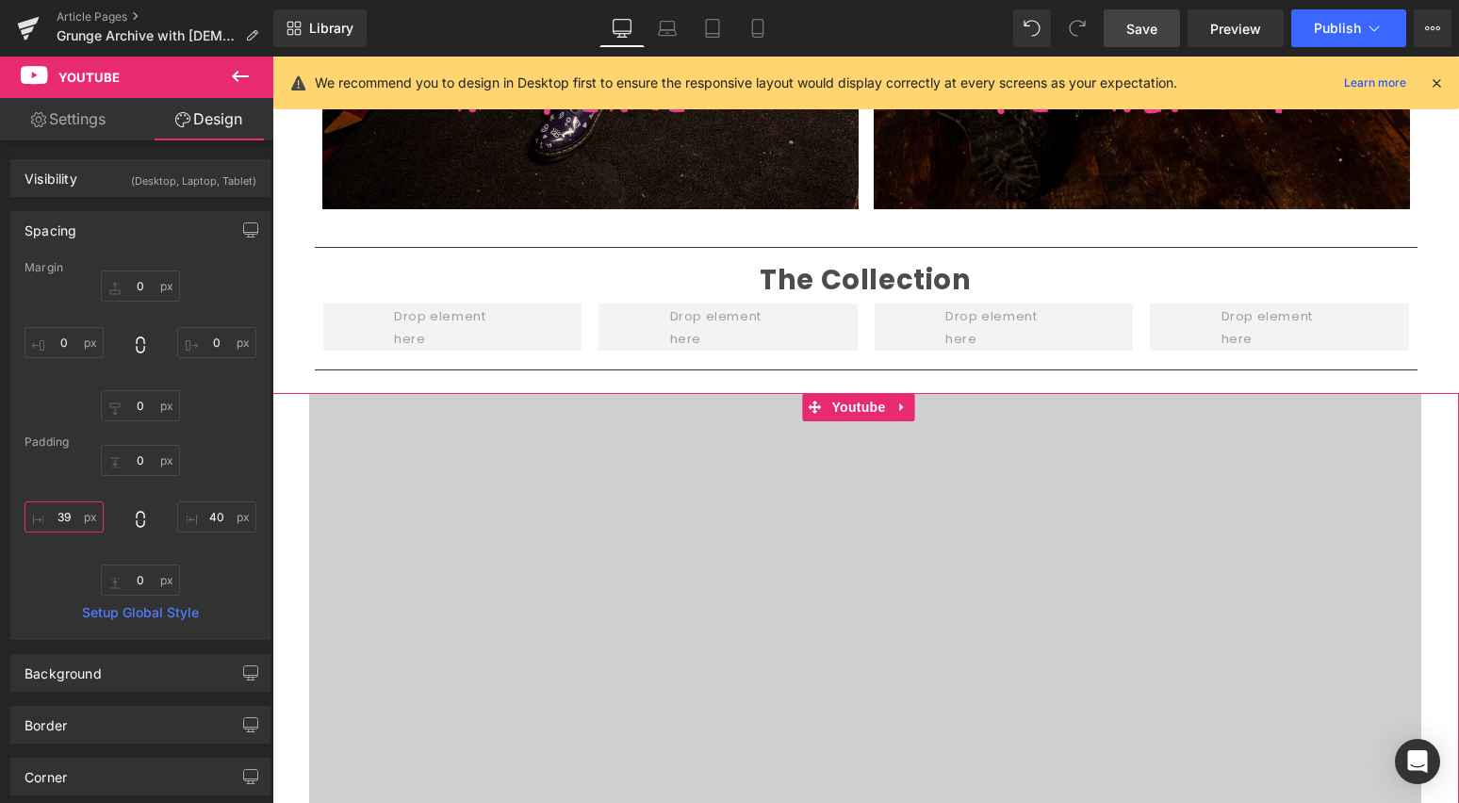
type input "40"
click at [1143, 29] on span "Save" at bounding box center [1141, 29] width 31 height 20
